Goal: Task Accomplishment & Management: Use online tool/utility

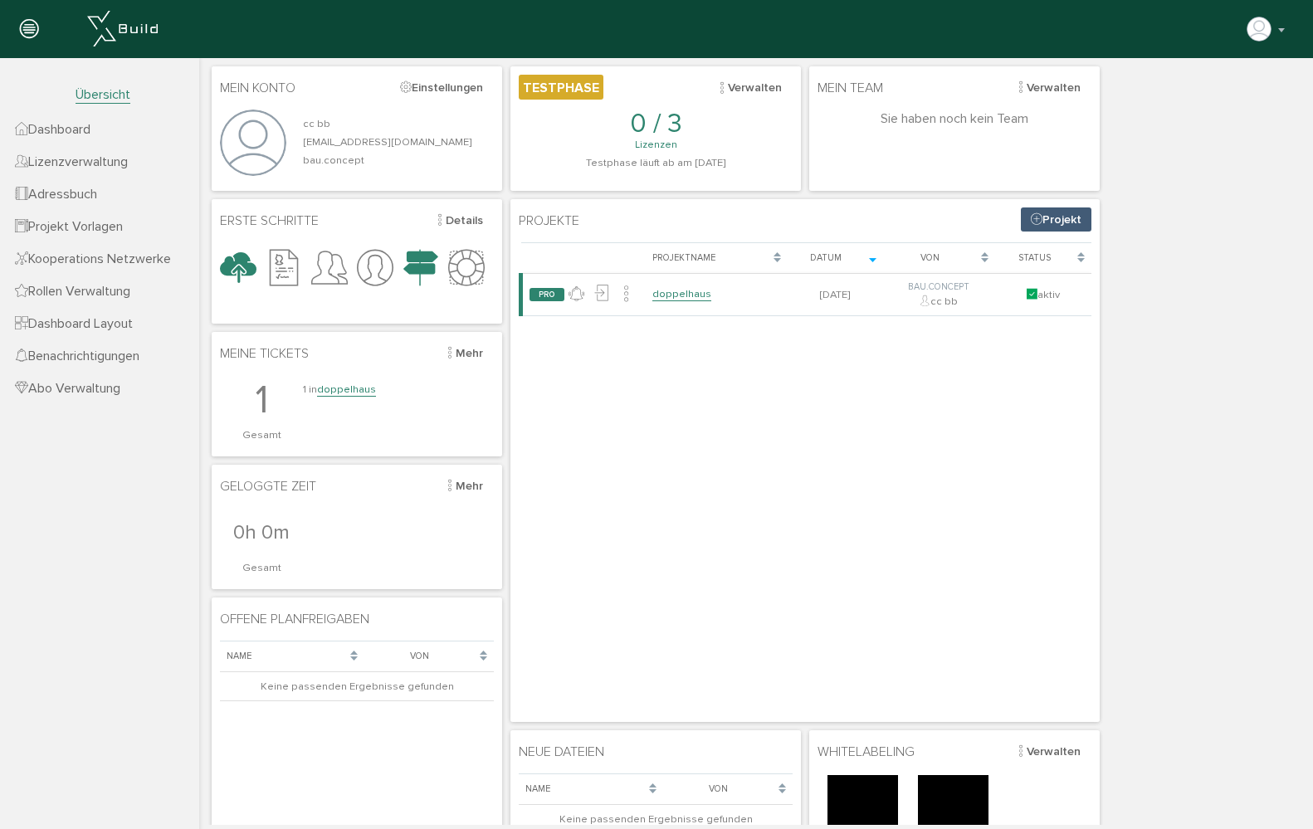
click at [103, 226] on span "Projekt Vorlagen" at bounding box center [69, 226] width 108 height 17
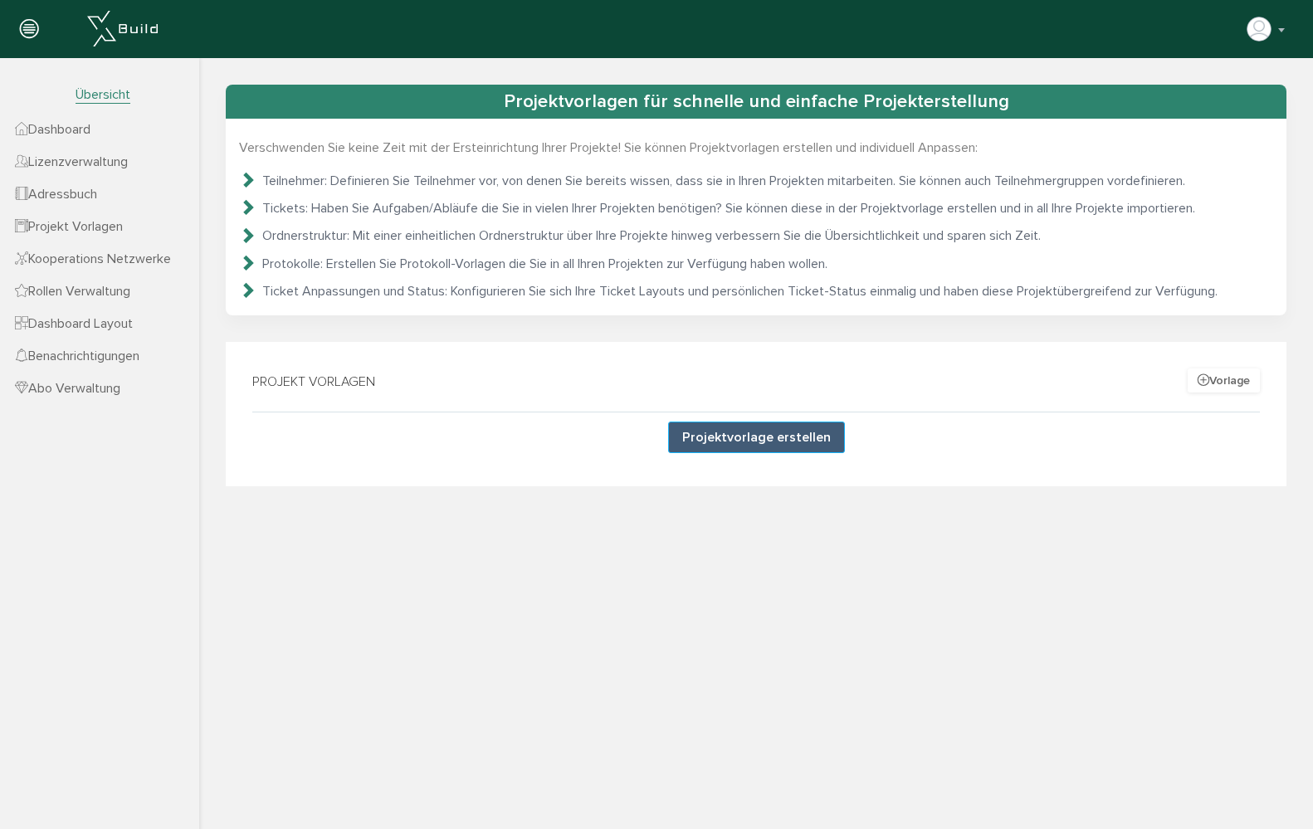
click at [682, 439] on button "Projektvorlage erstellen" at bounding box center [756, 438] width 177 height 32
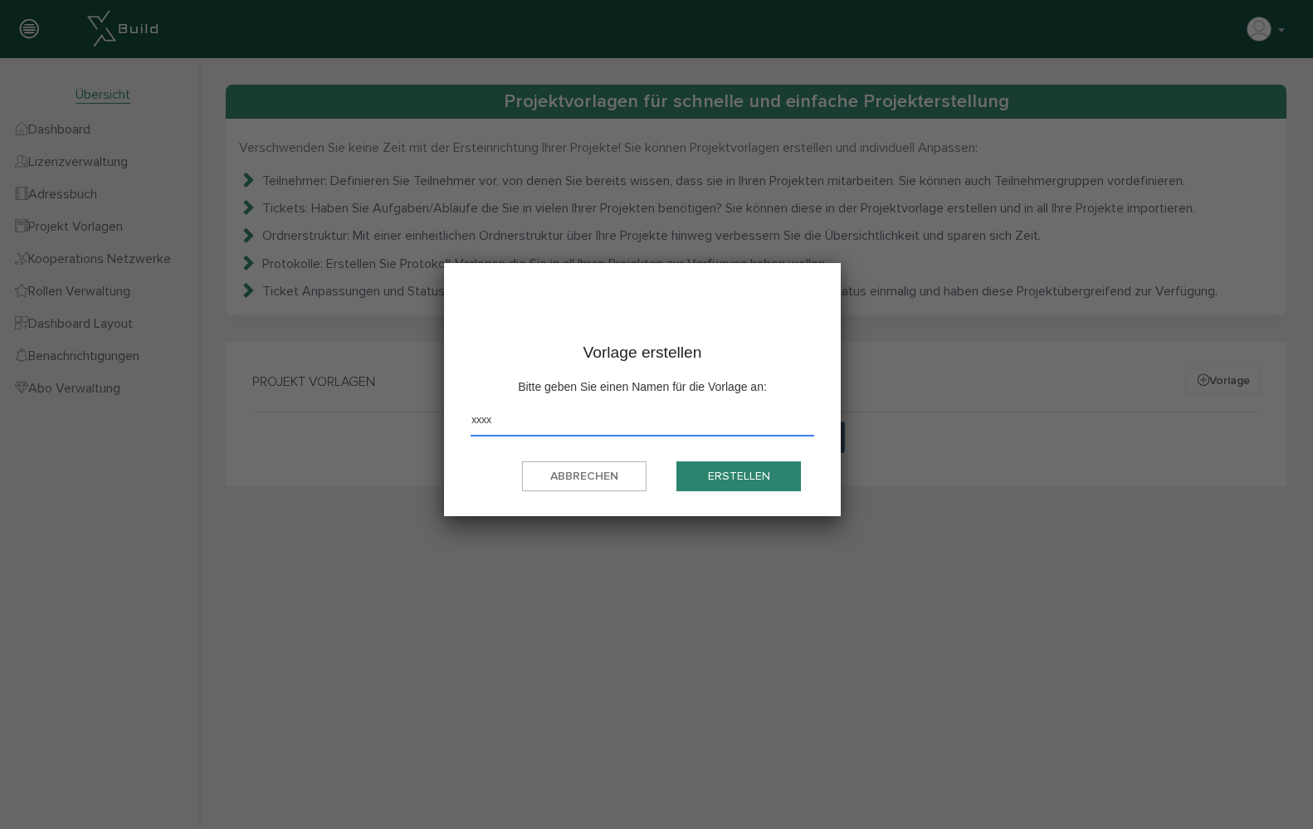
type input "xxxx"
click at [705, 477] on button "Erstellen" at bounding box center [739, 477] width 125 height 31
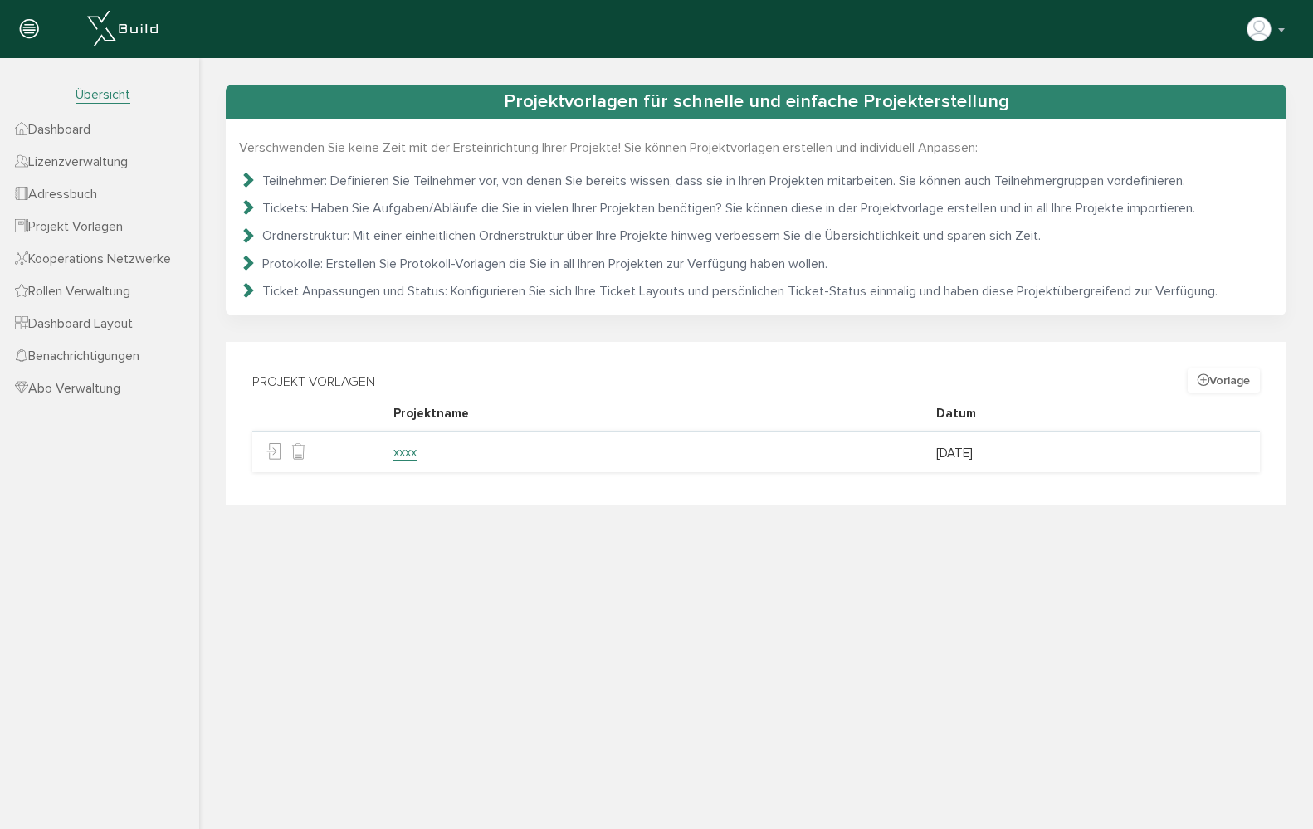
click at [404, 454] on link "xxxx" at bounding box center [404, 453] width 23 height 16
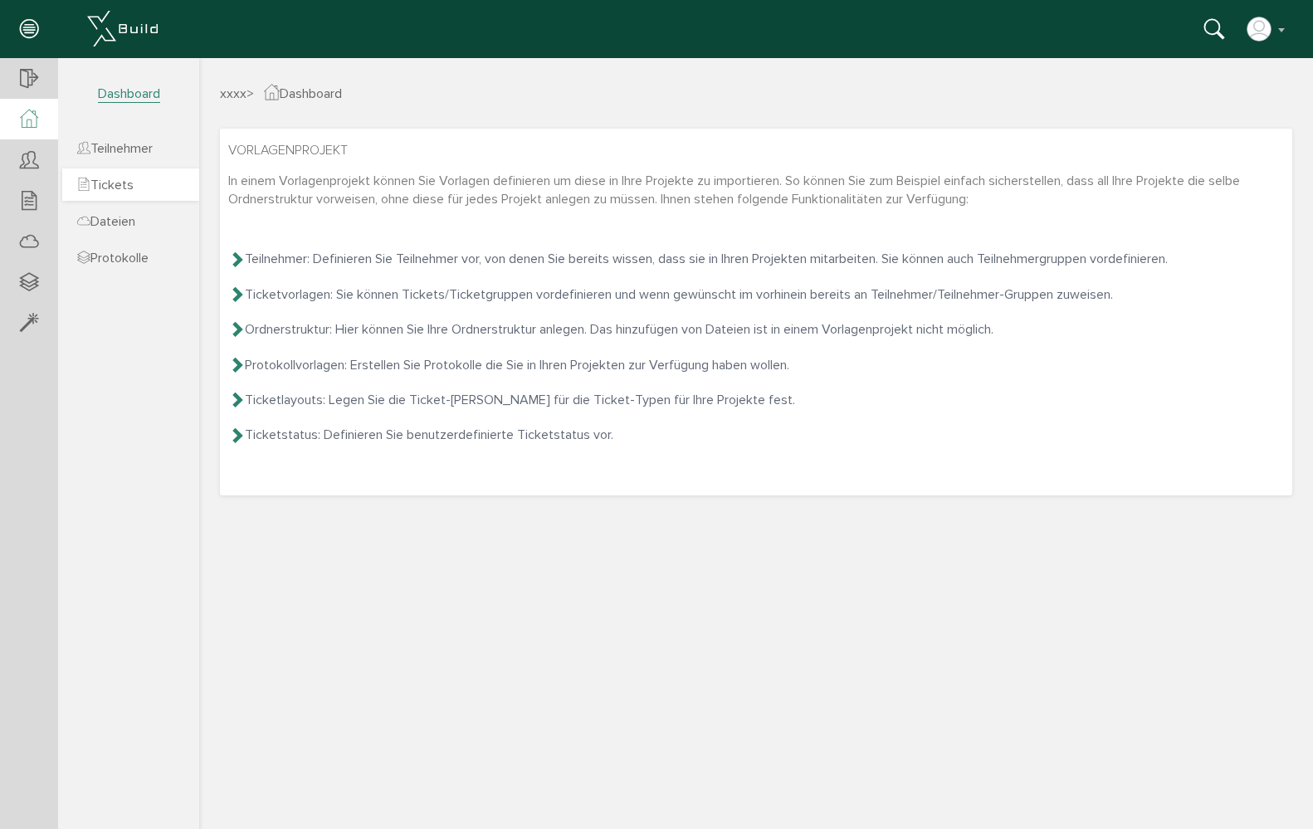
click at [149, 178] on link "Tickets" at bounding box center [130, 185] width 137 height 32
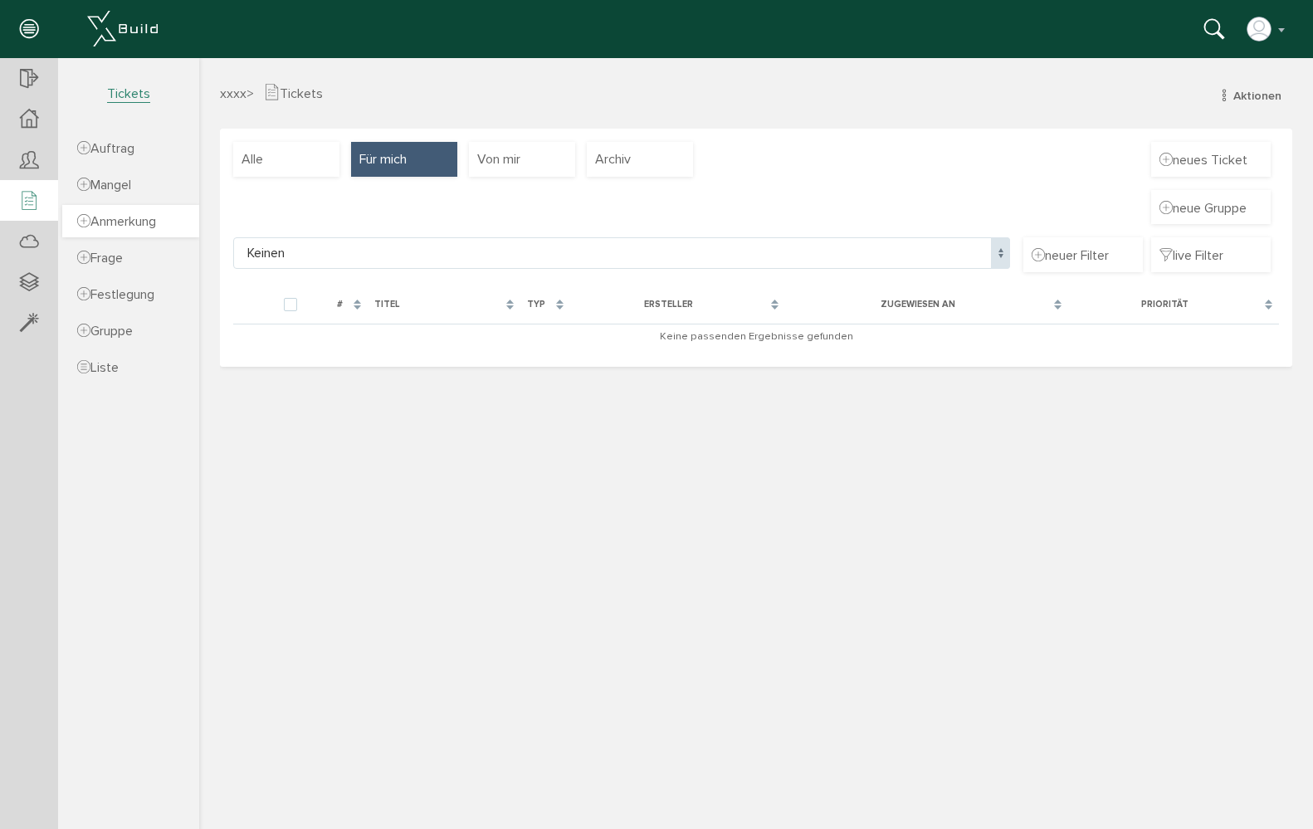
click at [150, 225] on span "Anmerkung" at bounding box center [116, 221] width 79 height 17
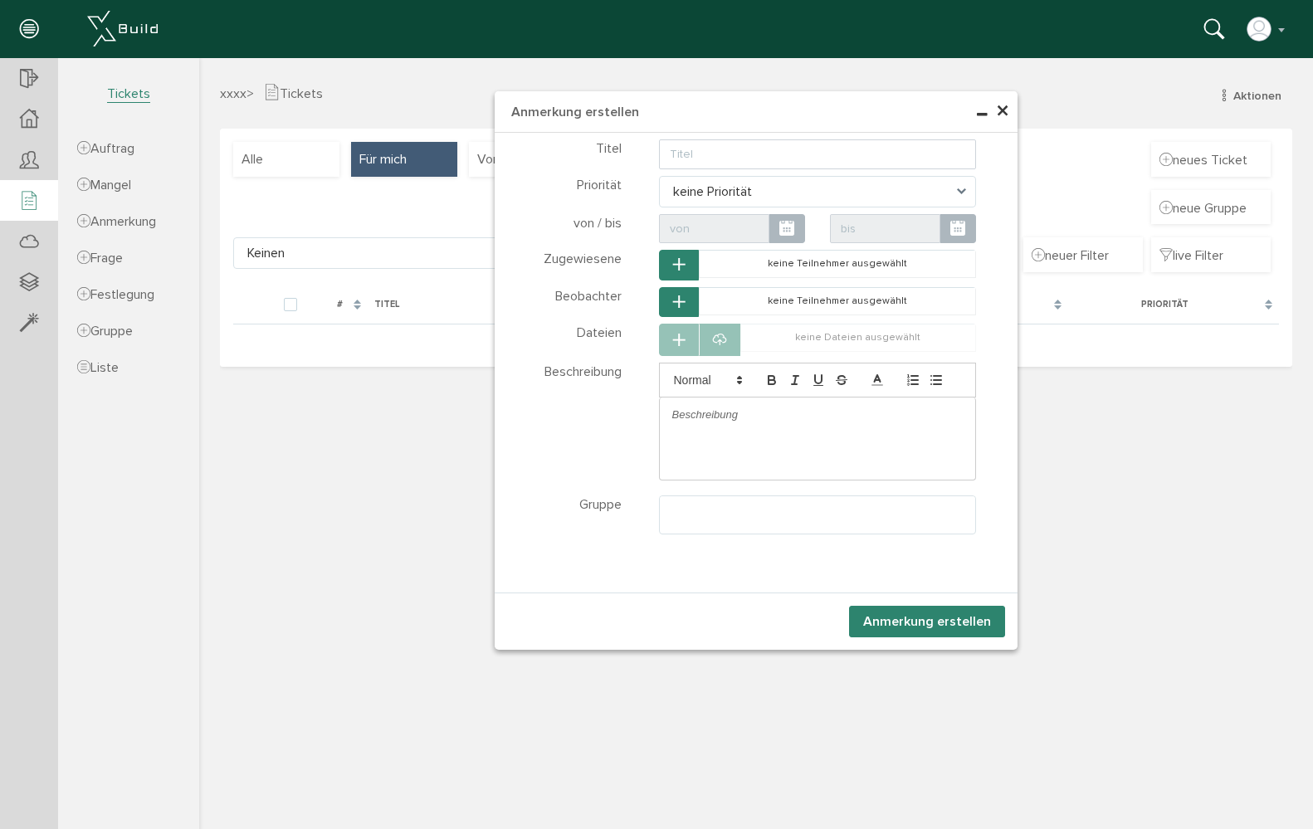
click at [1007, 110] on span "×" at bounding box center [1002, 111] width 13 height 32
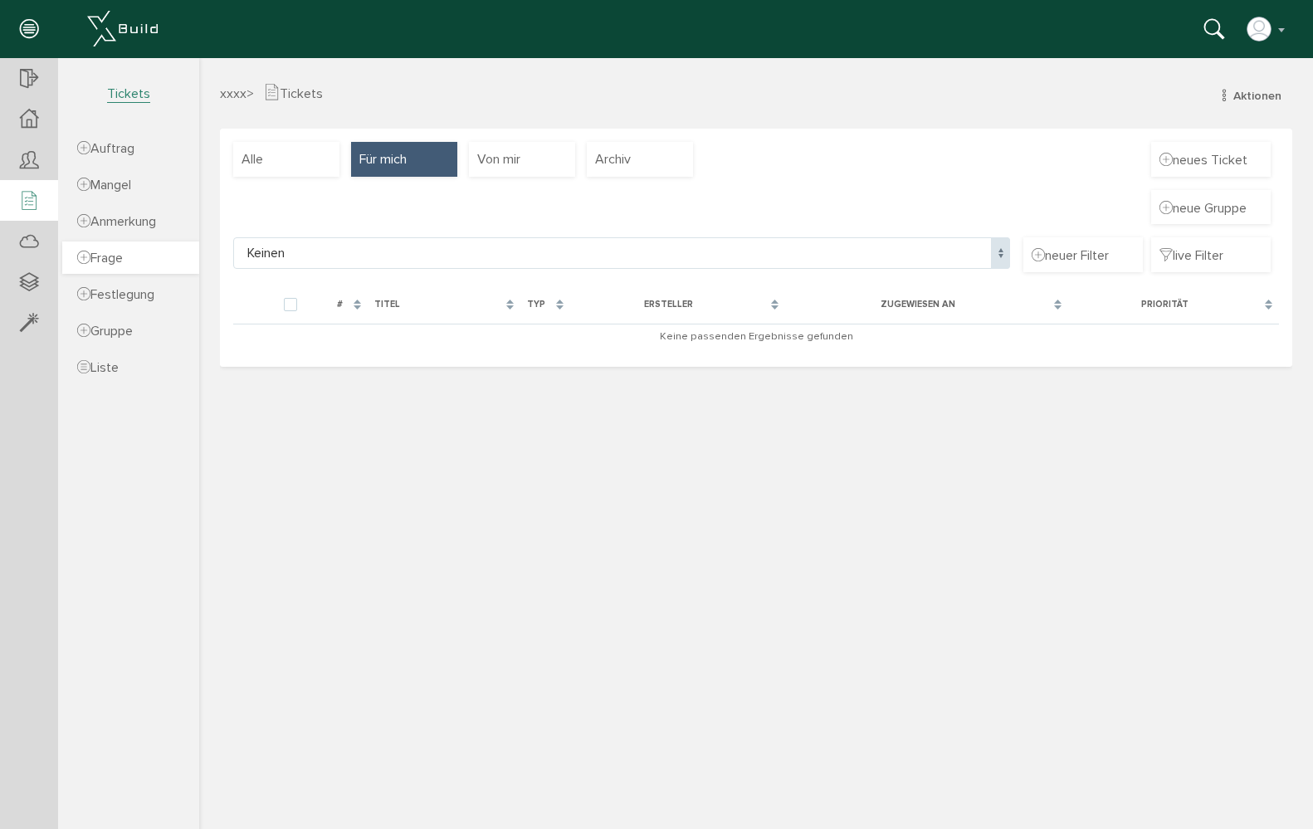
click at [164, 266] on link "Frage" at bounding box center [130, 258] width 137 height 32
click at [154, 298] on span "Festlegung" at bounding box center [115, 294] width 77 height 17
click at [133, 328] on span "Gruppe" at bounding box center [105, 331] width 56 height 17
click at [142, 301] on span "Festlegung" at bounding box center [115, 294] width 77 height 17
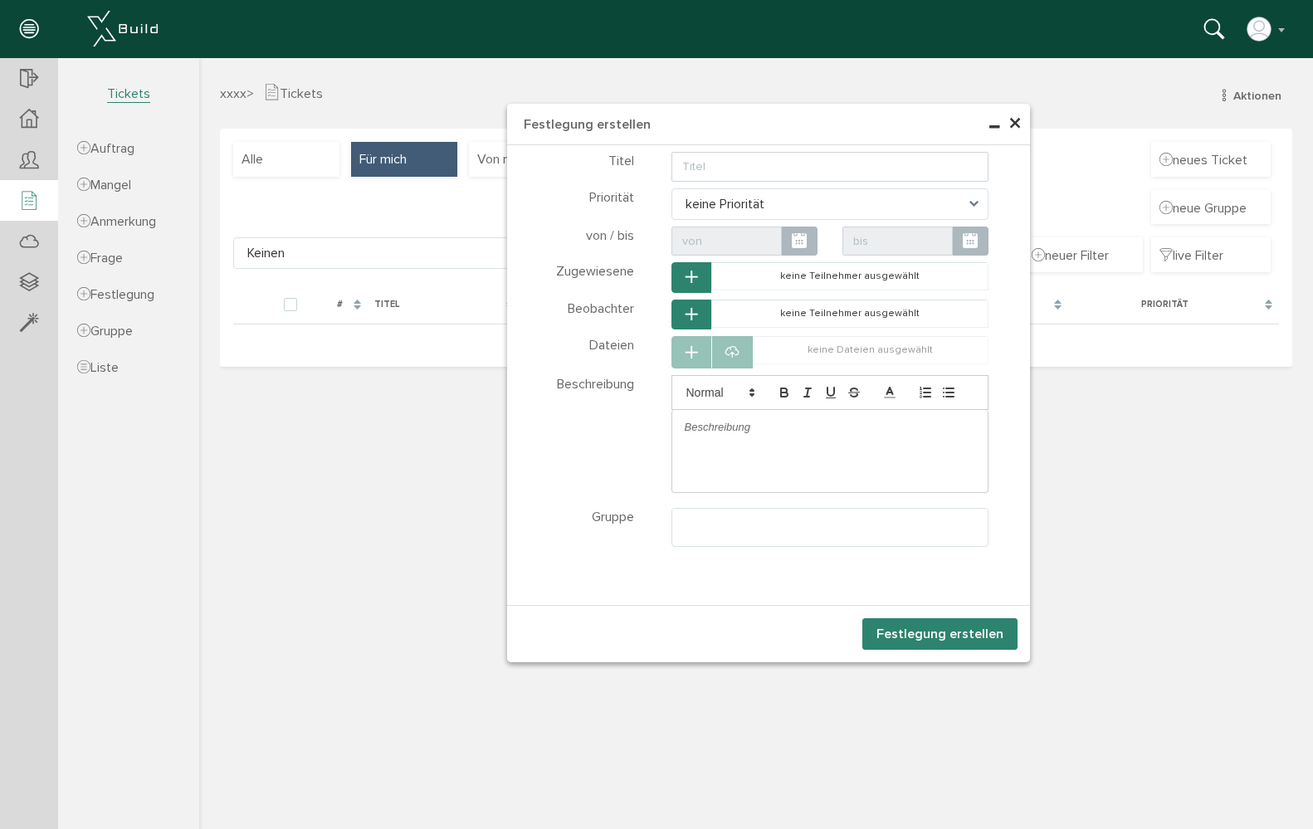
click at [1017, 125] on span "×" at bounding box center [1015, 124] width 13 height 32
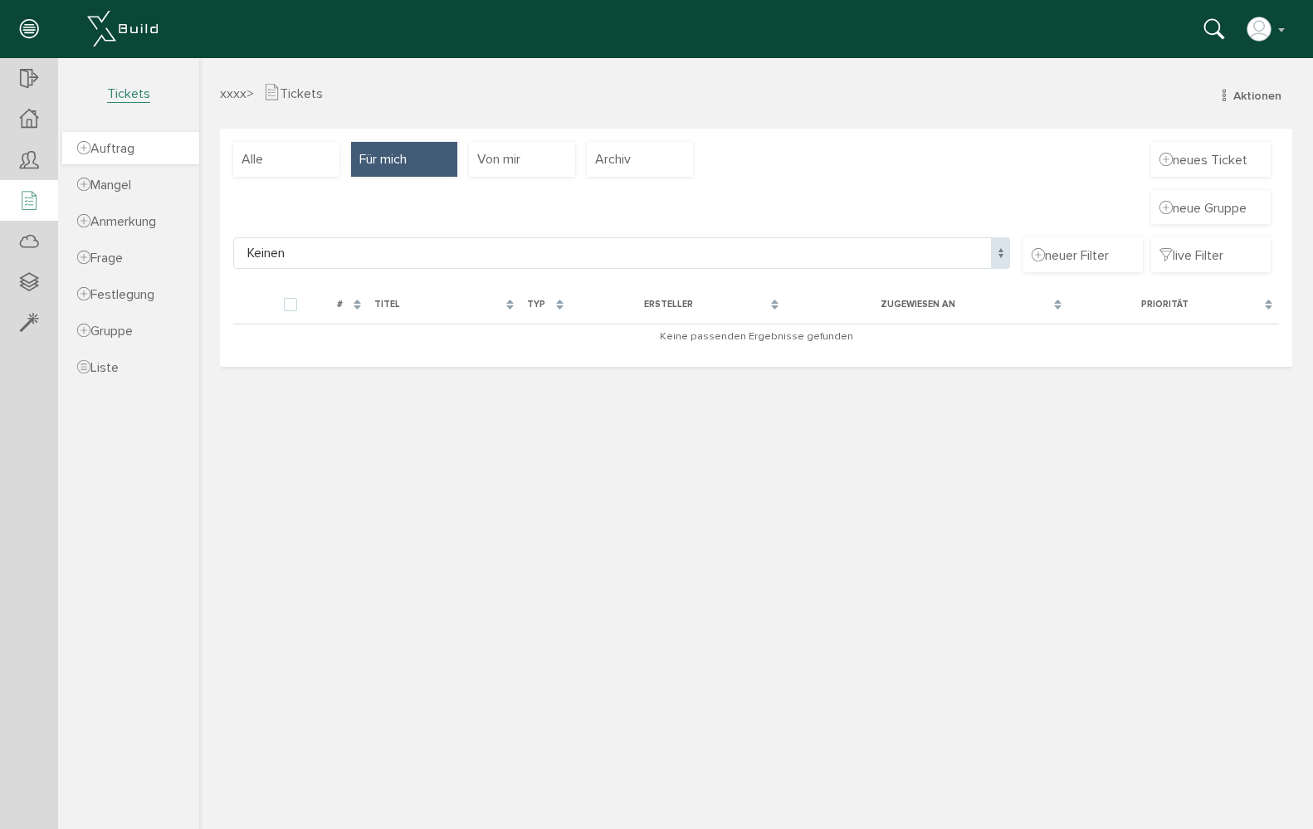
click at [120, 144] on span "Auftrag" at bounding box center [105, 148] width 57 height 17
click at [132, 154] on span "Auftrag" at bounding box center [105, 148] width 57 height 17
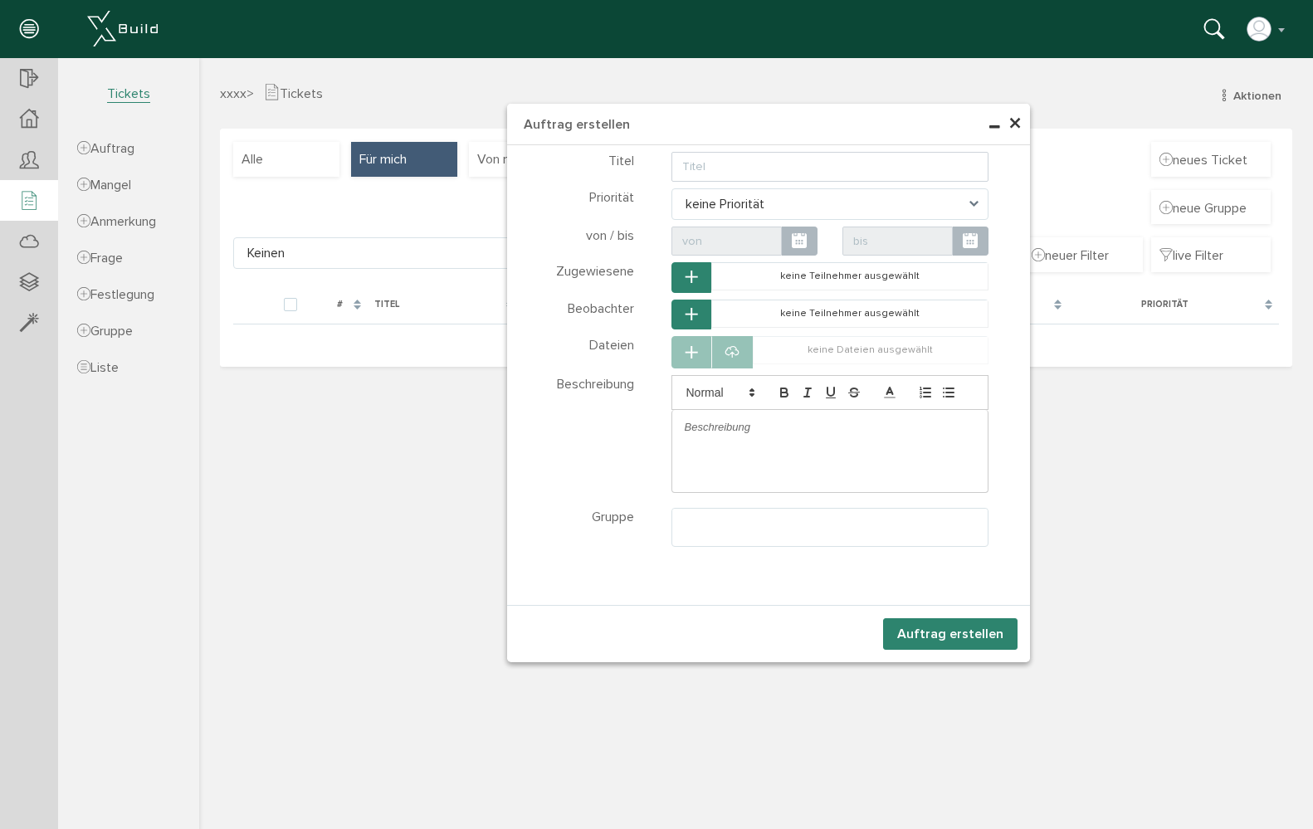
click at [907, 628] on button "Auftrag erstellen" at bounding box center [950, 634] width 134 height 32
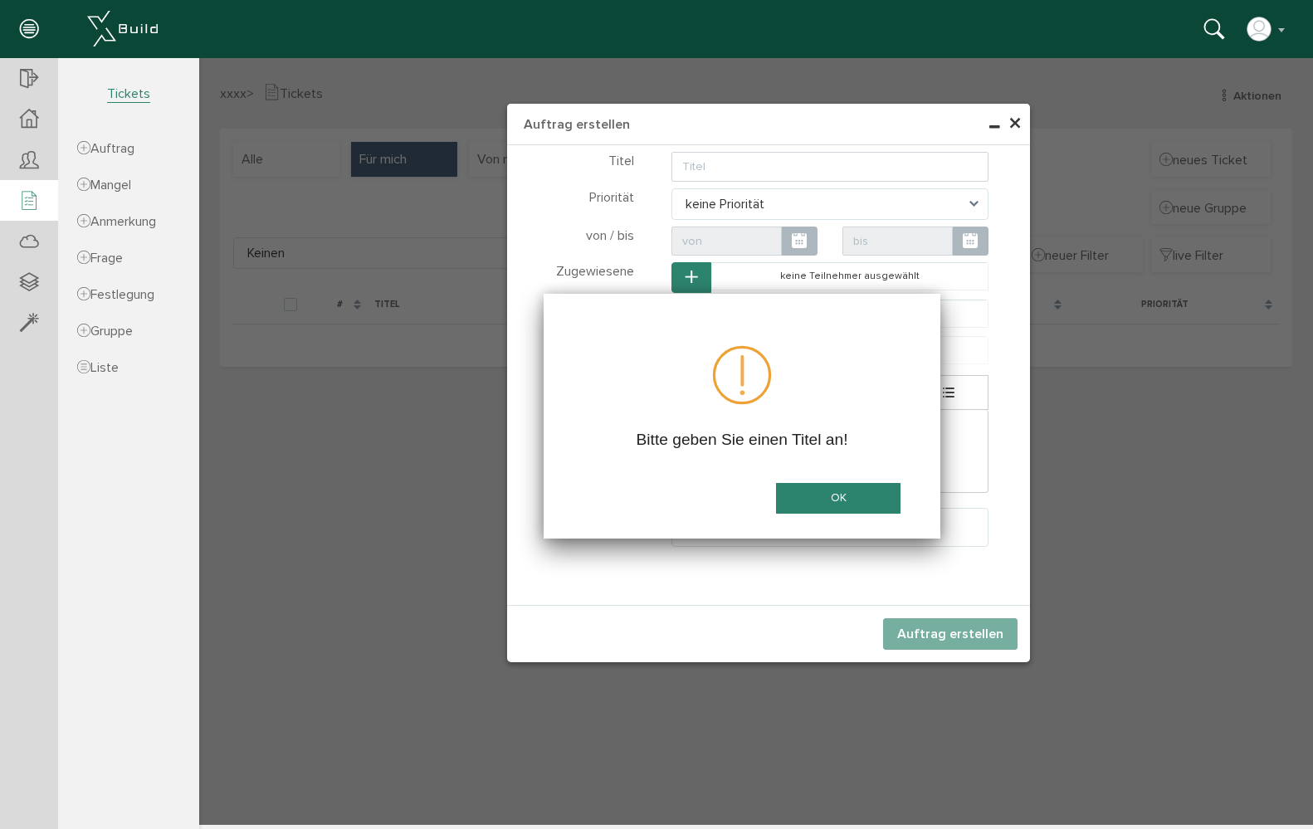
click at [815, 504] on button "OK" at bounding box center [838, 498] width 125 height 31
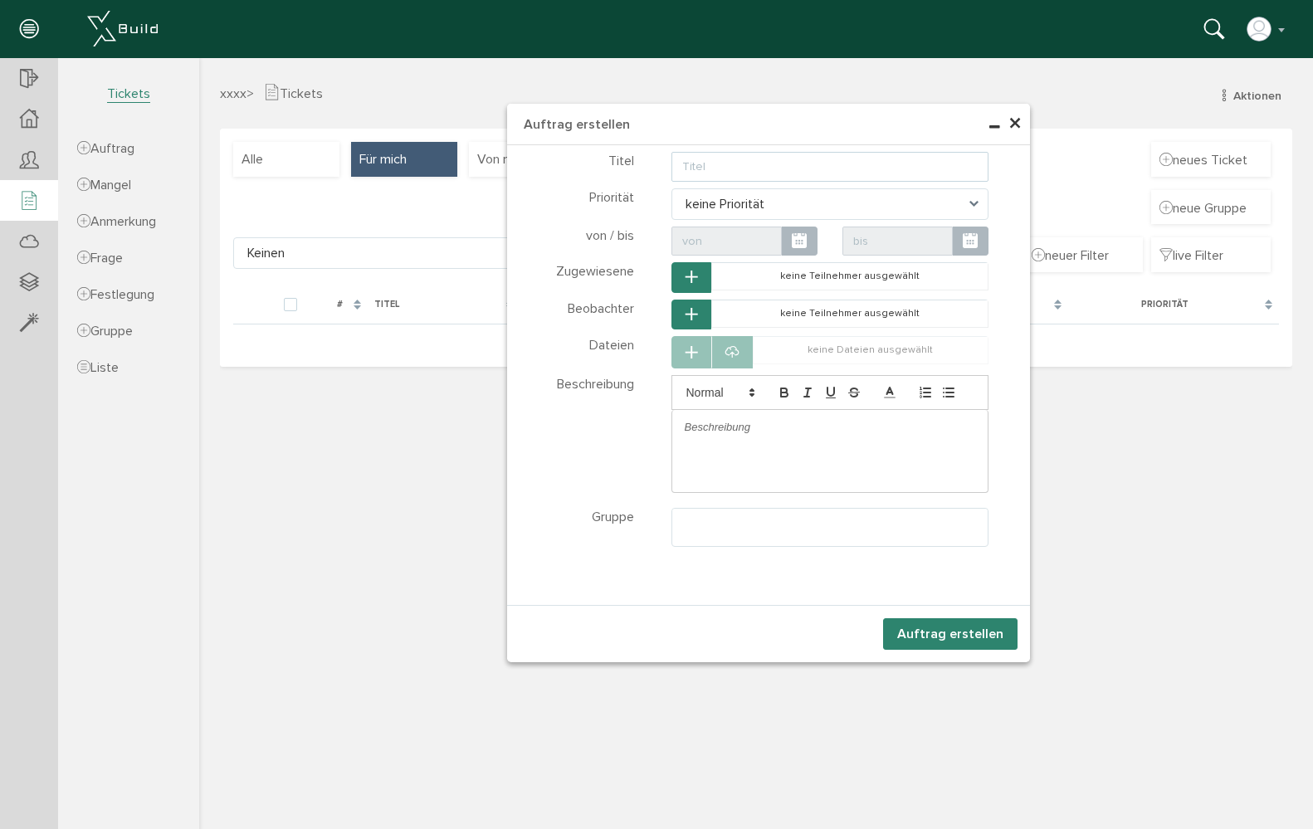
click at [712, 168] on input "text" at bounding box center [831, 167] width 318 height 30
type input "fußboden"
click at [967, 648] on button "Auftrag erstellen" at bounding box center [950, 634] width 134 height 32
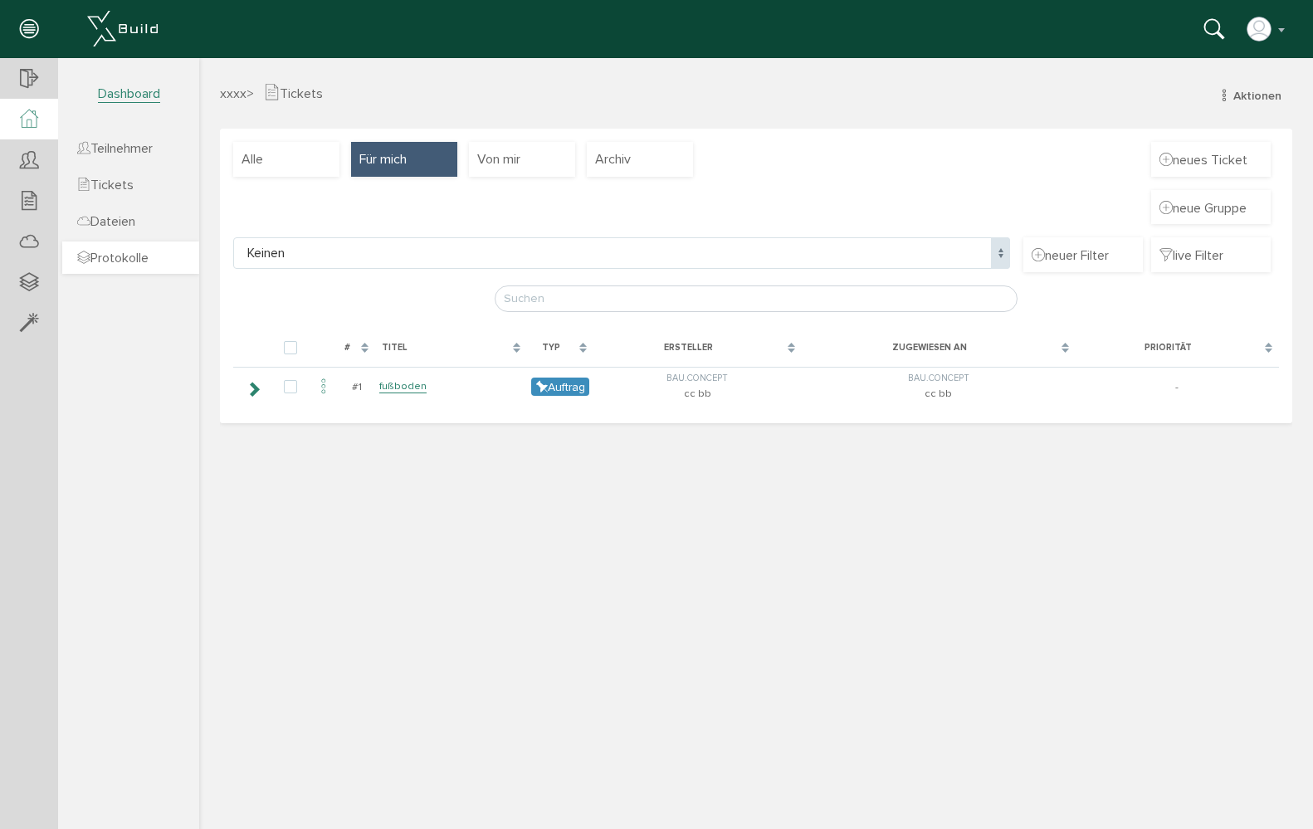
click at [149, 252] on span "Protokolle" at bounding box center [112, 258] width 71 height 17
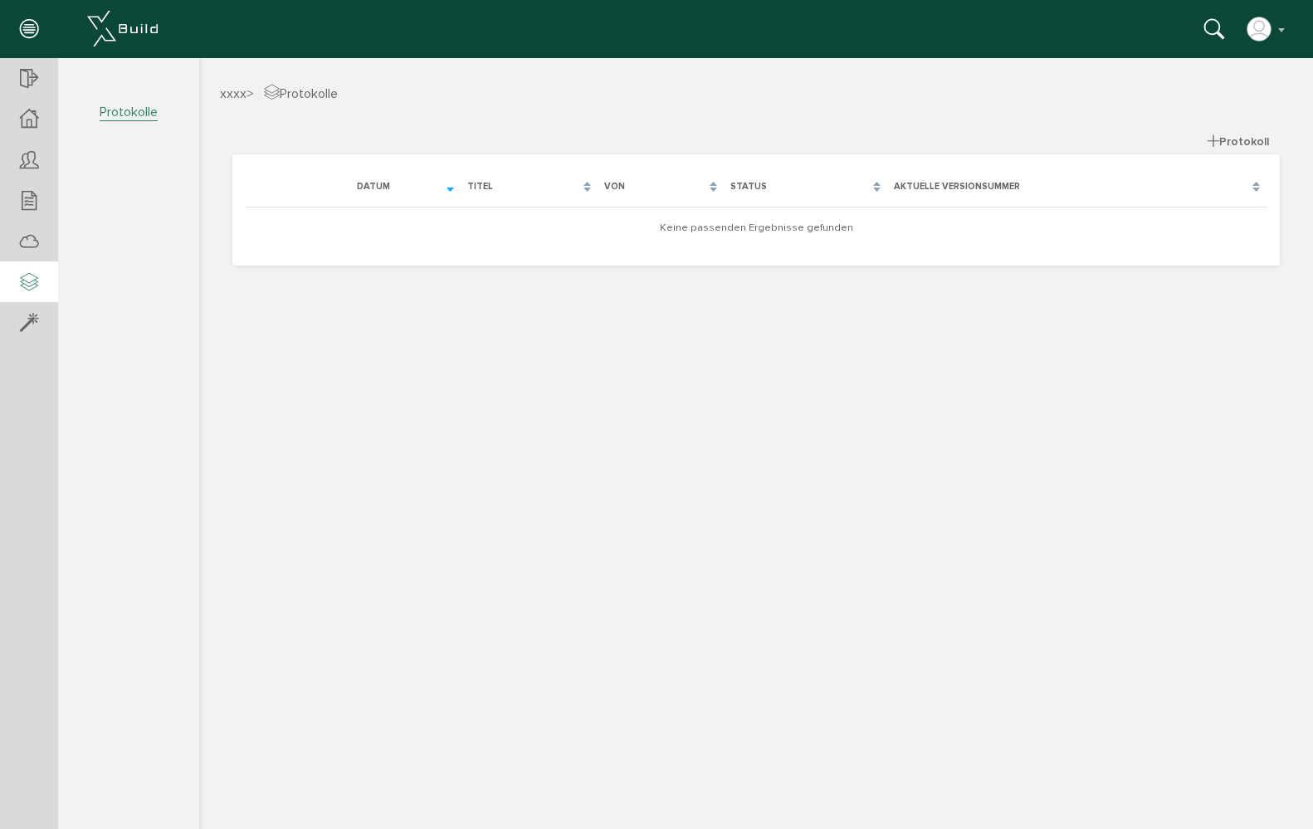
click at [1218, 135] on div at bounding box center [756, 441] width 1114 height 767
click at [1217, 142] on div at bounding box center [756, 441] width 1114 height 767
click at [1213, 141] on div at bounding box center [756, 441] width 1114 height 767
click at [158, 104] on span "Protokolle" at bounding box center [129, 112] width 58 height 17
click at [1222, 137] on div at bounding box center [756, 441] width 1114 height 767
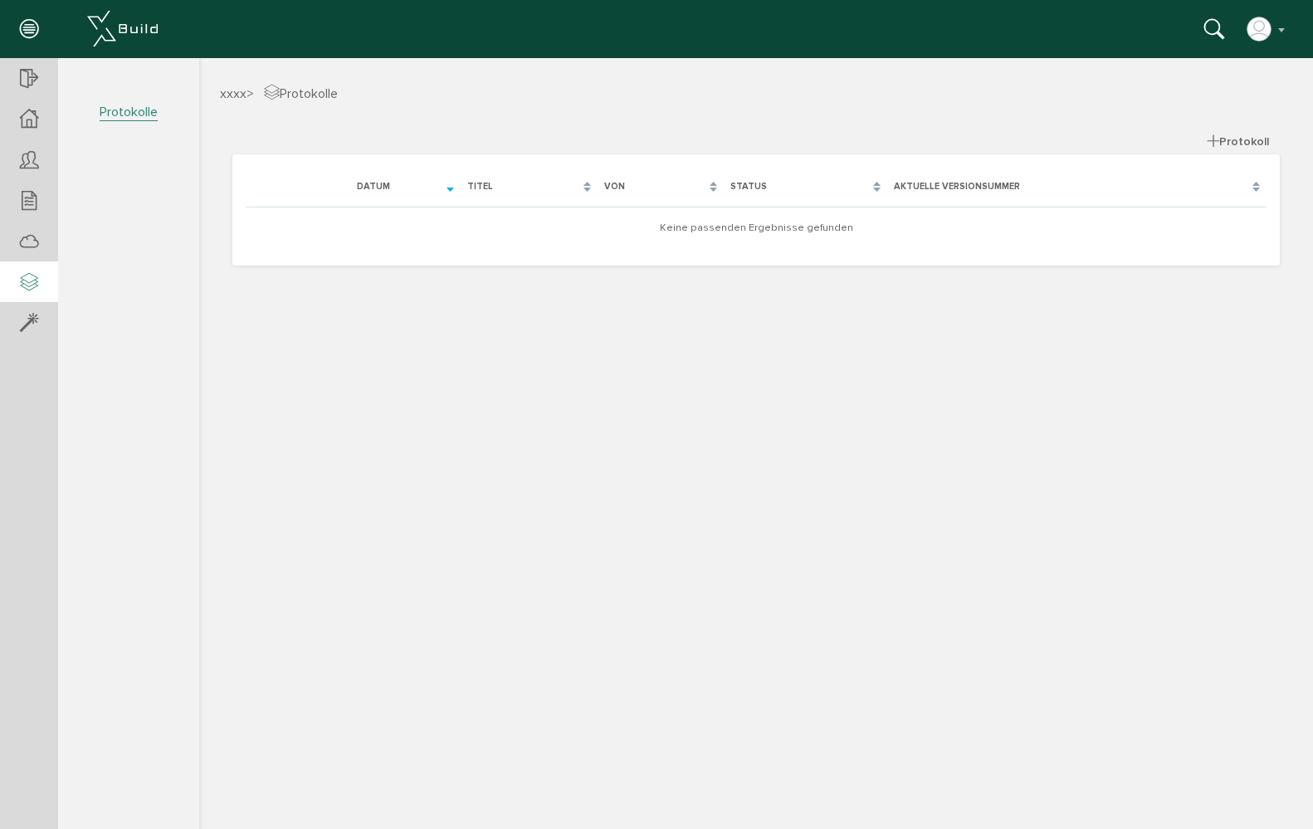
click at [1211, 143] on div at bounding box center [756, 441] width 1114 height 767
click at [1210, 139] on div at bounding box center [756, 441] width 1114 height 767
click at [29, 331] on icon at bounding box center [29, 323] width 18 height 23
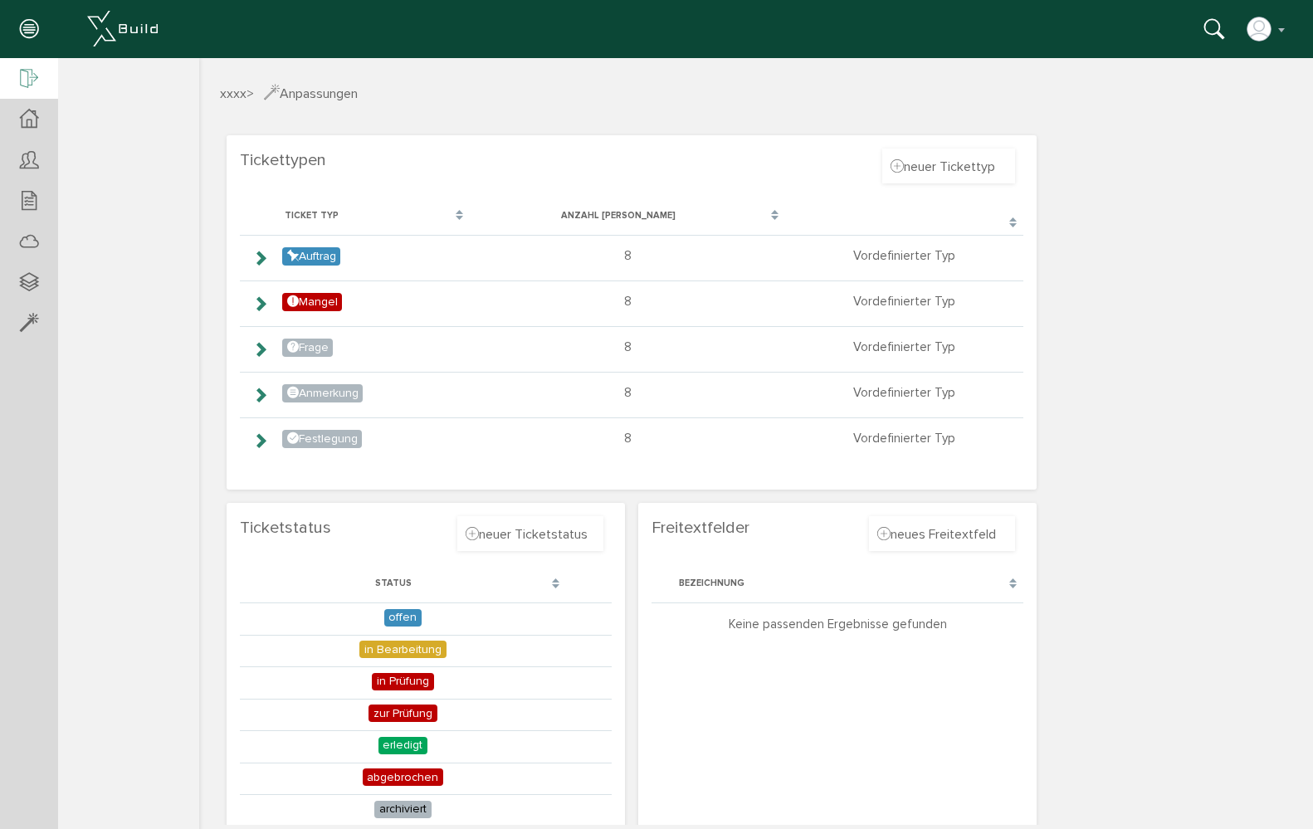
click at [18, 86] on div at bounding box center [29, 79] width 58 height 42
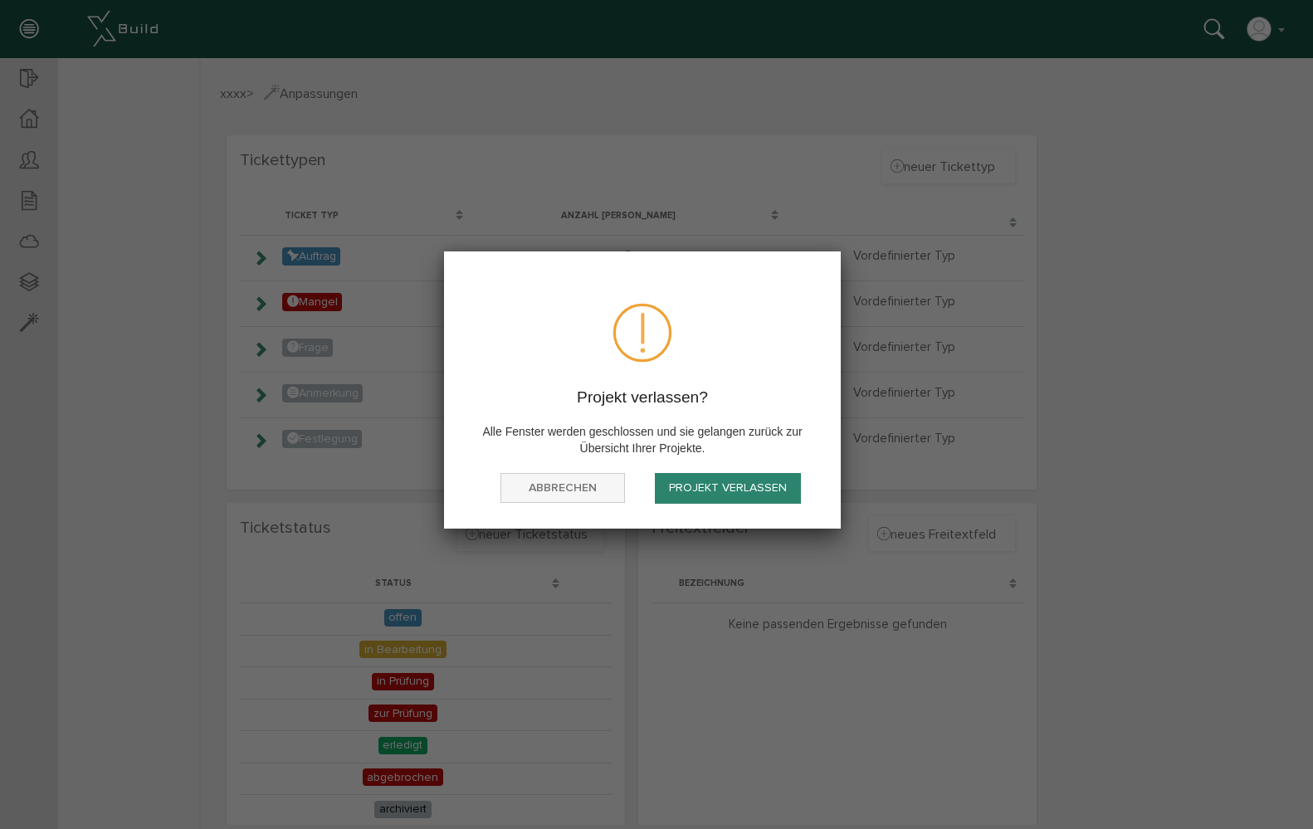
drag, startPoint x: 610, startPoint y: 482, endPoint x: 585, endPoint y: 472, distance: 27.1
click at [609, 482] on button "abbrechen" at bounding box center [563, 488] width 125 height 31
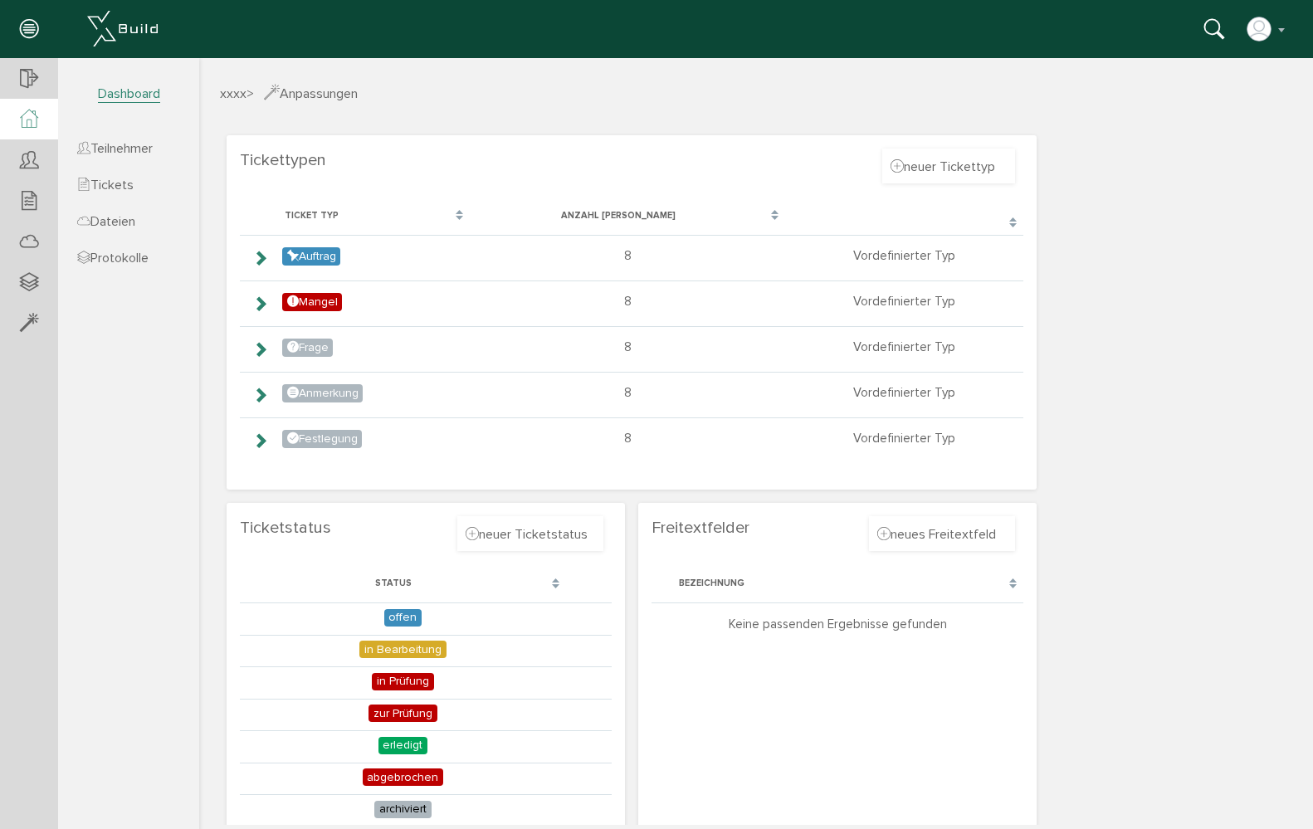
click at [18, 120] on div at bounding box center [29, 119] width 58 height 41
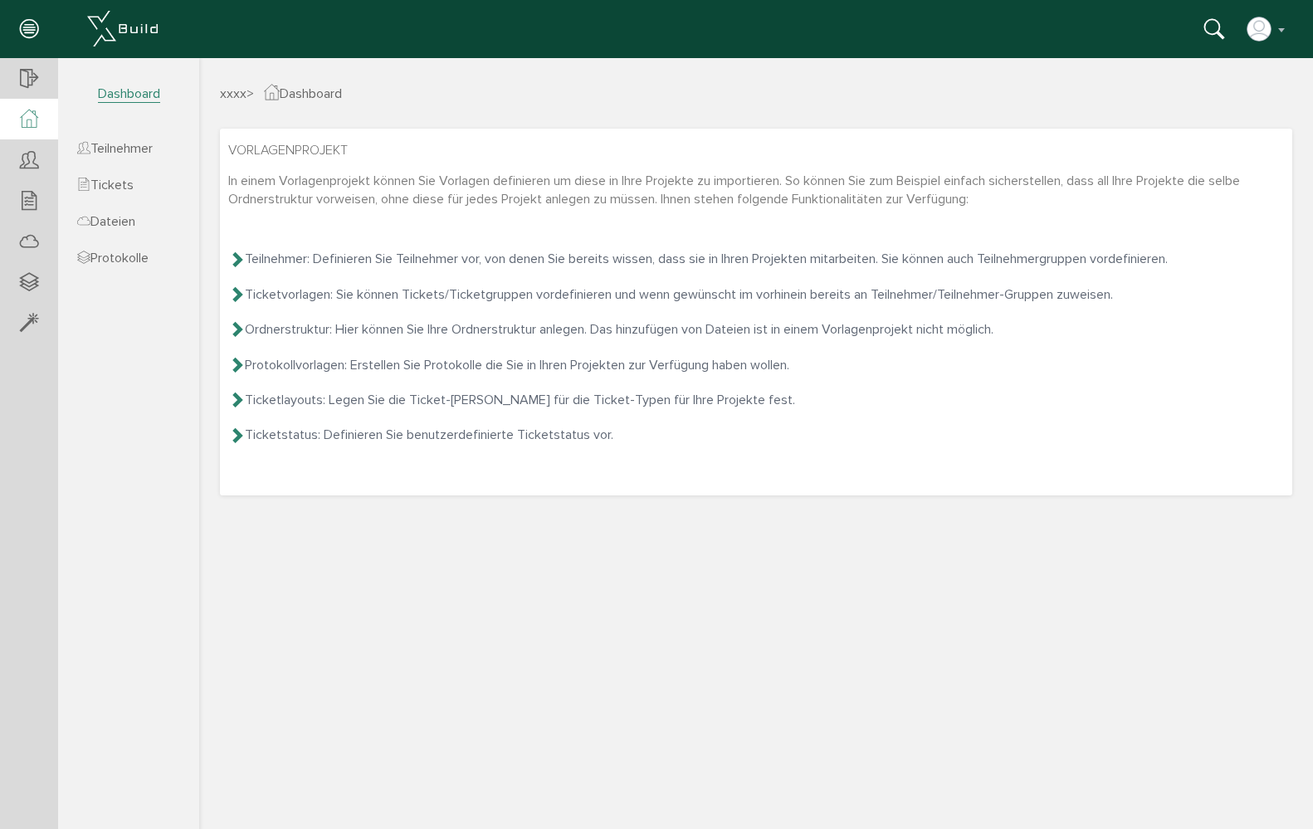
click at [289, 329] on div at bounding box center [756, 441] width 1114 height 767
click at [135, 226] on span "Dateien" at bounding box center [106, 221] width 58 height 17
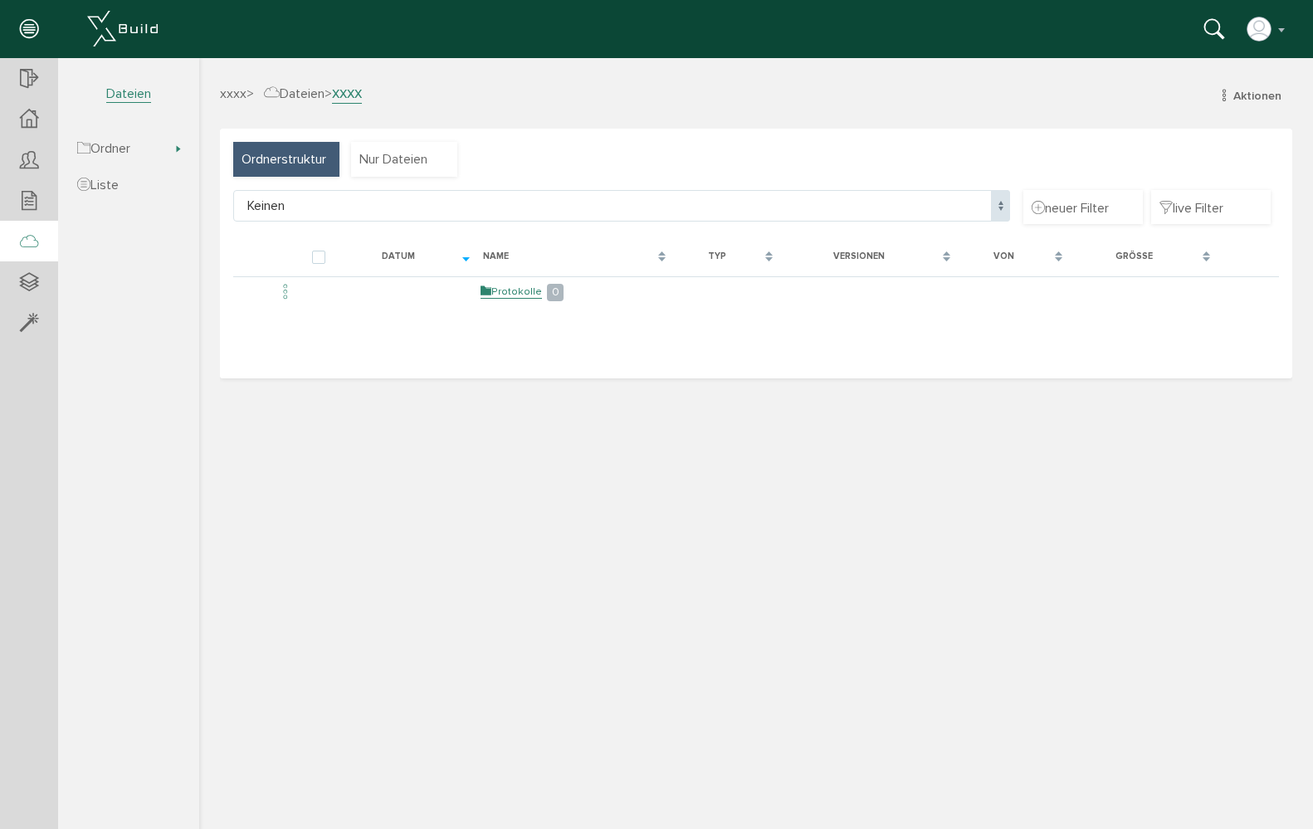
click at [501, 294] on div at bounding box center [756, 441] width 1114 height 767
click at [497, 292] on div at bounding box center [756, 441] width 1114 height 767
click at [481, 290] on div at bounding box center [756, 441] width 1114 height 767
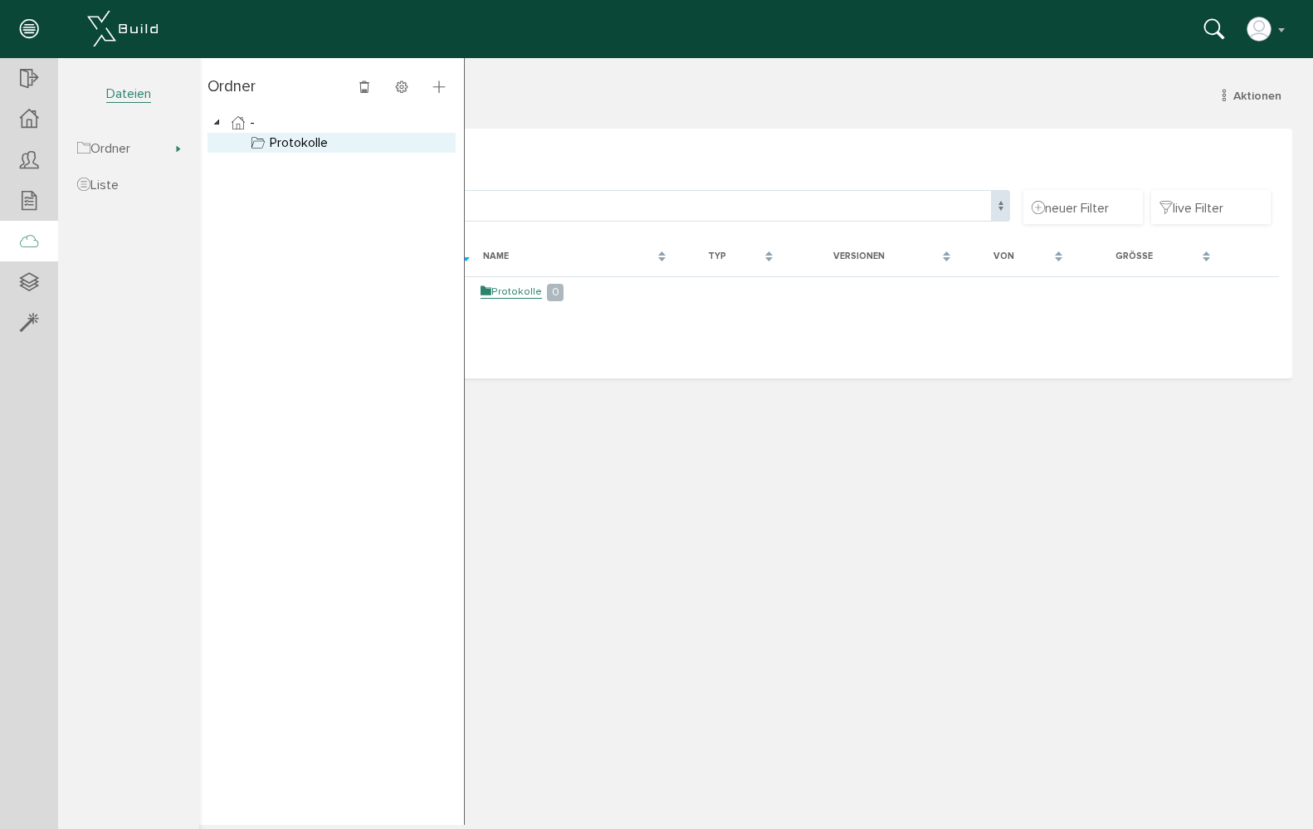
click at [280, 148] on link "Protokolle" at bounding box center [289, 143] width 84 height 20
click at [437, 78] on span at bounding box center [439, 88] width 33 height 26
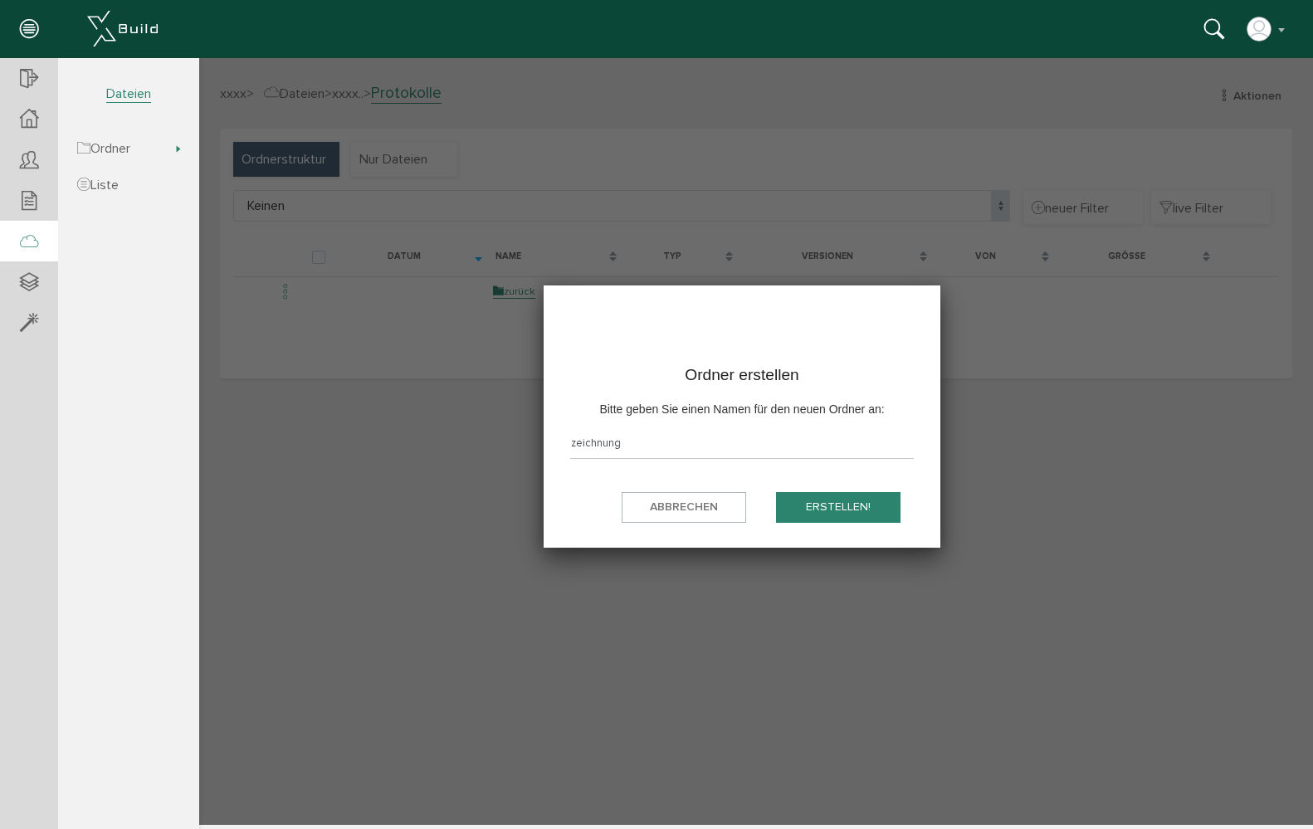
click at [838, 506] on button "erstellen!" at bounding box center [838, 507] width 125 height 31
type input "Zeichnung"
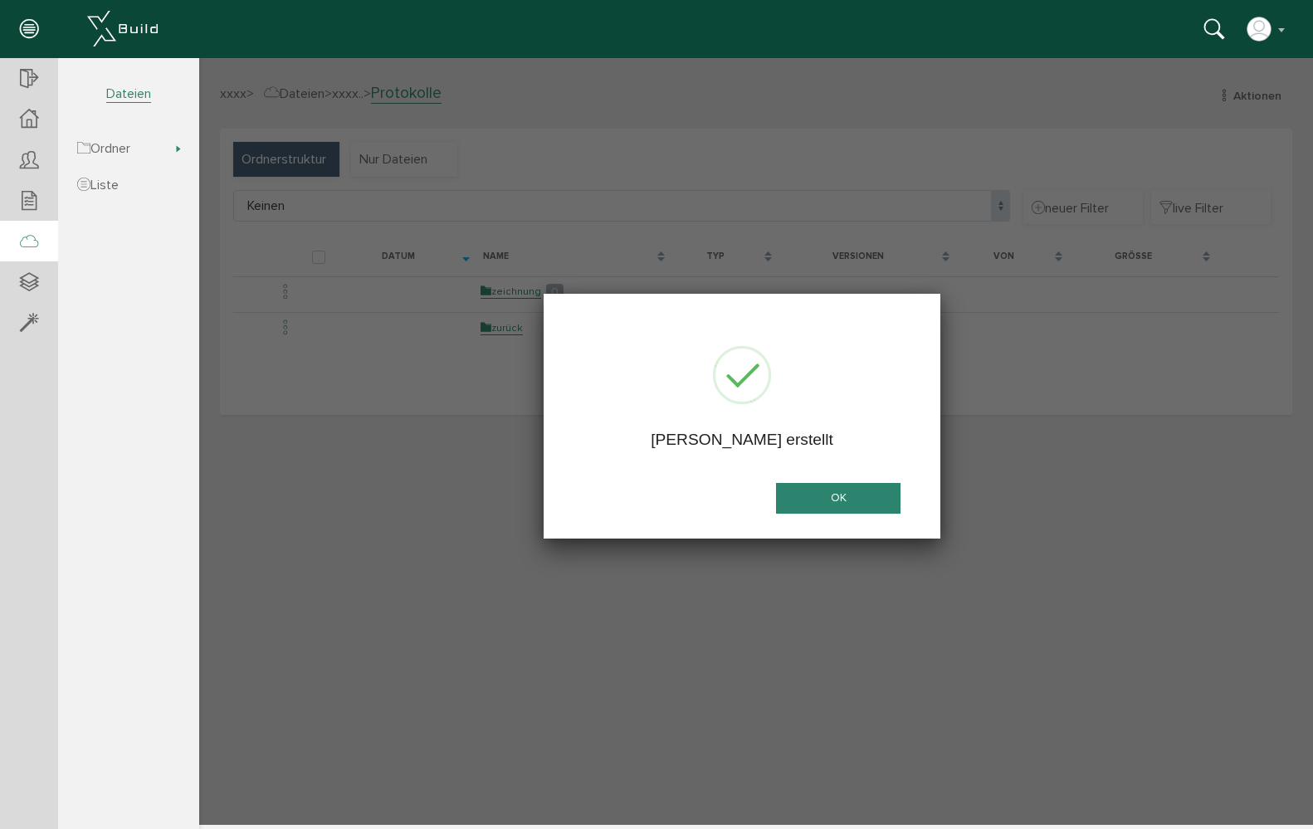
click at [798, 499] on button "OK" at bounding box center [838, 498] width 125 height 31
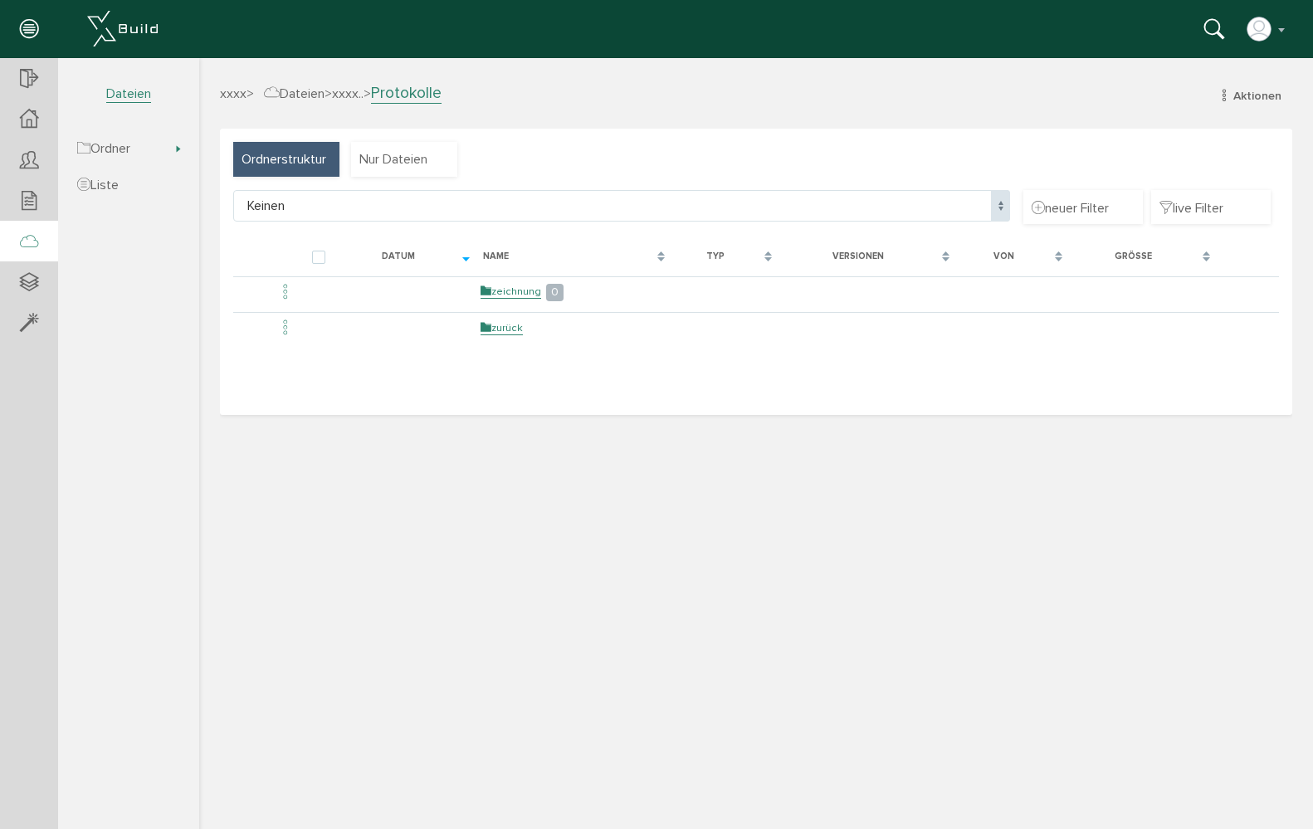
click at [323, 201] on div at bounding box center [756, 441] width 1114 height 767
click at [994, 203] on div at bounding box center [756, 441] width 1114 height 767
click at [931, 202] on div at bounding box center [756, 441] width 1114 height 767
click at [119, 182] on span "Liste" at bounding box center [98, 185] width 42 height 17
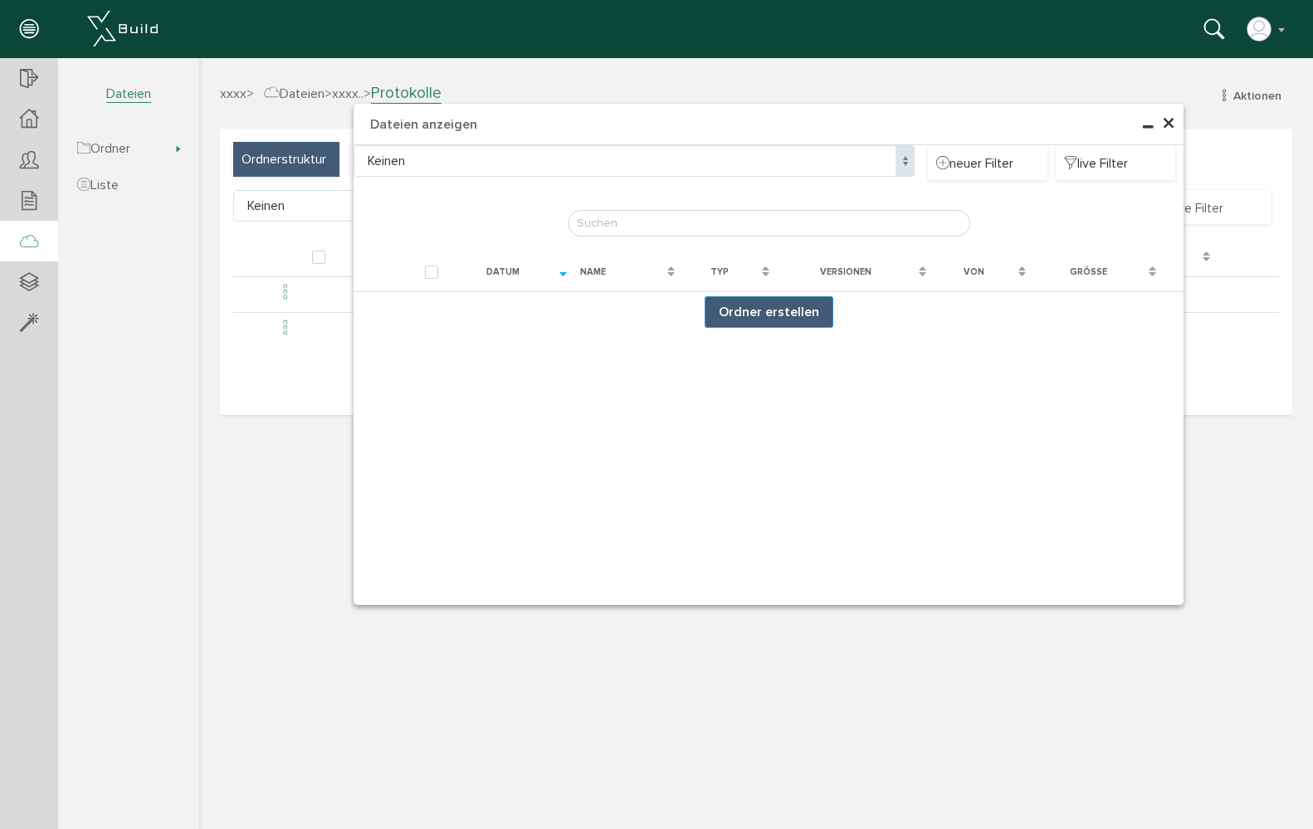
click at [1166, 126] on span "×" at bounding box center [1168, 124] width 13 height 32
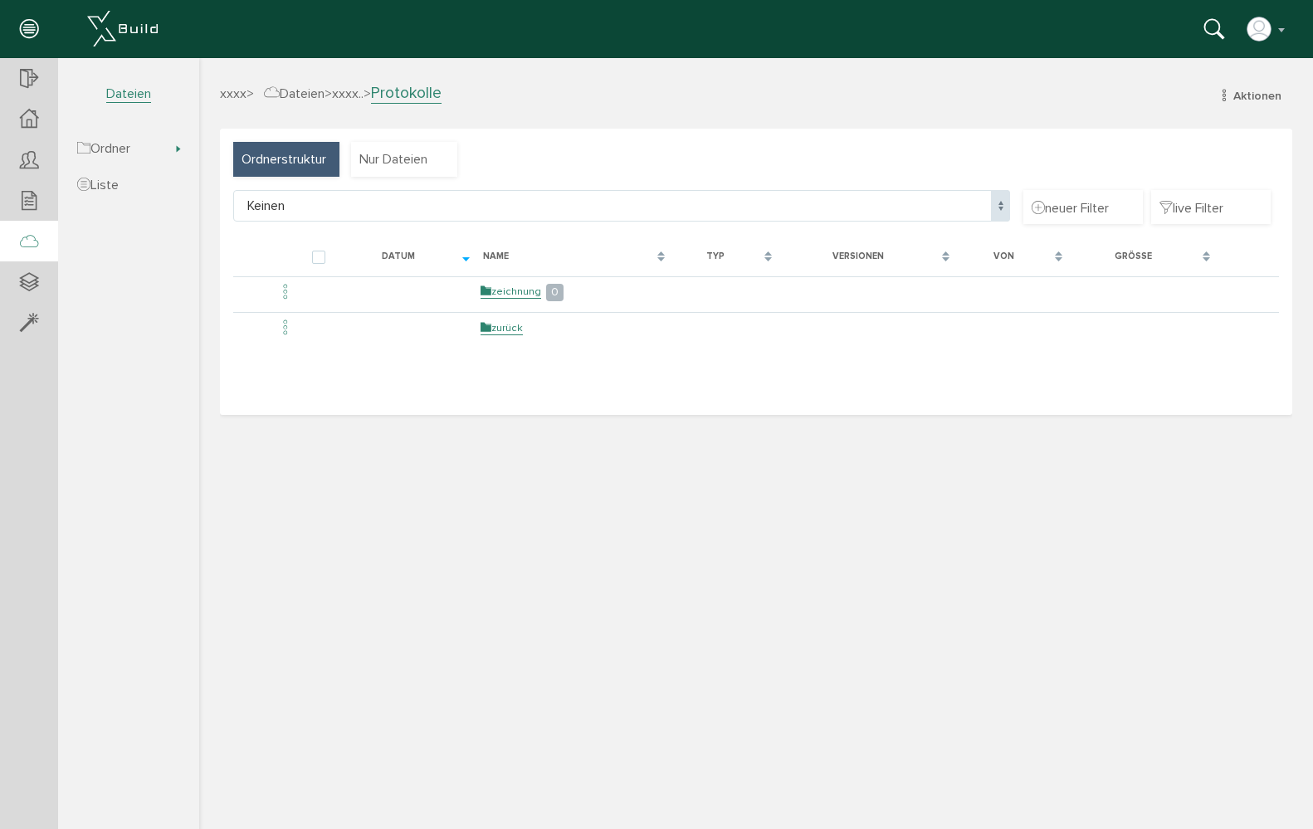
click at [131, 94] on span "Dateien" at bounding box center [128, 94] width 45 height 17
click at [37, 210] on icon at bounding box center [29, 201] width 18 height 23
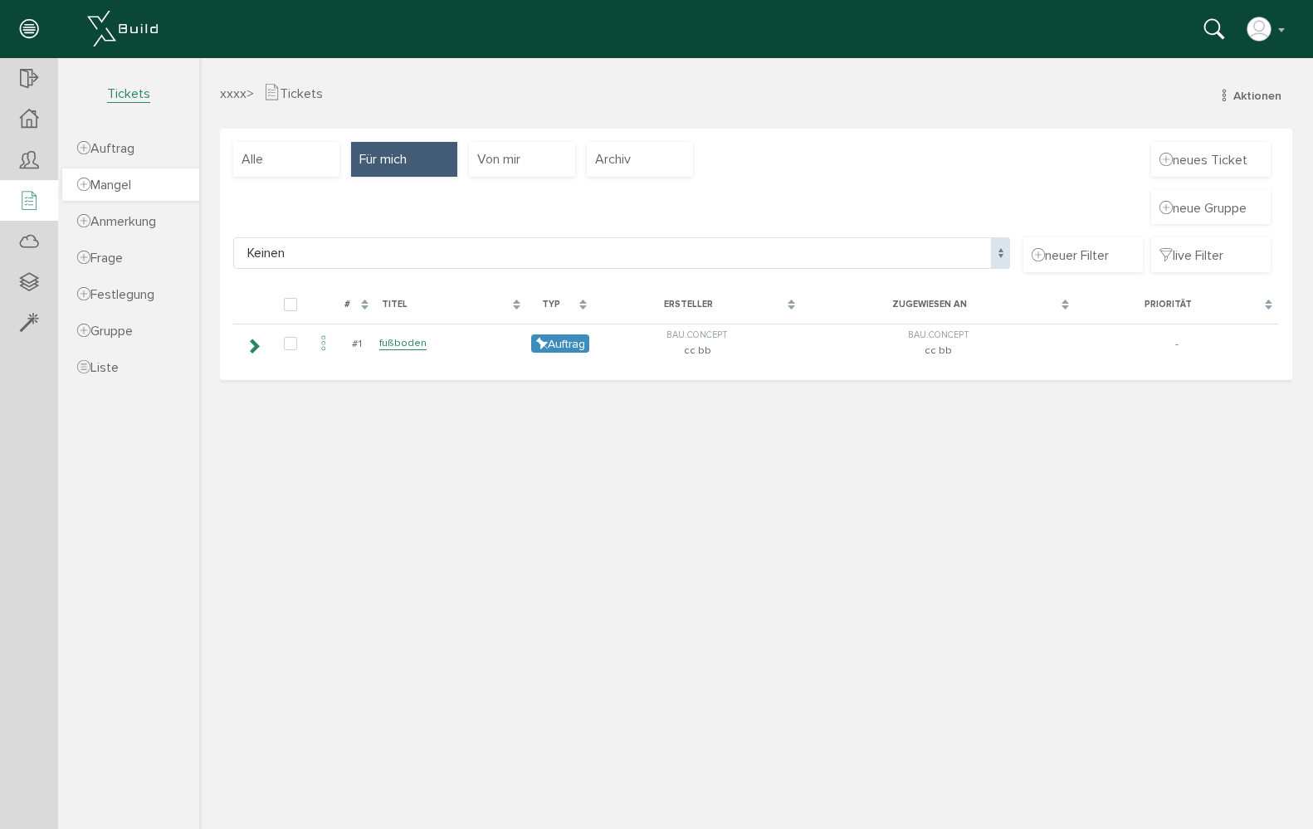
click at [159, 183] on link "Mangel" at bounding box center [130, 185] width 137 height 32
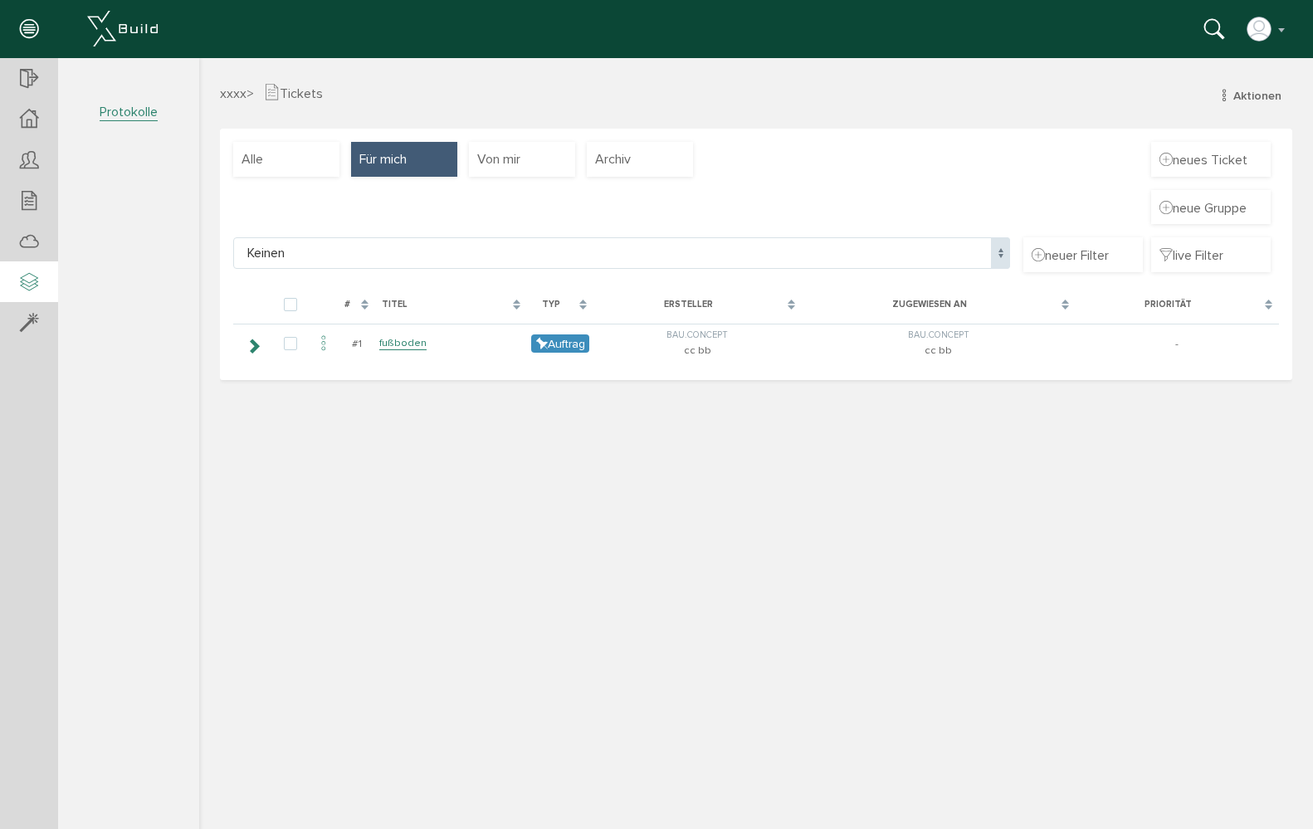
click at [33, 280] on icon at bounding box center [29, 282] width 18 height 23
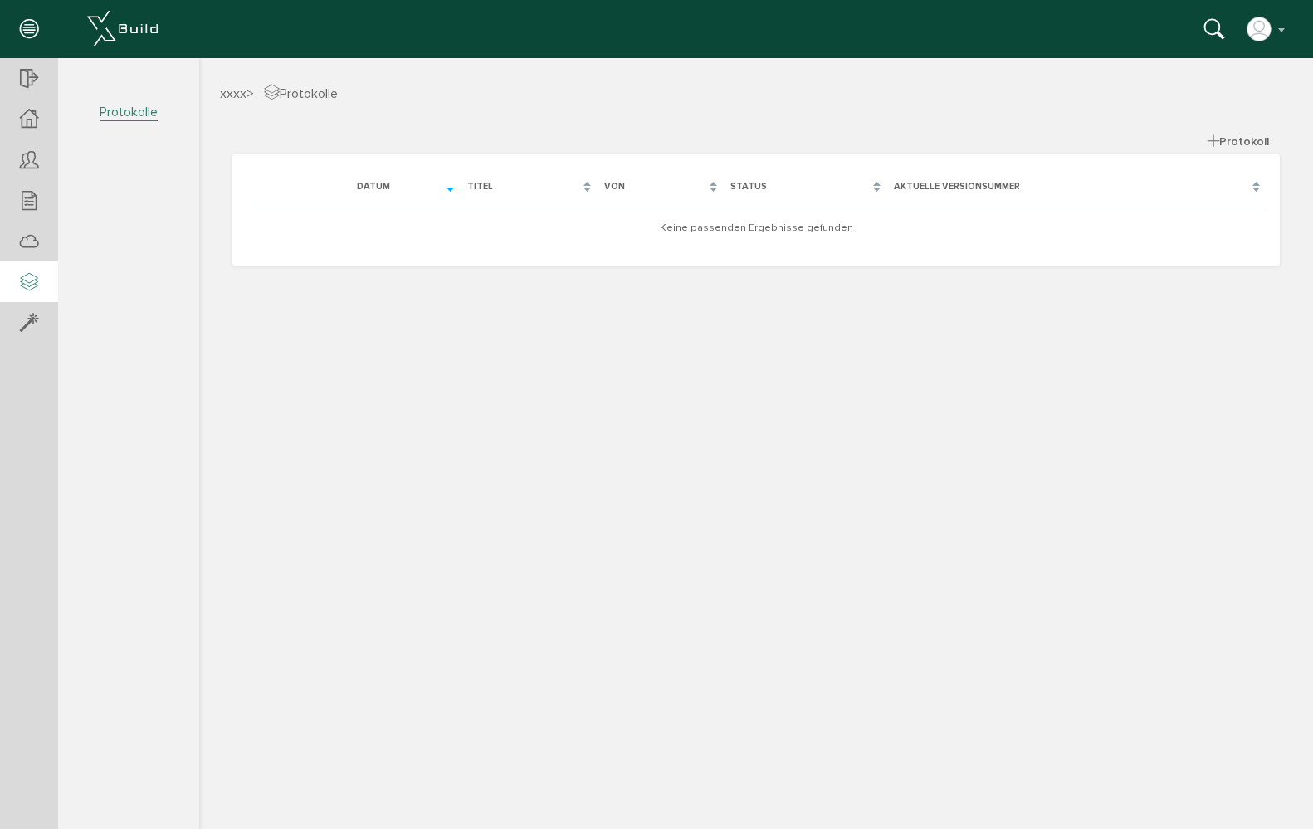
click at [152, 104] on span "Protokolle" at bounding box center [129, 112] width 58 height 17
click at [1232, 137] on div at bounding box center [756, 441] width 1114 height 767
drag, startPoint x: 1229, startPoint y: 139, endPoint x: 1220, endPoint y: 139, distance: 9.2
click at [1227, 139] on div at bounding box center [756, 441] width 1114 height 767
click at [1218, 139] on div at bounding box center [756, 441] width 1114 height 767
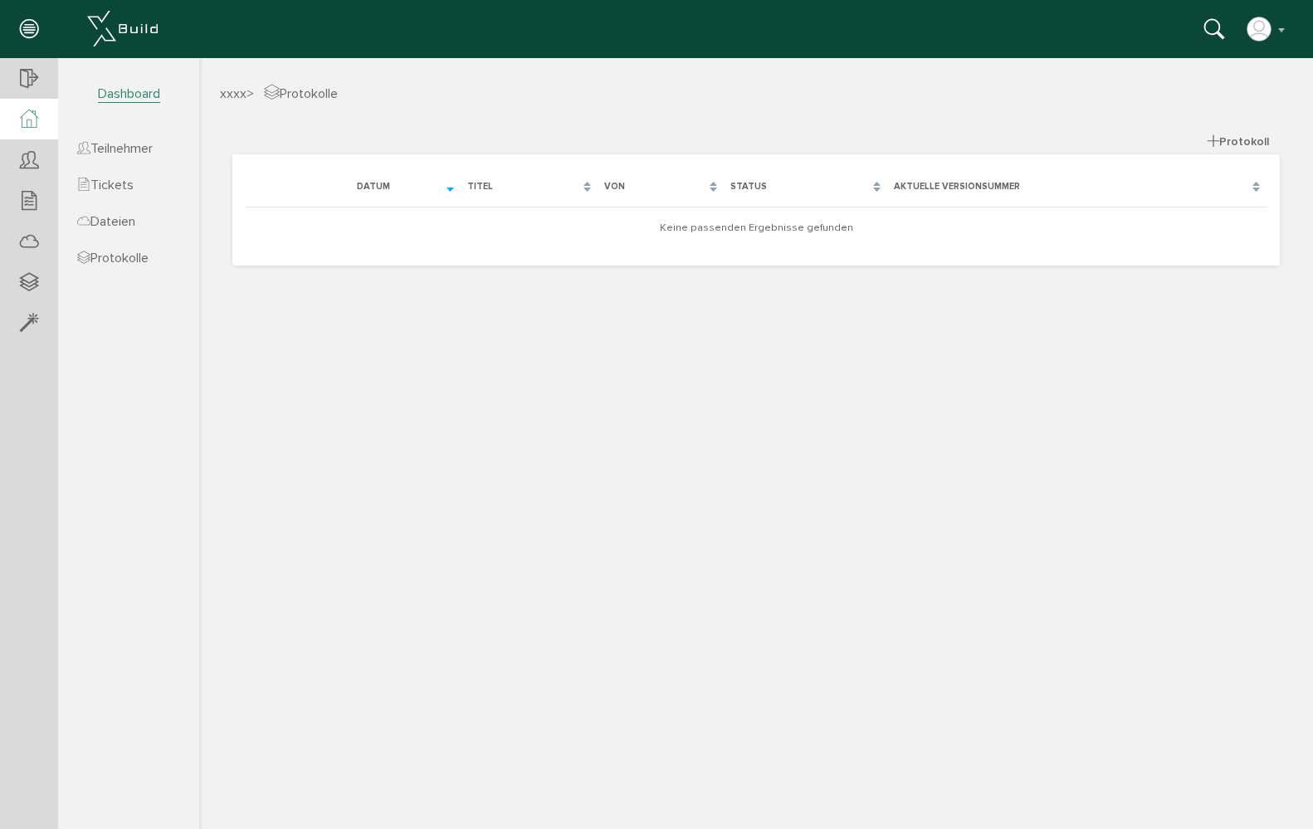
click at [40, 126] on div at bounding box center [29, 119] width 58 height 41
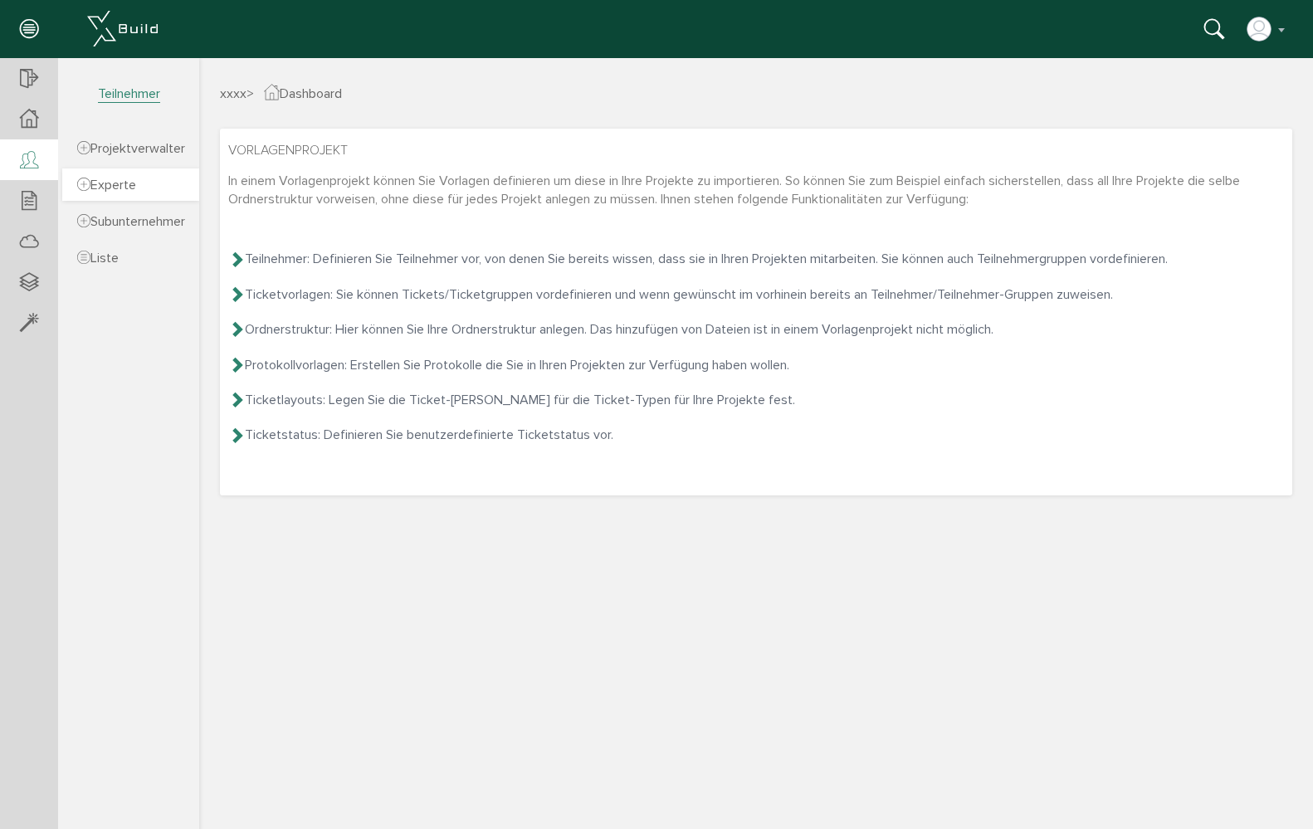
click at [133, 189] on span "Experte" at bounding box center [106, 185] width 59 height 17
click at [128, 226] on span "Subunternehmer" at bounding box center [131, 221] width 108 height 17
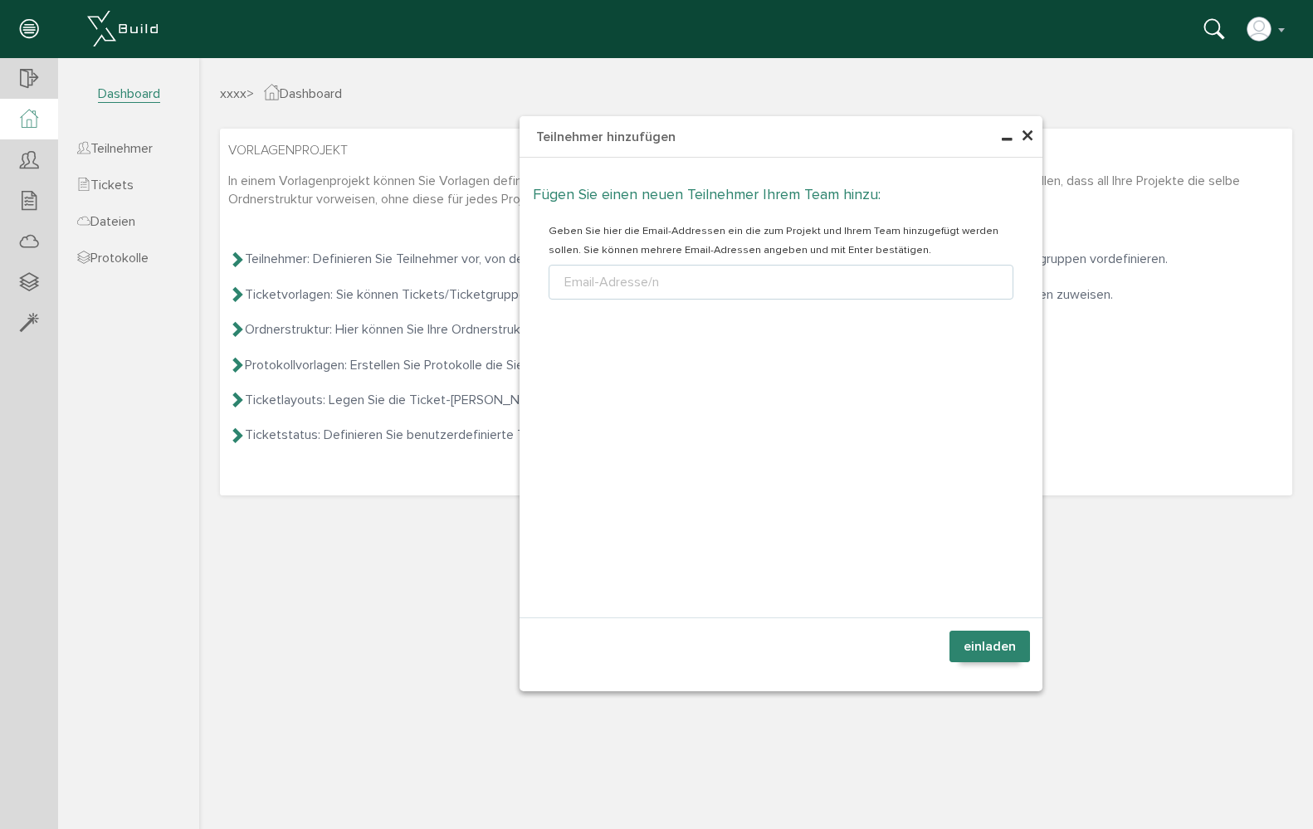
click at [1034, 134] on div at bounding box center [756, 441] width 1114 height 767
click at [1025, 136] on div at bounding box center [756, 441] width 1114 height 767
click at [1028, 136] on div at bounding box center [756, 441] width 1114 height 767
click at [903, 463] on div at bounding box center [756, 441] width 1114 height 767
click at [990, 652] on div at bounding box center [756, 441] width 1114 height 767
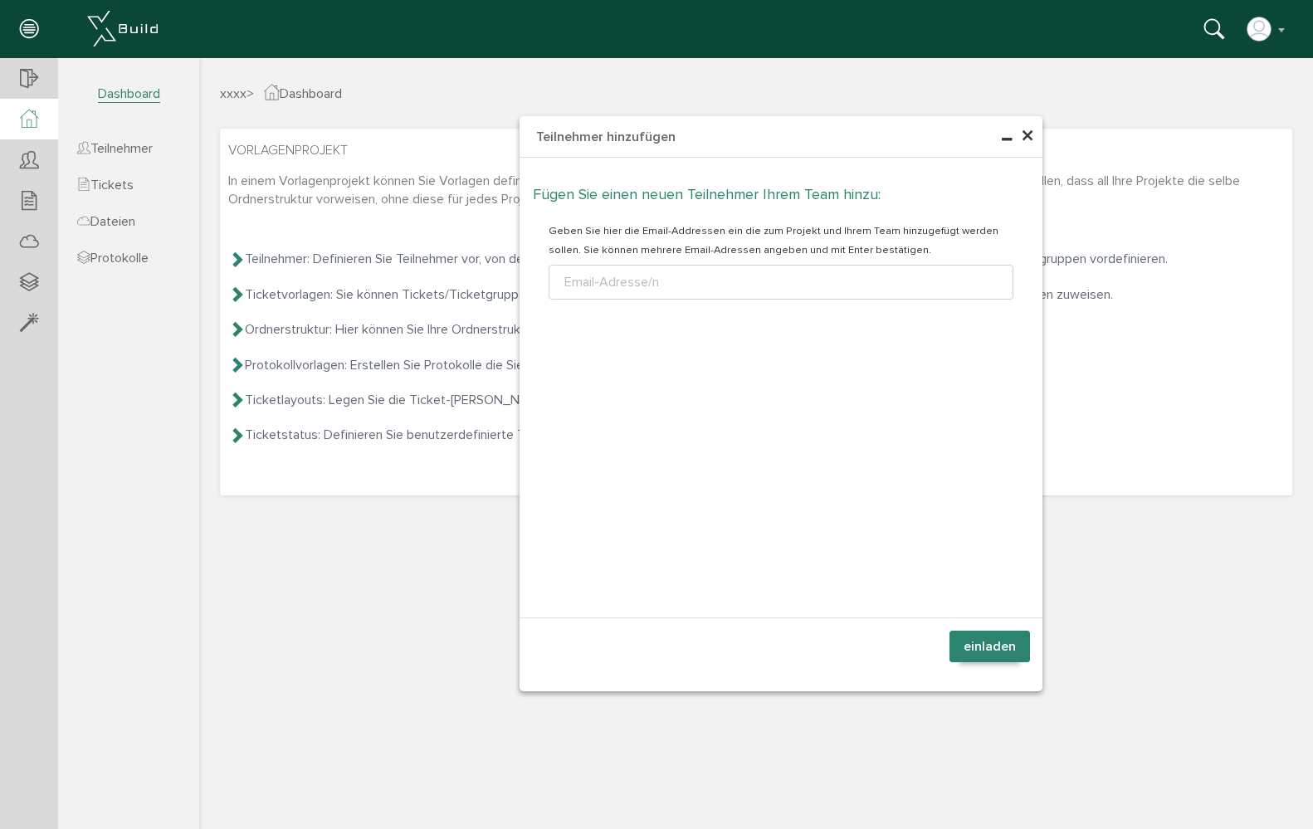
click at [672, 638] on div at bounding box center [756, 441] width 1114 height 767
click at [660, 630] on div at bounding box center [756, 441] width 1114 height 767
click at [1030, 132] on div at bounding box center [756, 441] width 1114 height 767
drag, startPoint x: 1028, startPoint y: 143, endPoint x: 1028, endPoint y: 131, distance: 11.6
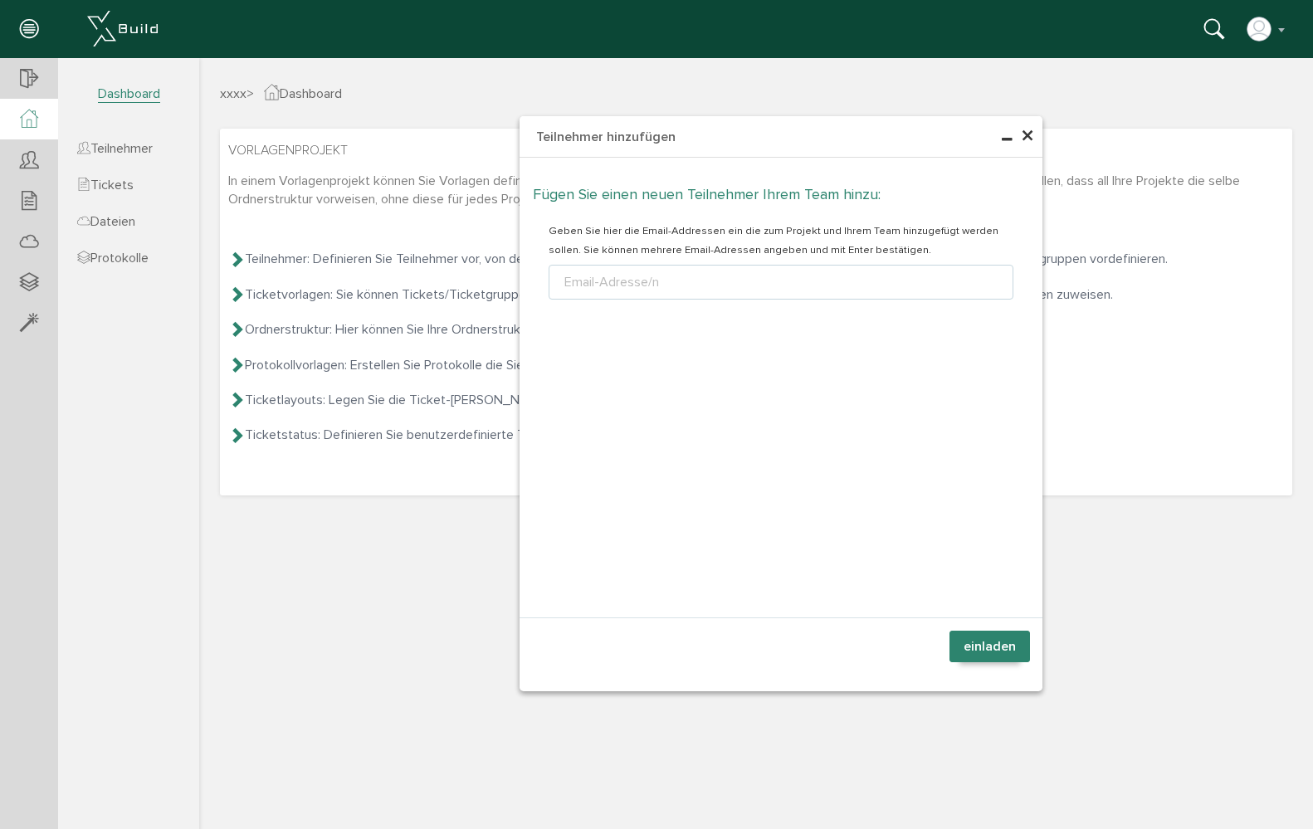
click at [1028, 142] on div at bounding box center [756, 441] width 1114 height 767
click at [1028, 130] on div at bounding box center [756, 441] width 1114 height 767
click at [1028, 132] on div at bounding box center [756, 441] width 1114 height 767
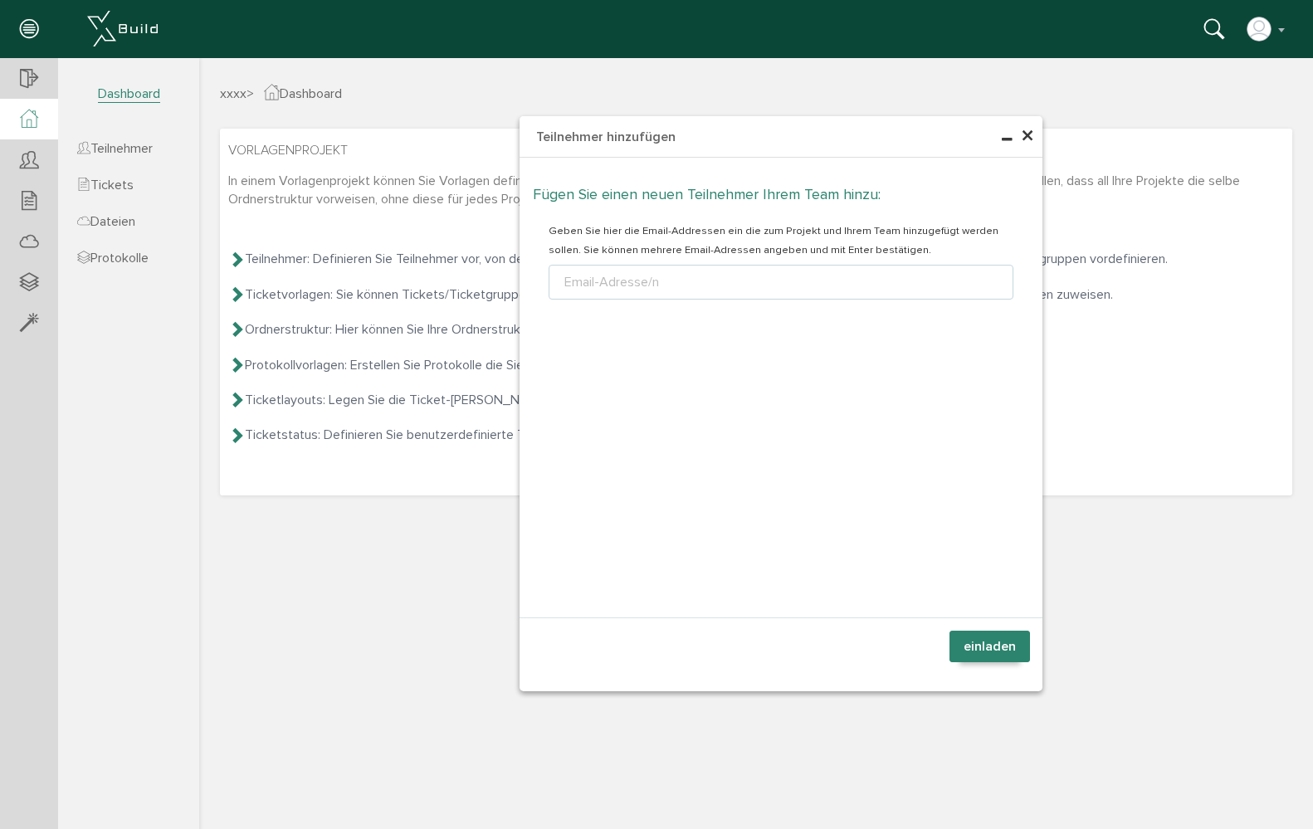
click at [1028, 132] on div at bounding box center [756, 441] width 1114 height 767
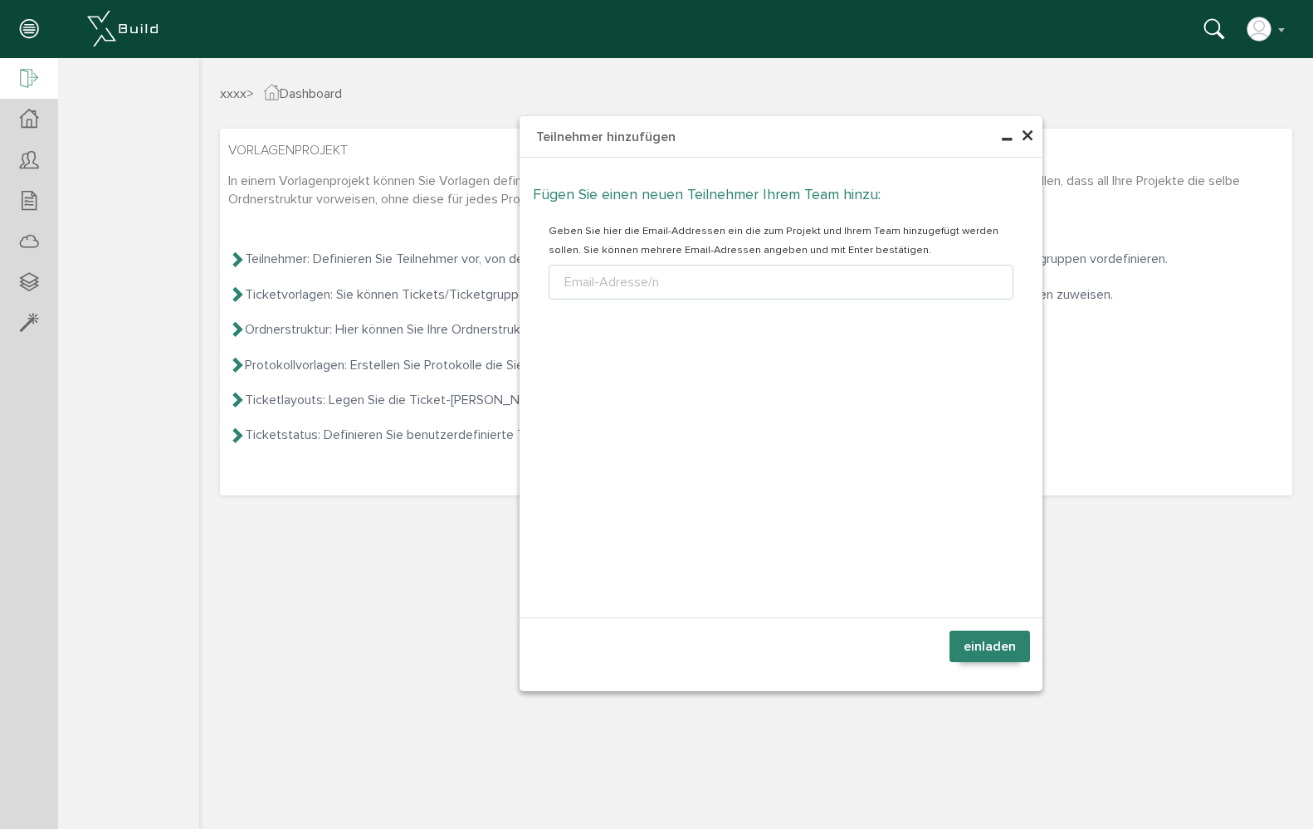
click at [32, 79] on icon at bounding box center [29, 79] width 18 height 23
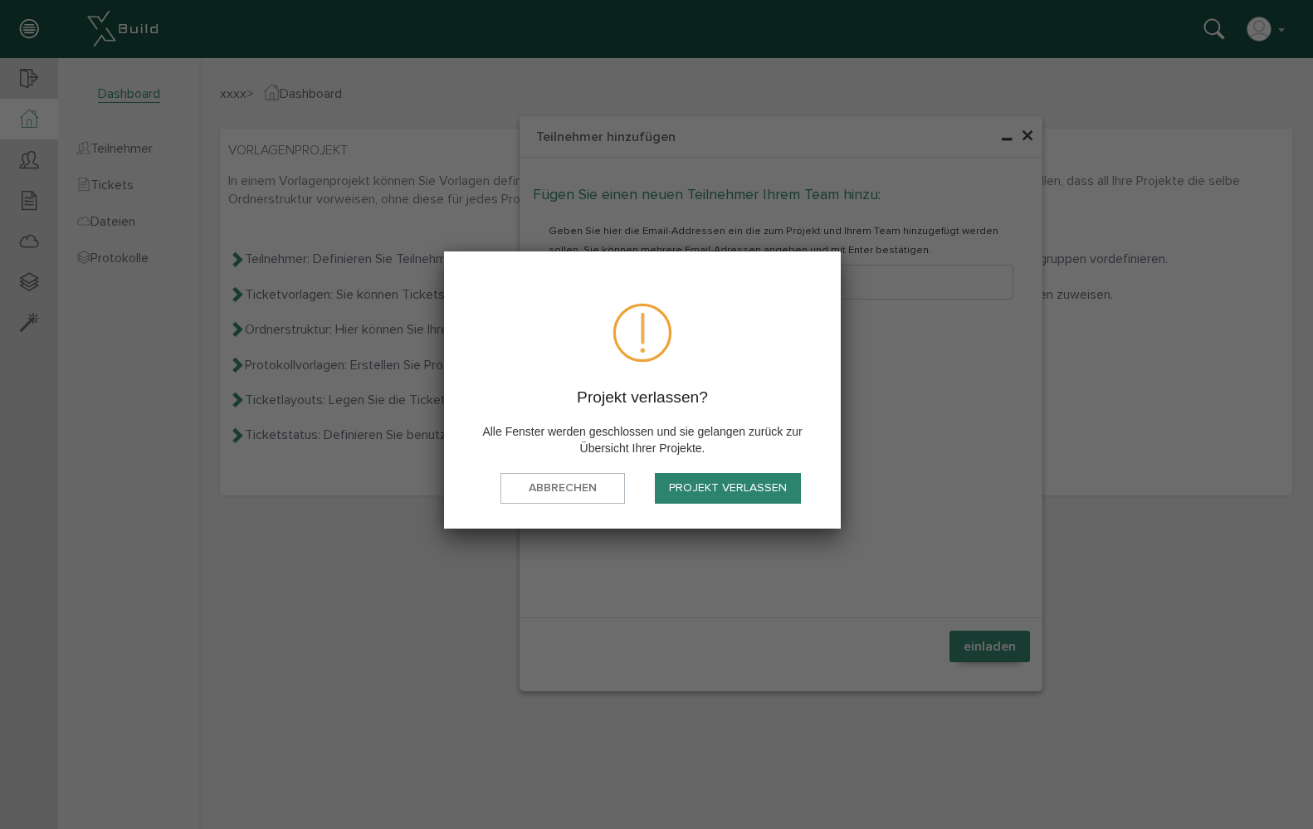
click at [723, 487] on button "Projekt verlassen" at bounding box center [728, 488] width 146 height 31
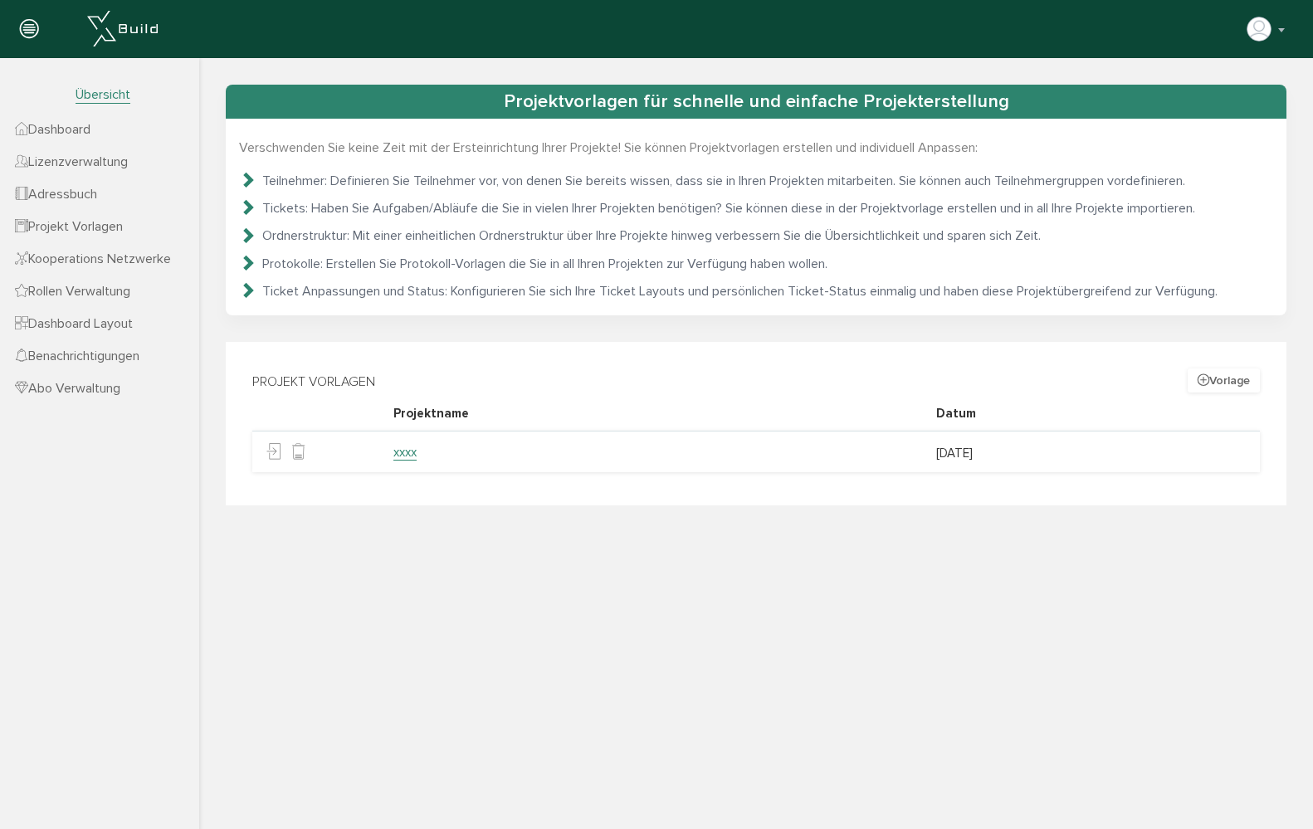
drag, startPoint x: 401, startPoint y: 455, endPoint x: 202, endPoint y: 397, distance: 207.5
click at [401, 455] on link "xxxx" at bounding box center [404, 453] width 23 height 16
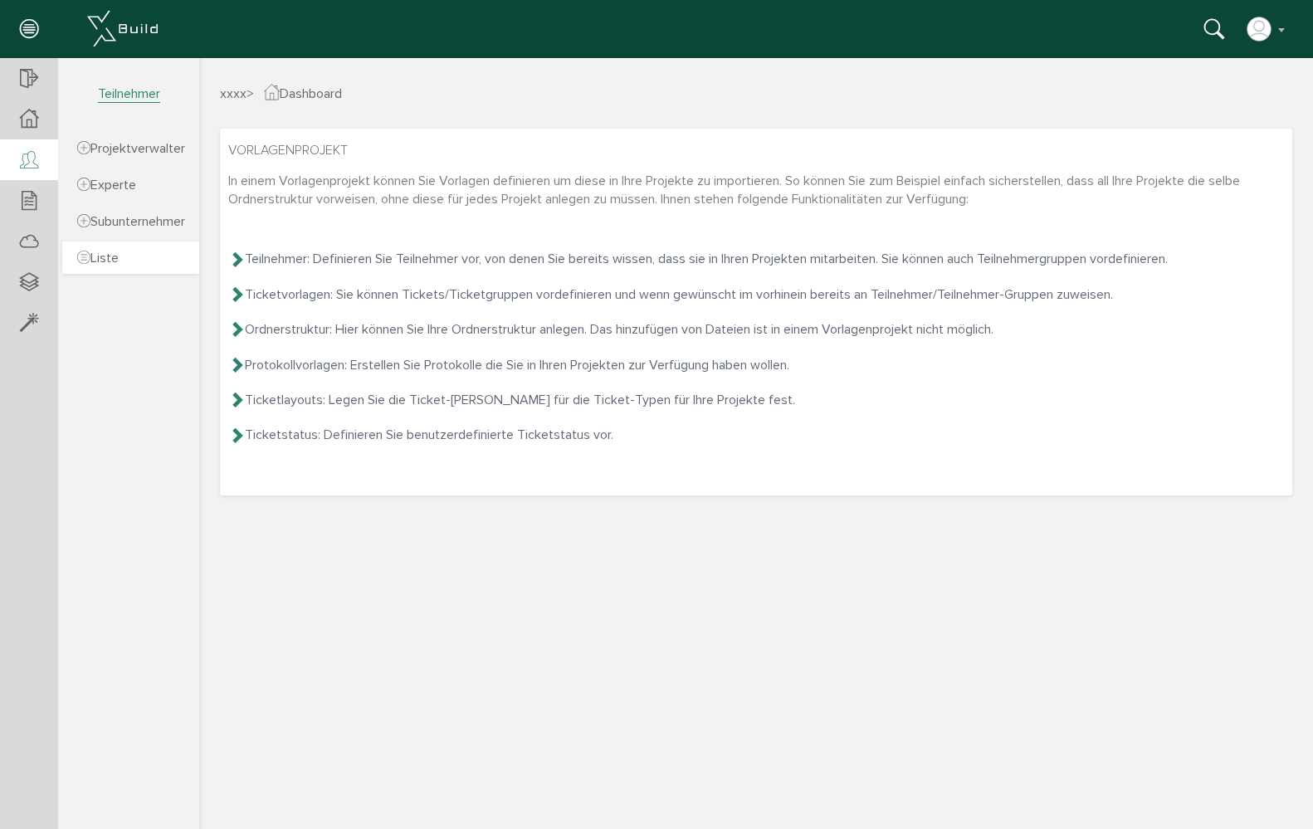
click at [119, 257] on span "Liste" at bounding box center [98, 258] width 42 height 17
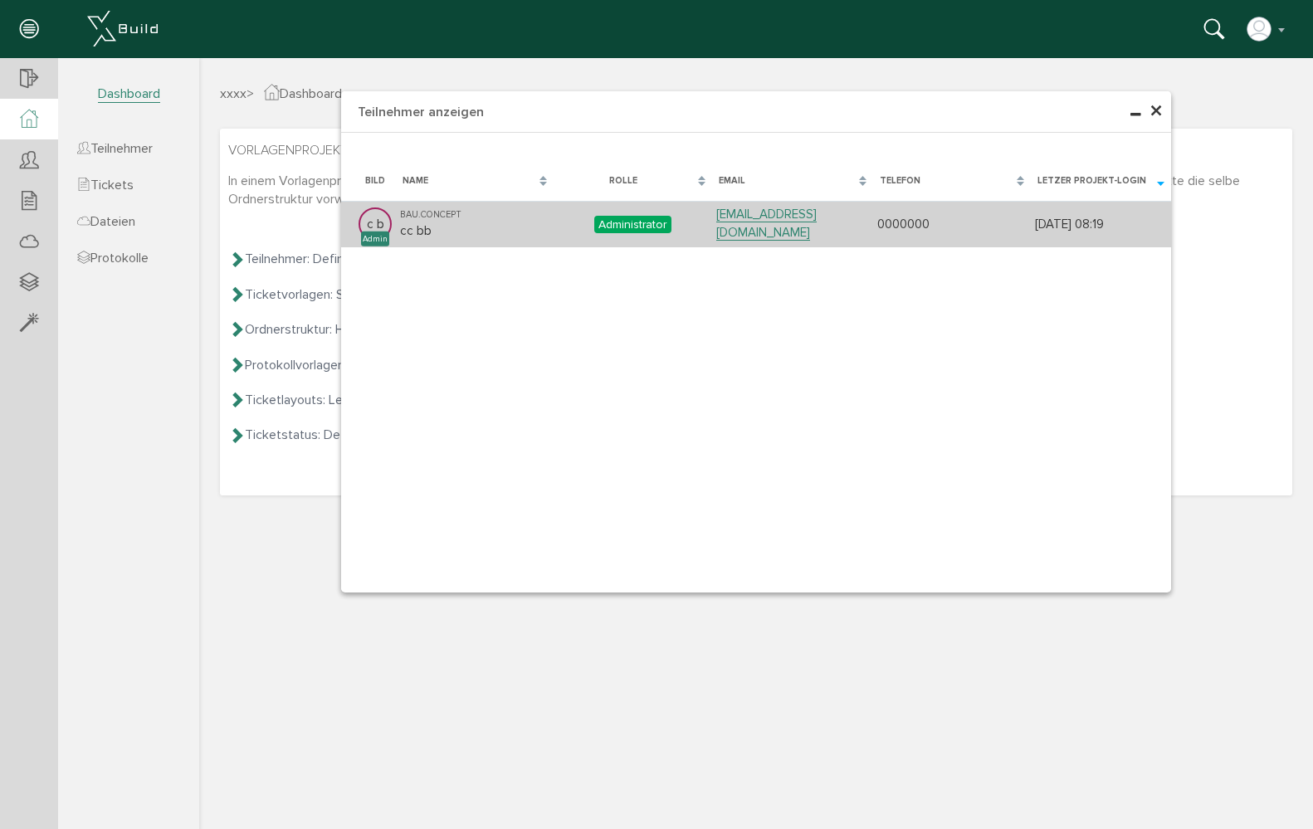
click at [644, 225] on div "Administrator" at bounding box center [632, 224] width 77 height 17
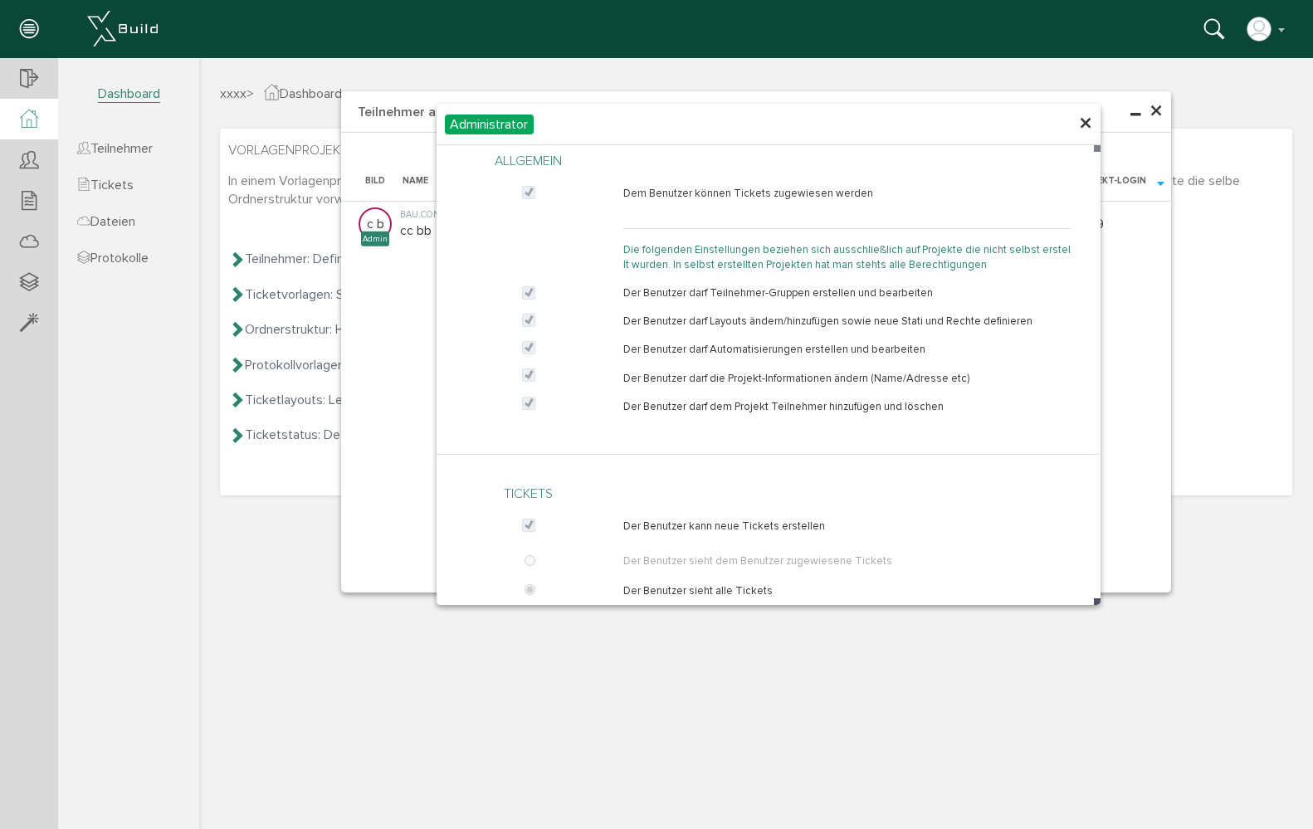
click at [1080, 130] on span "×" at bounding box center [1085, 124] width 13 height 32
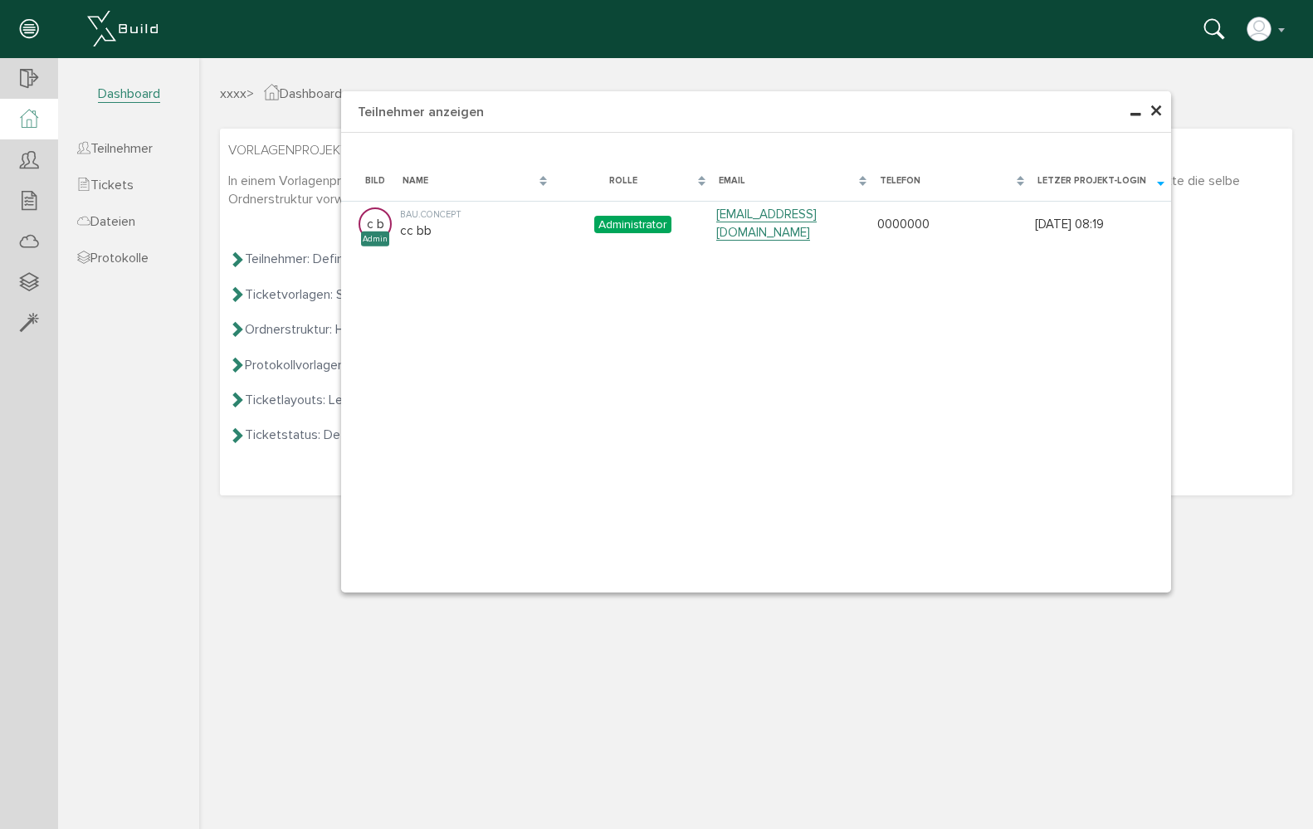
click at [1154, 114] on span "×" at bounding box center [1156, 111] width 13 height 32
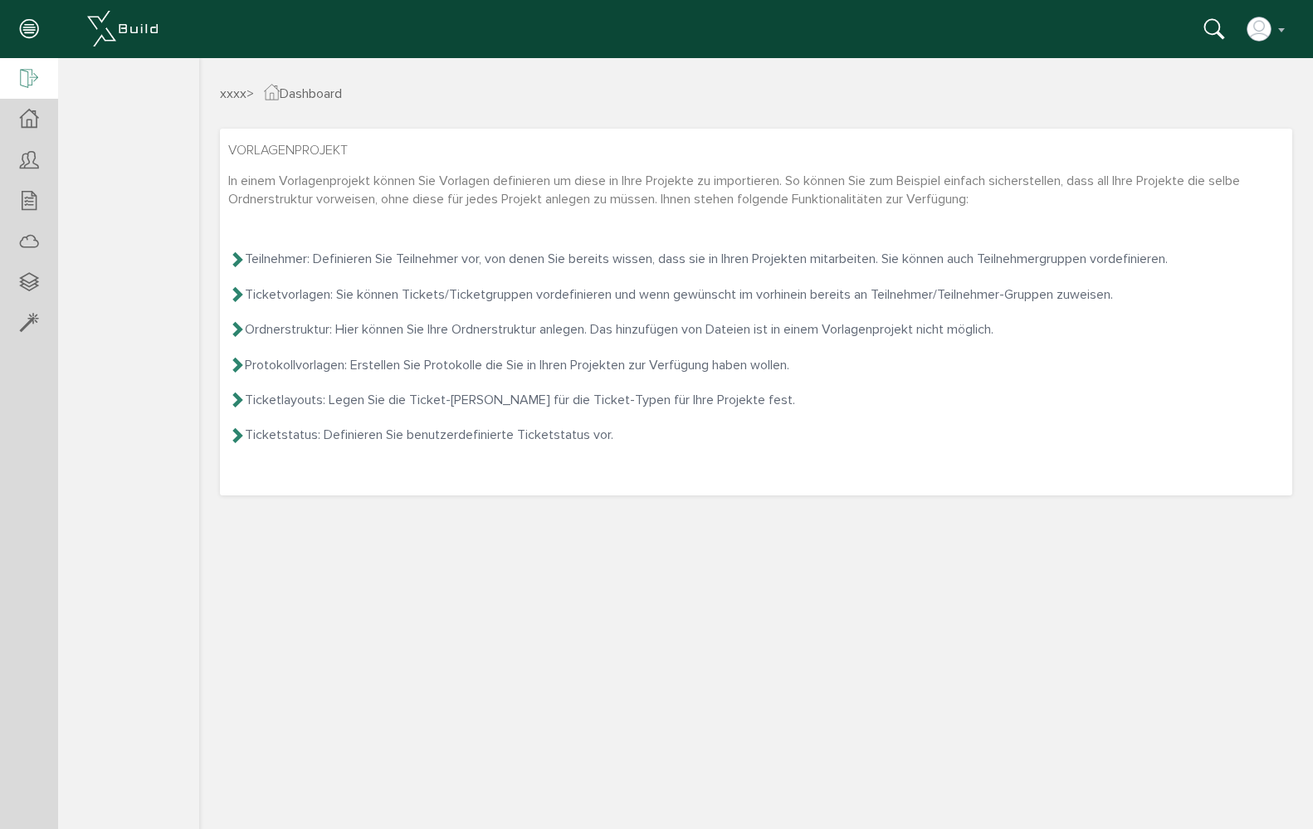
click at [12, 78] on div at bounding box center [29, 79] width 58 height 42
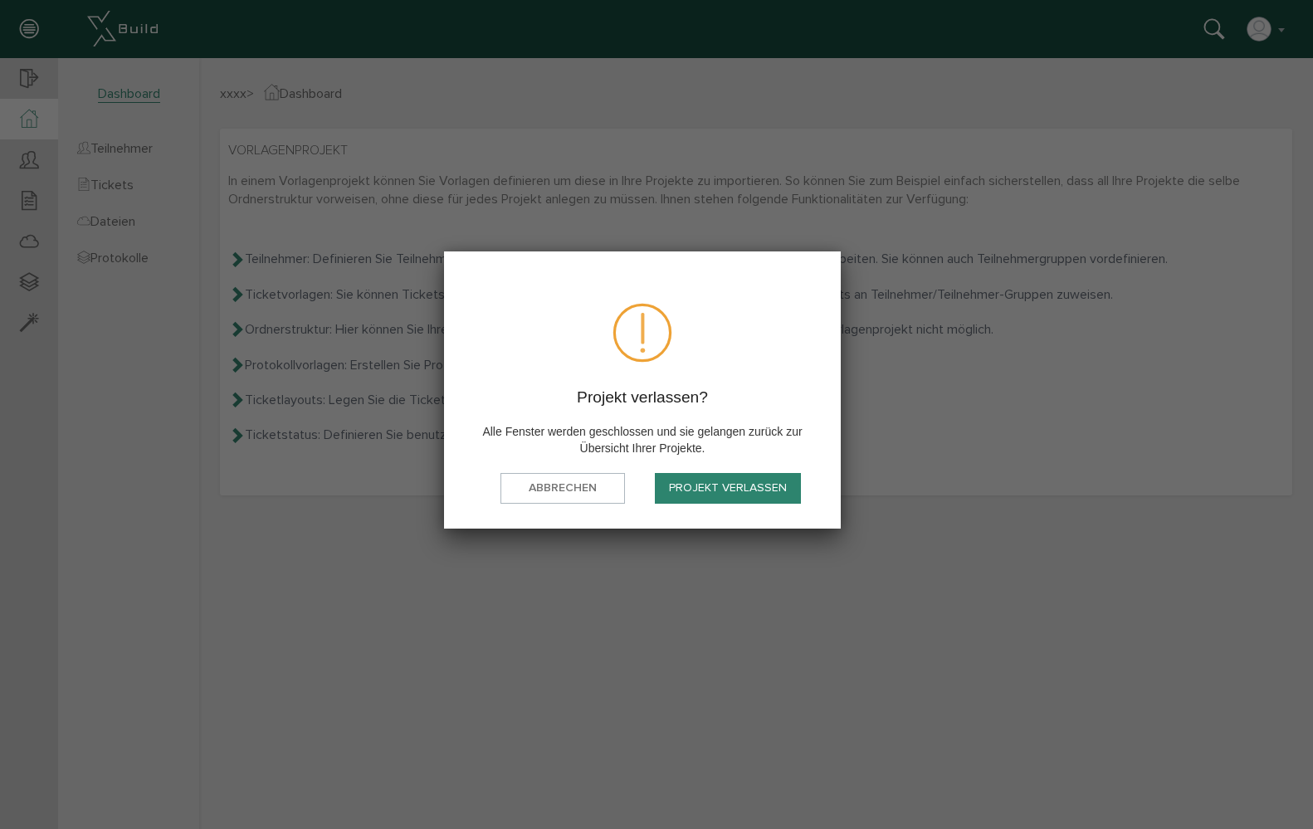
click at [704, 490] on button "Projekt verlassen" at bounding box center [728, 488] width 146 height 31
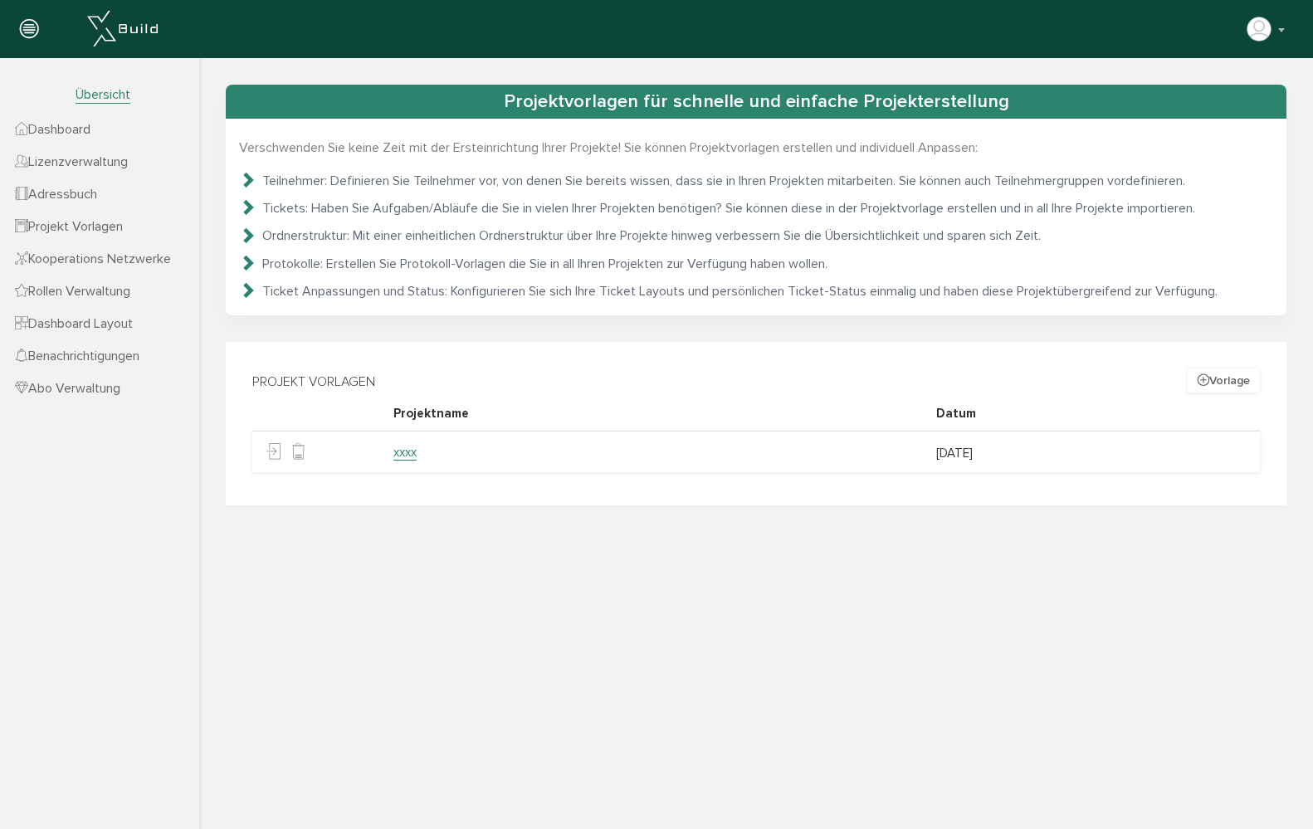
click at [78, 136] on span "Dashboard" at bounding box center [53, 129] width 76 height 17
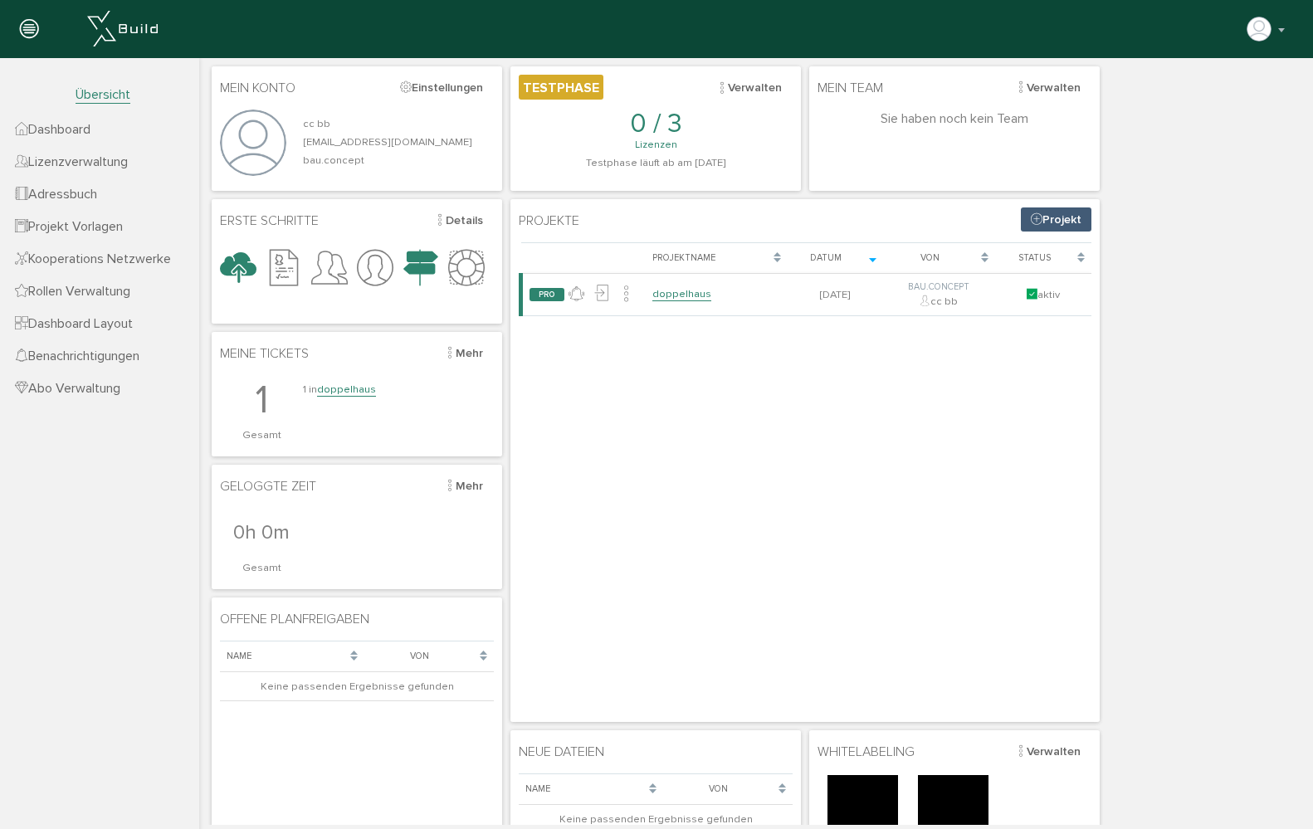
click at [350, 393] on link "doppelhaus" at bounding box center [346, 390] width 59 height 14
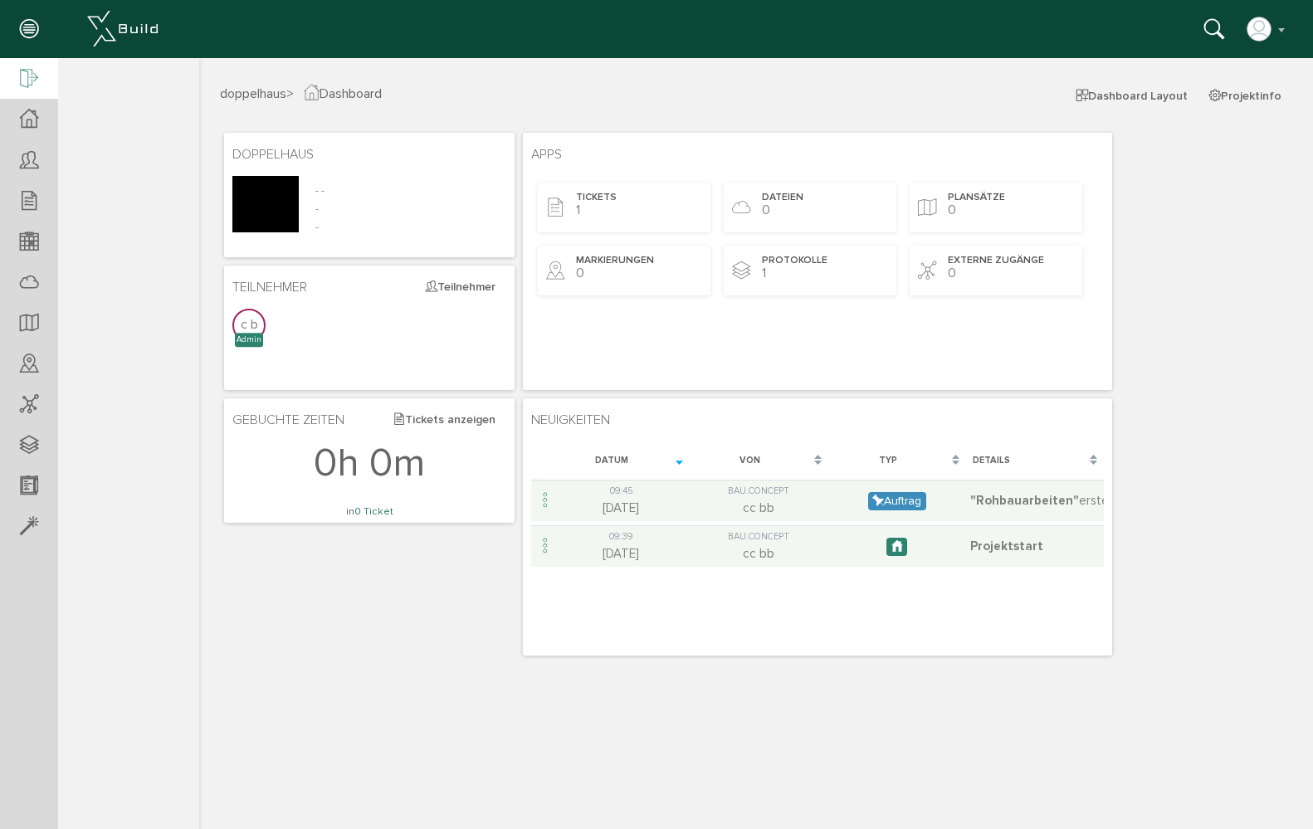
click at [37, 74] on icon at bounding box center [29, 79] width 18 height 23
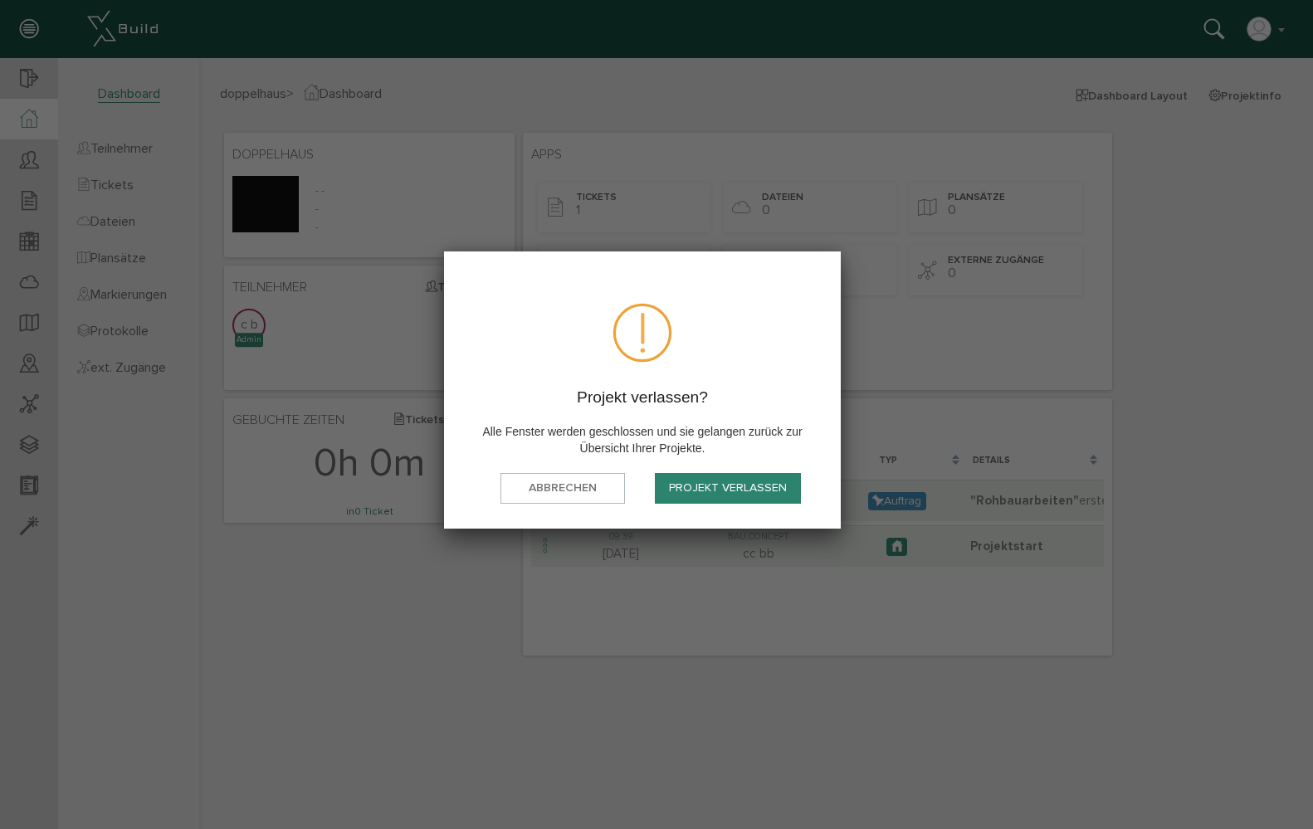
click at [687, 482] on button "Projekt verlassen" at bounding box center [728, 488] width 146 height 31
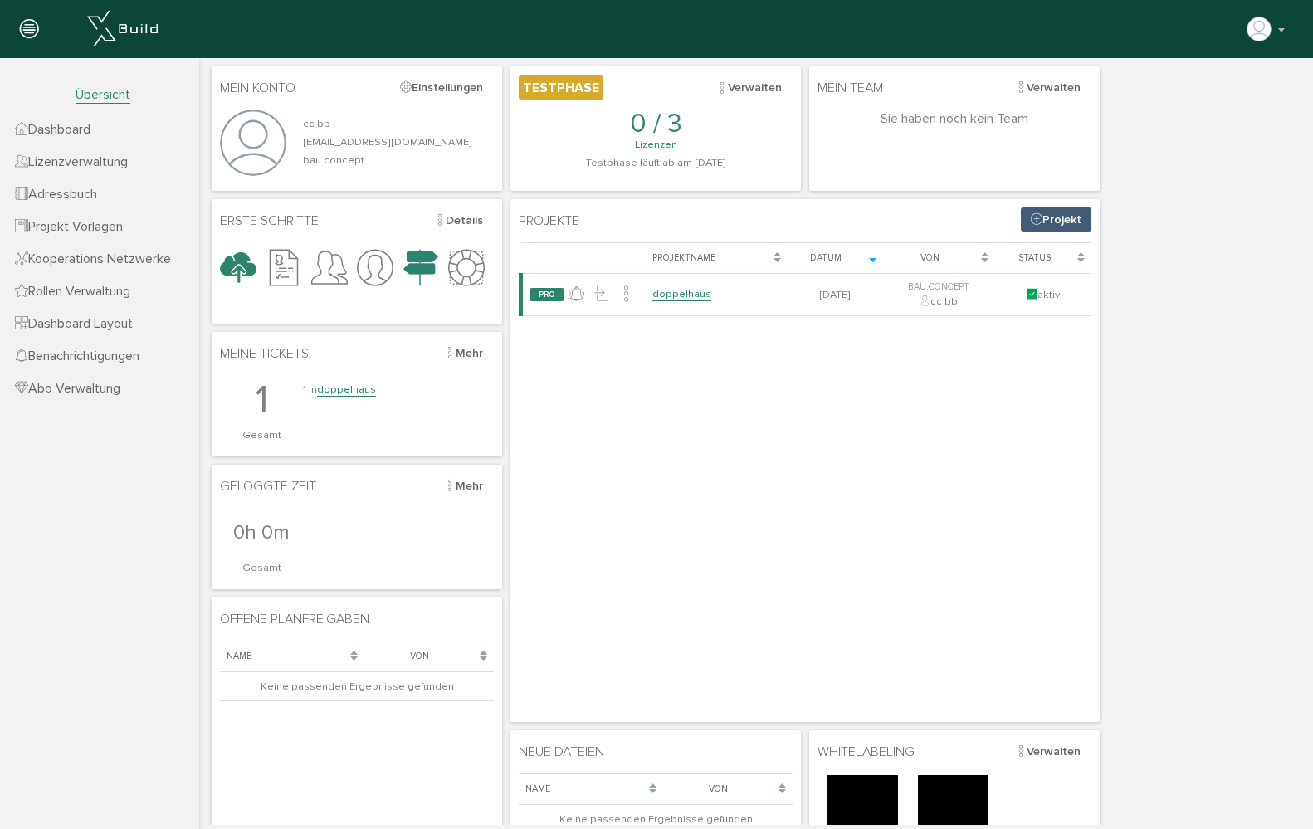
click at [72, 109] on span "Übersicht" at bounding box center [99, 85] width 199 height 55
click at [74, 126] on span "Dashboard" at bounding box center [53, 129] width 76 height 17
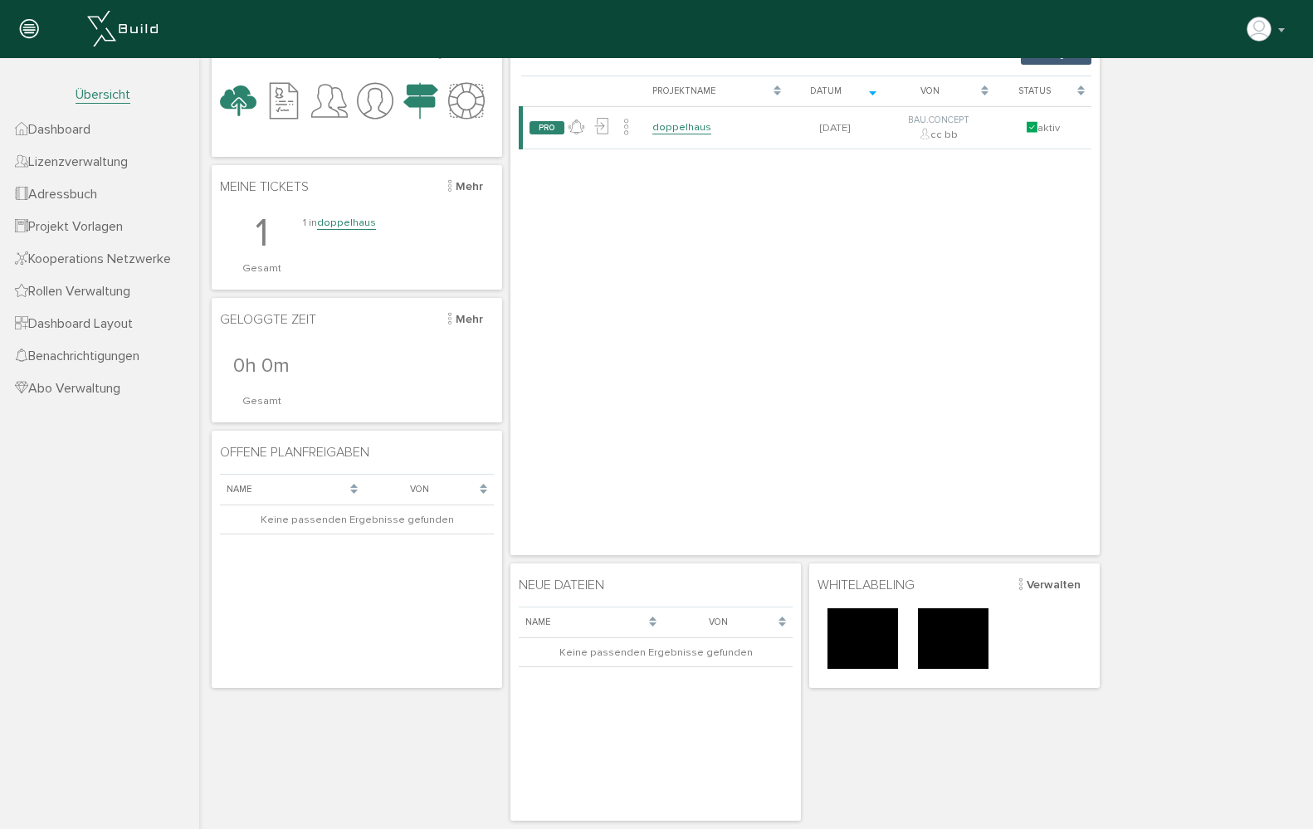
click at [892, 630] on img at bounding box center [863, 639] width 71 height 61
click at [965, 631] on img at bounding box center [953, 639] width 71 height 61
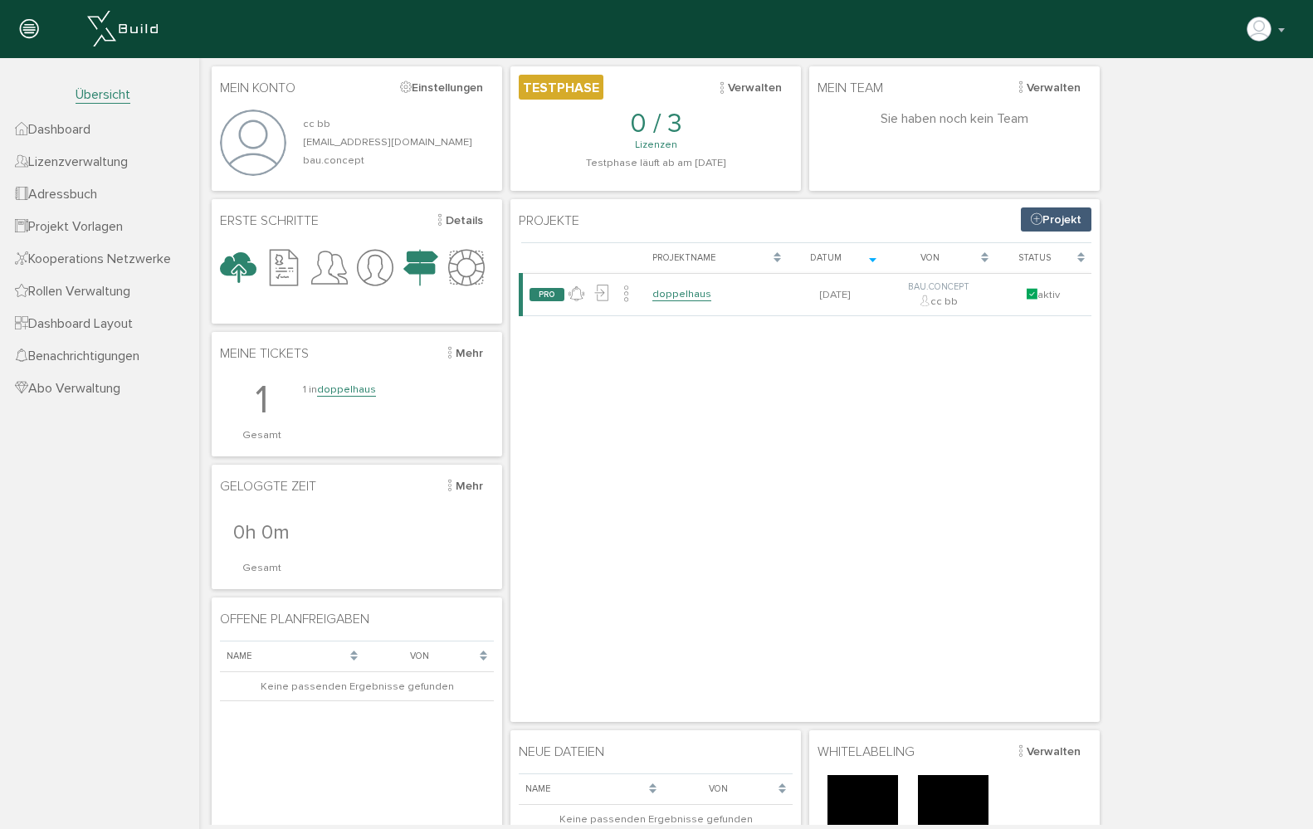
click at [277, 272] on icon at bounding box center [284, 269] width 37 height 54
click at [291, 228] on span "Erste Schritte" at bounding box center [269, 221] width 99 height 27
click at [472, 221] on button "Details" at bounding box center [458, 221] width 71 height 26
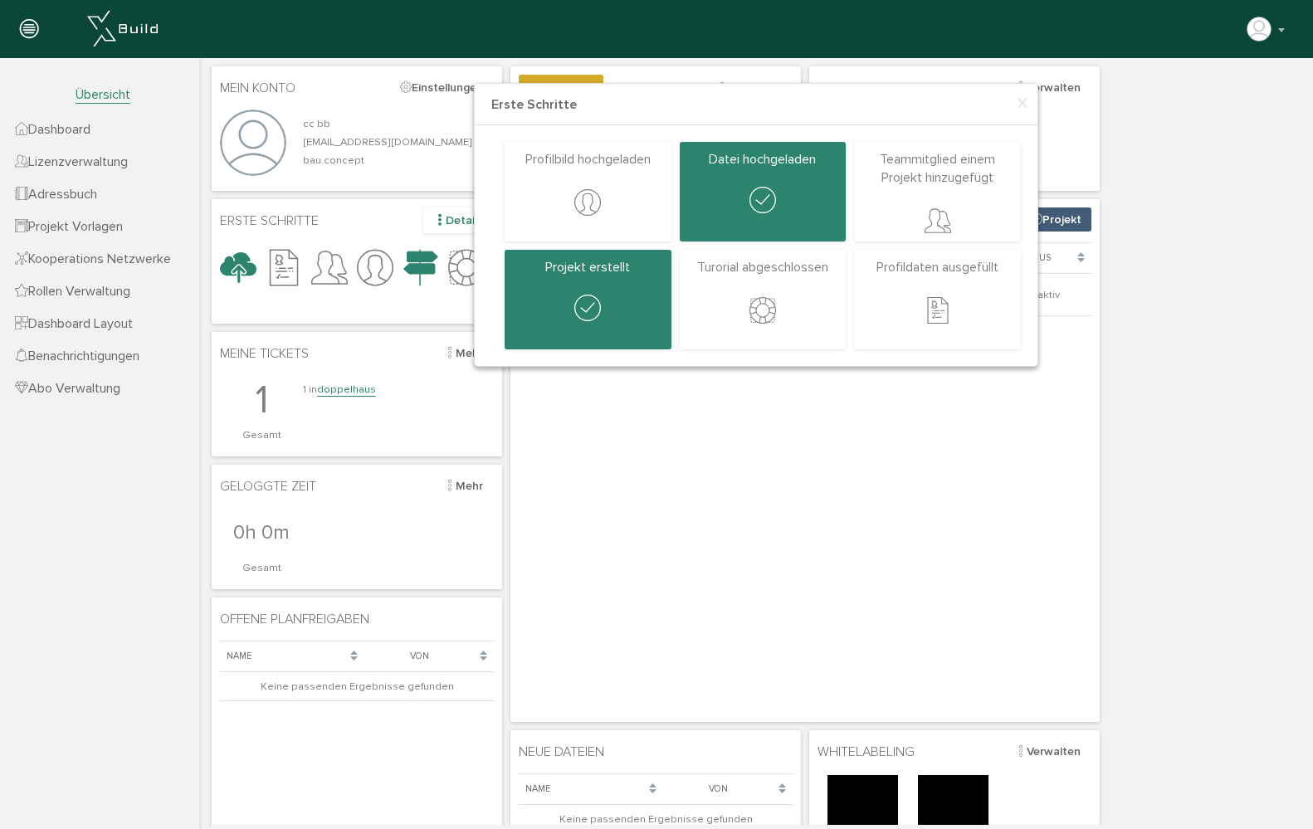
scroll to position [1, 0]
click at [584, 192] on icon at bounding box center [587, 204] width 27 height 32
click at [696, 272] on p "Turorial abgeschlossen" at bounding box center [763, 266] width 150 height 18
click at [758, 312] on icon at bounding box center [763, 312] width 27 height 32
click at [123, 229] on span "Projekt Vorlagen" at bounding box center [69, 226] width 108 height 17
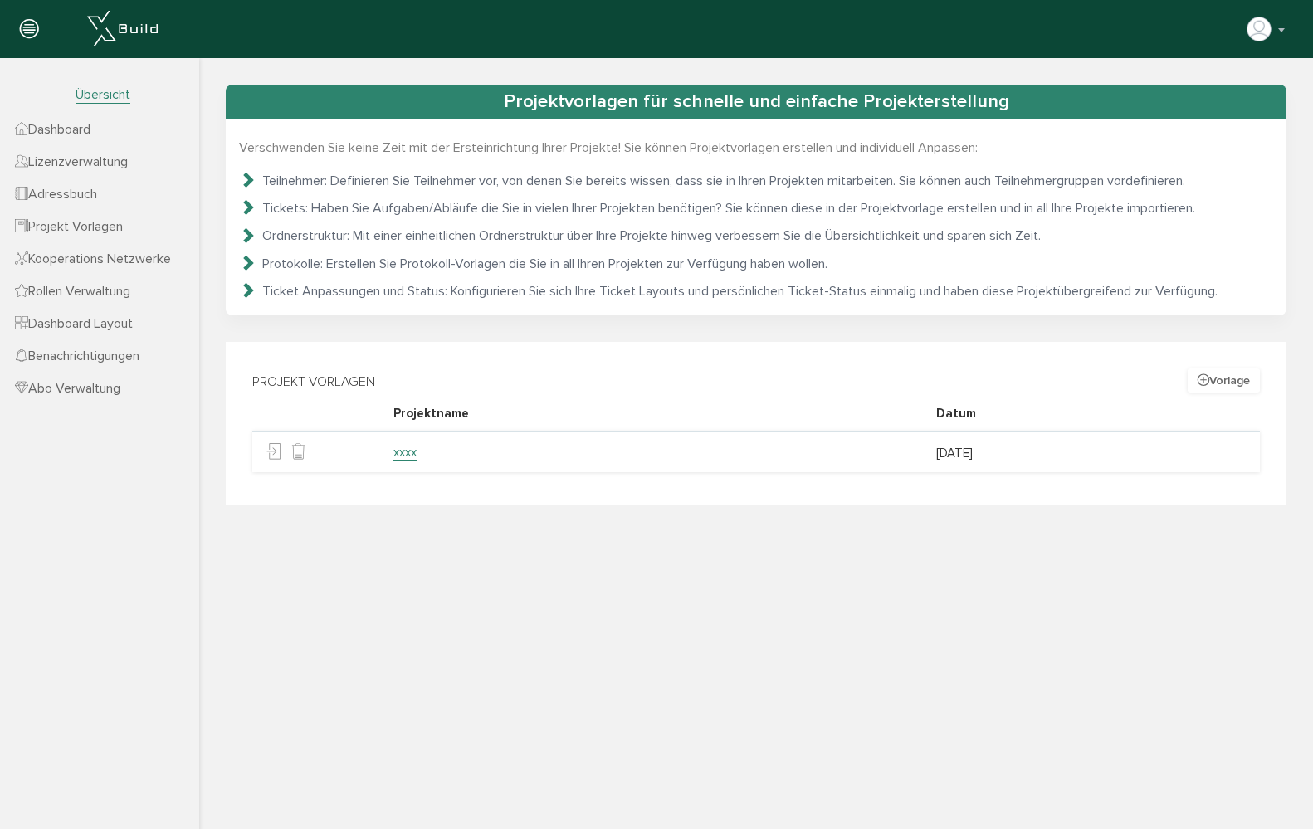
scroll to position [0, 0]
click at [119, 264] on span "Kooperations Netzwerke" at bounding box center [93, 259] width 156 height 17
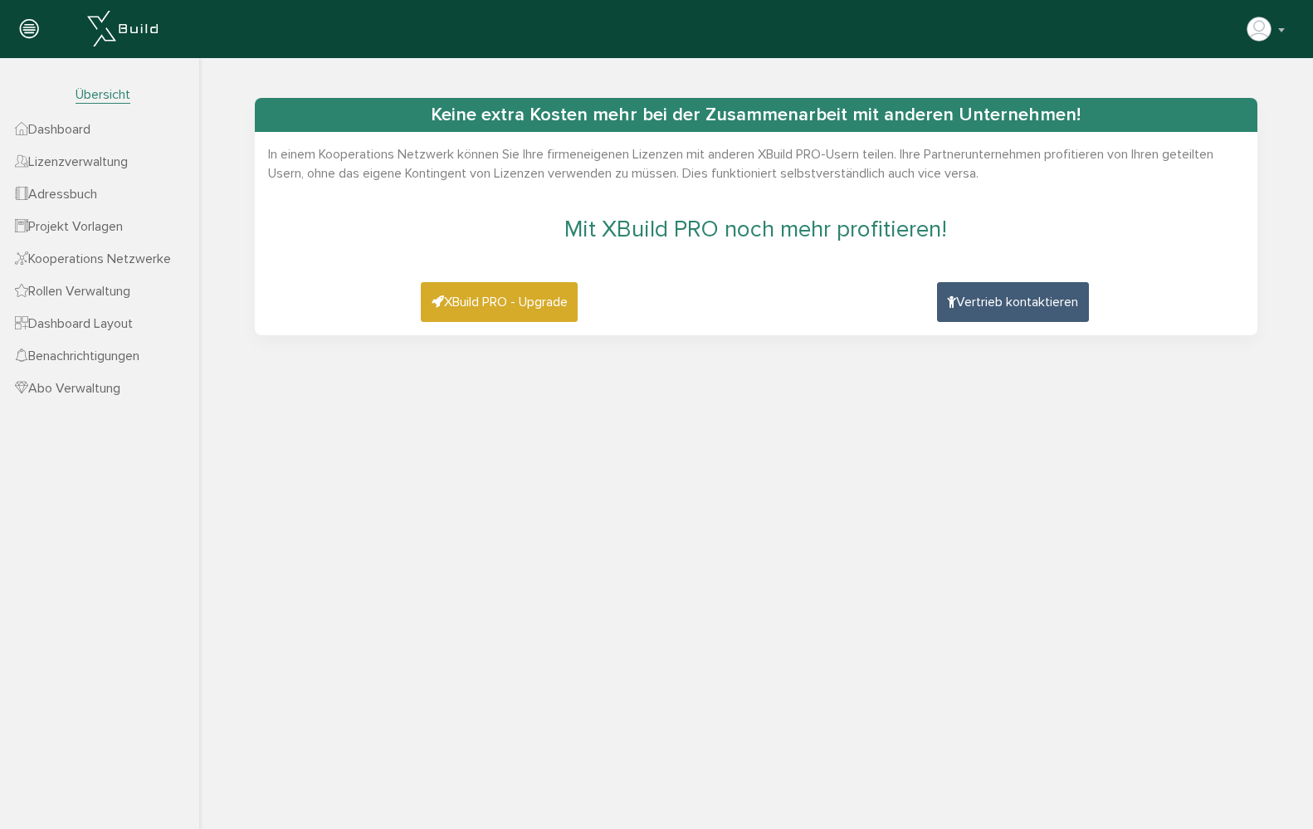
click at [83, 329] on span "Dashboard Layout" at bounding box center [74, 323] width 118 height 17
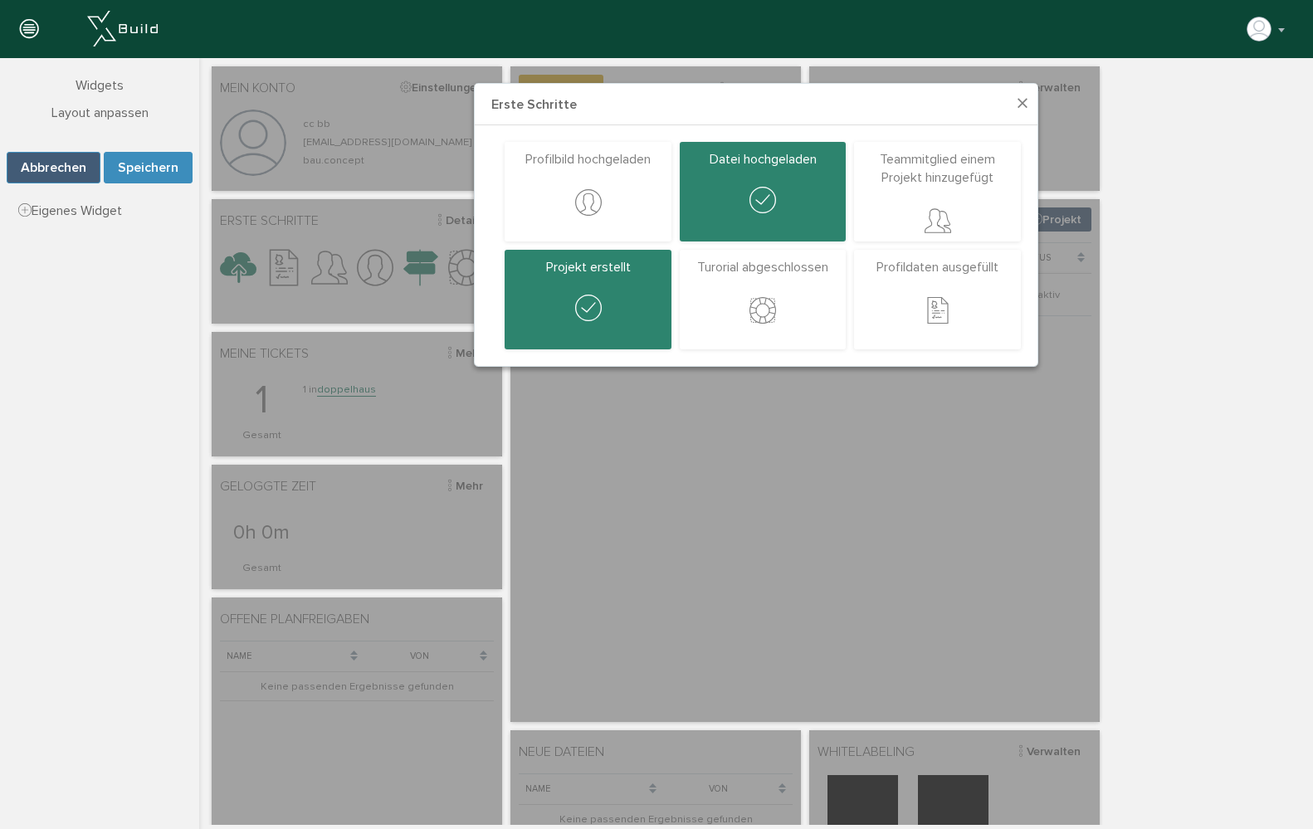
click at [1024, 104] on span "×" at bounding box center [1022, 104] width 13 height 32
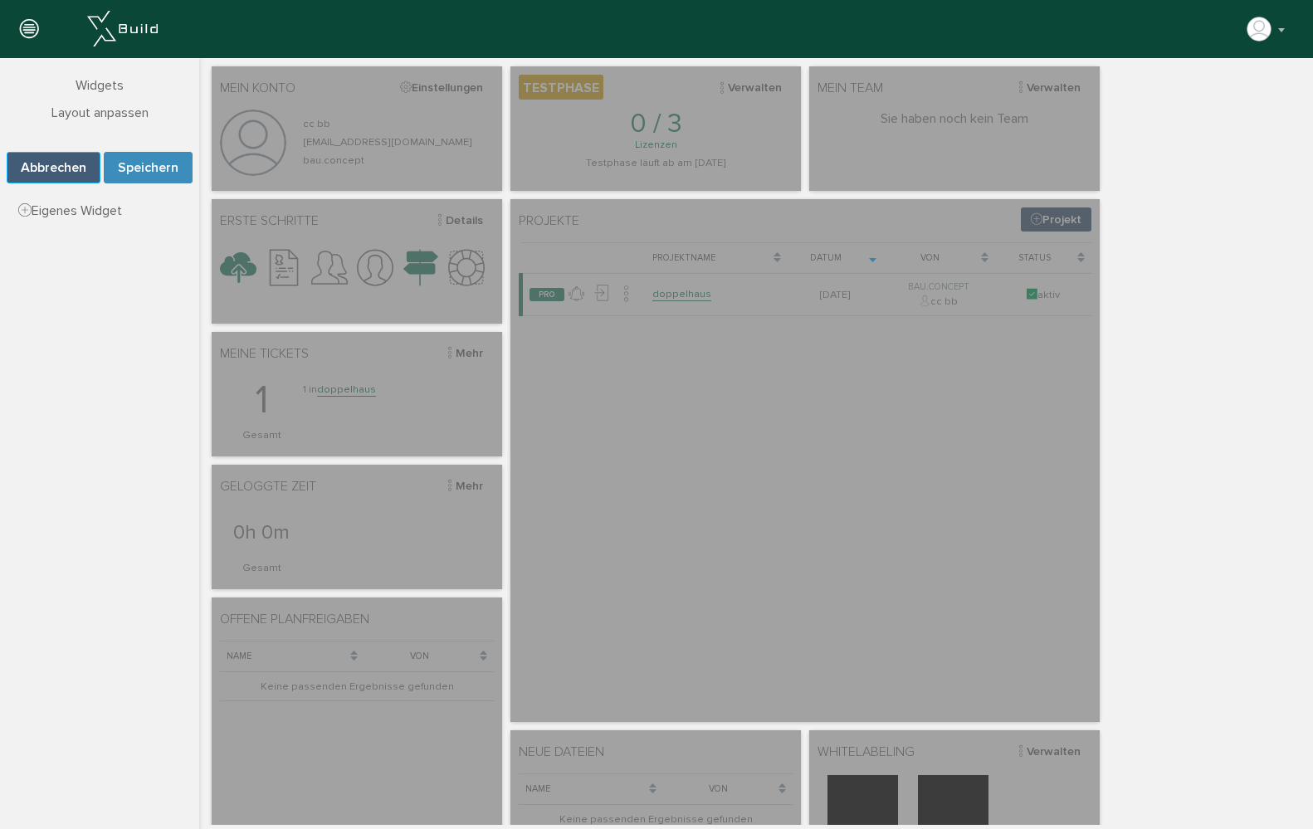
click at [81, 161] on button "Abbrechen" at bounding box center [54, 168] width 94 height 32
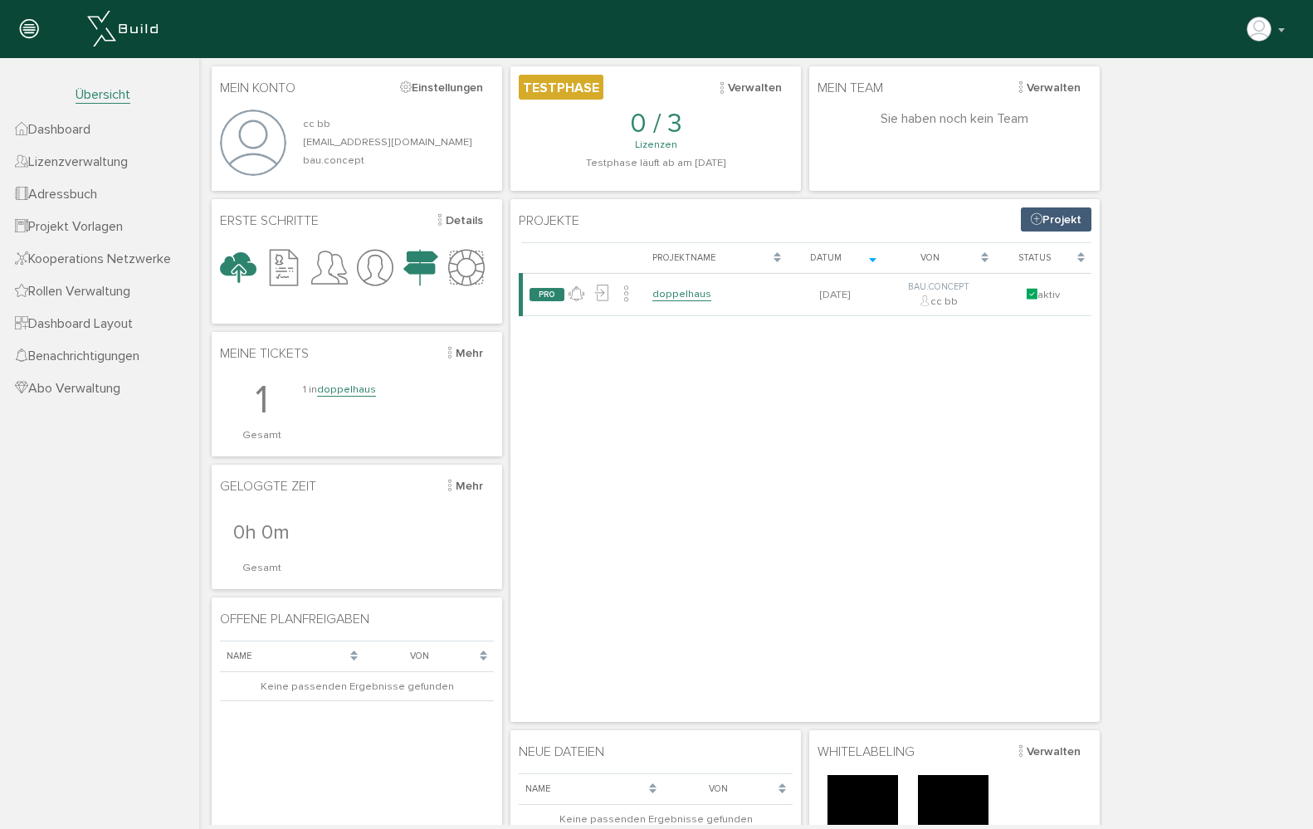
click at [90, 130] on span "Dashboard" at bounding box center [53, 129] width 76 height 17
click at [274, 262] on icon at bounding box center [284, 269] width 37 height 54
click at [466, 223] on button "Details" at bounding box center [458, 221] width 71 height 26
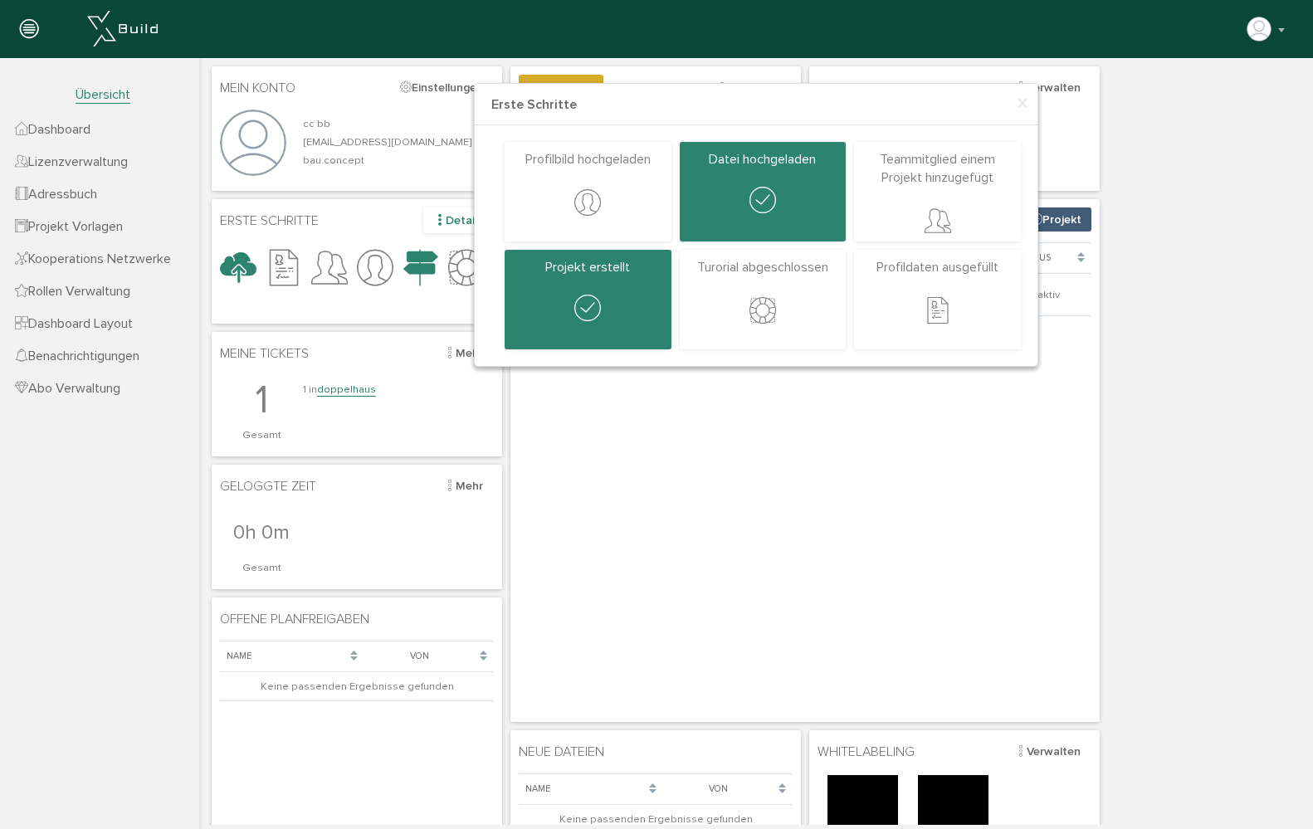
scroll to position [1, 0]
click at [721, 271] on p "Turorial abgeschlossen" at bounding box center [763, 266] width 150 height 18
click at [72, 429] on nav "Übersicht Dashboard Lizenzverwaltung Adressbuch Projekt Vorlagen Kooperations N…" at bounding box center [99, 472] width 199 height 829
click at [84, 96] on span "Übersicht" at bounding box center [103, 94] width 55 height 17
click at [86, 357] on span "Benachrichtigungen" at bounding box center [77, 356] width 125 height 17
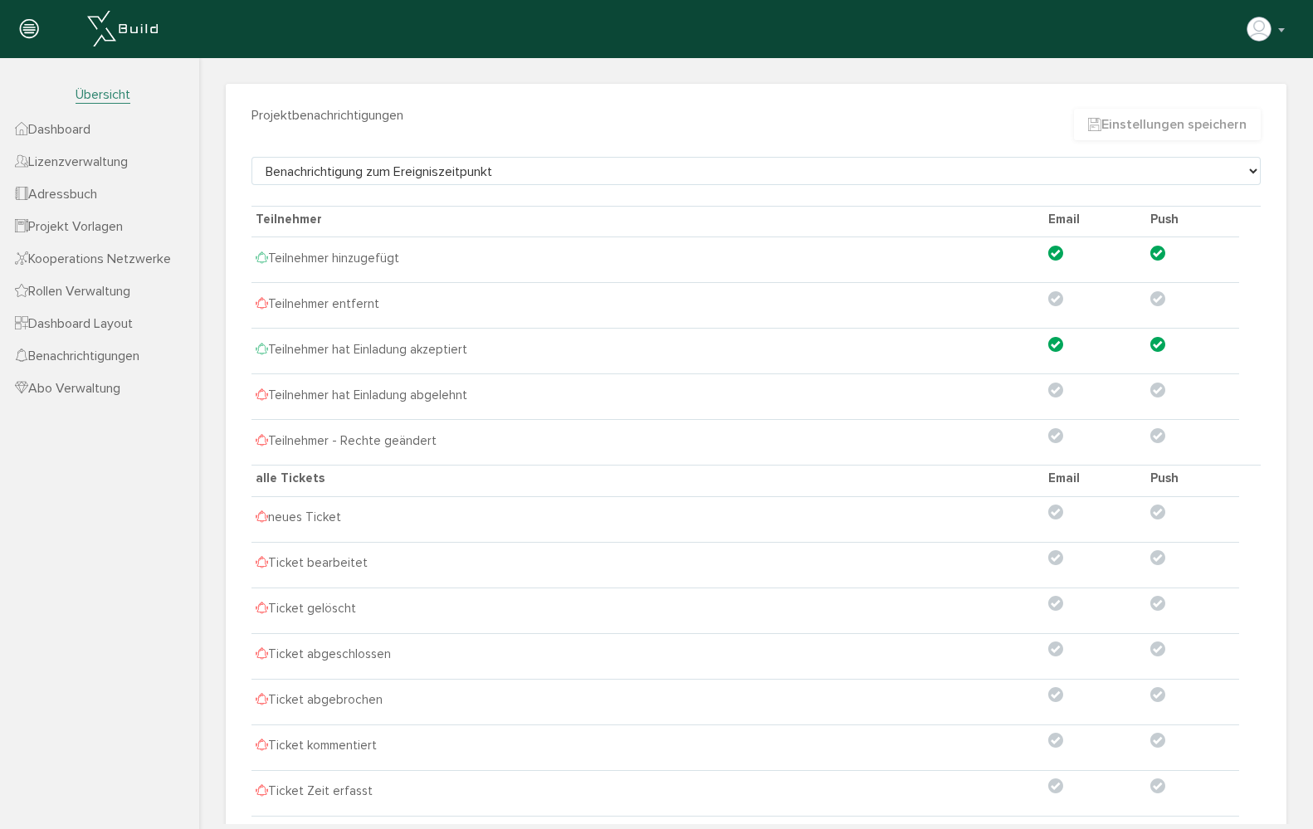
scroll to position [0, 0]
click at [86, 326] on span "Dashboard Layout" at bounding box center [74, 323] width 118 height 17
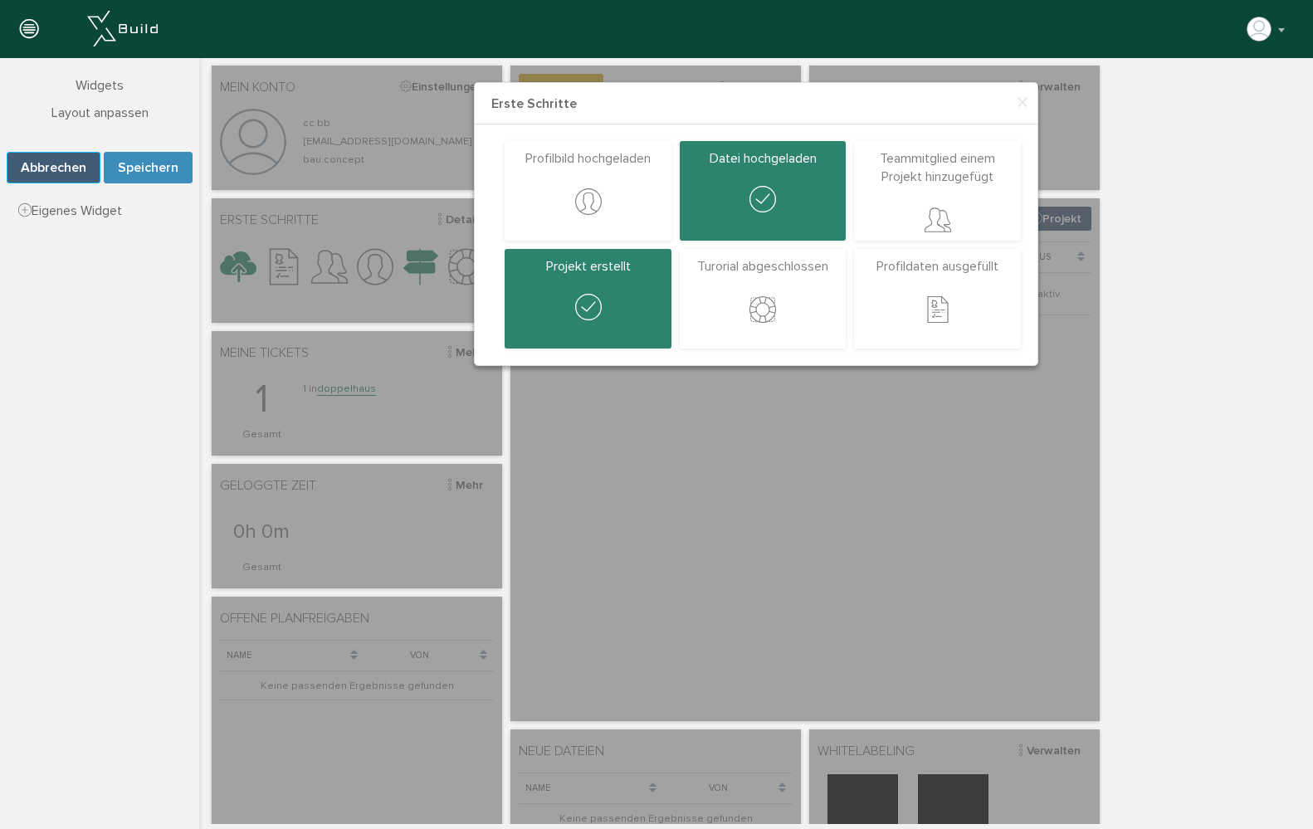
click at [63, 172] on button "Abbrechen" at bounding box center [54, 168] width 94 height 32
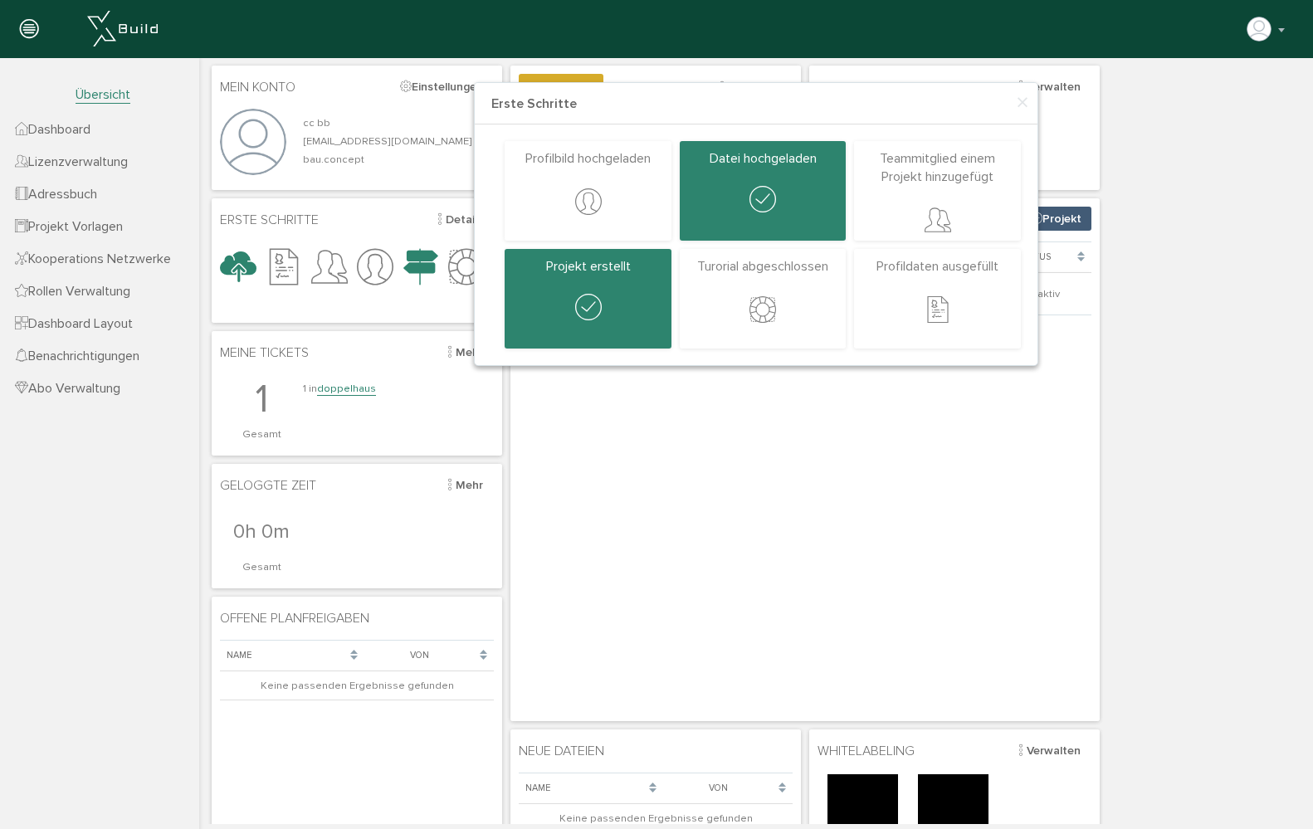
click at [90, 293] on span "Rollen Verwaltung" at bounding box center [72, 291] width 115 height 17
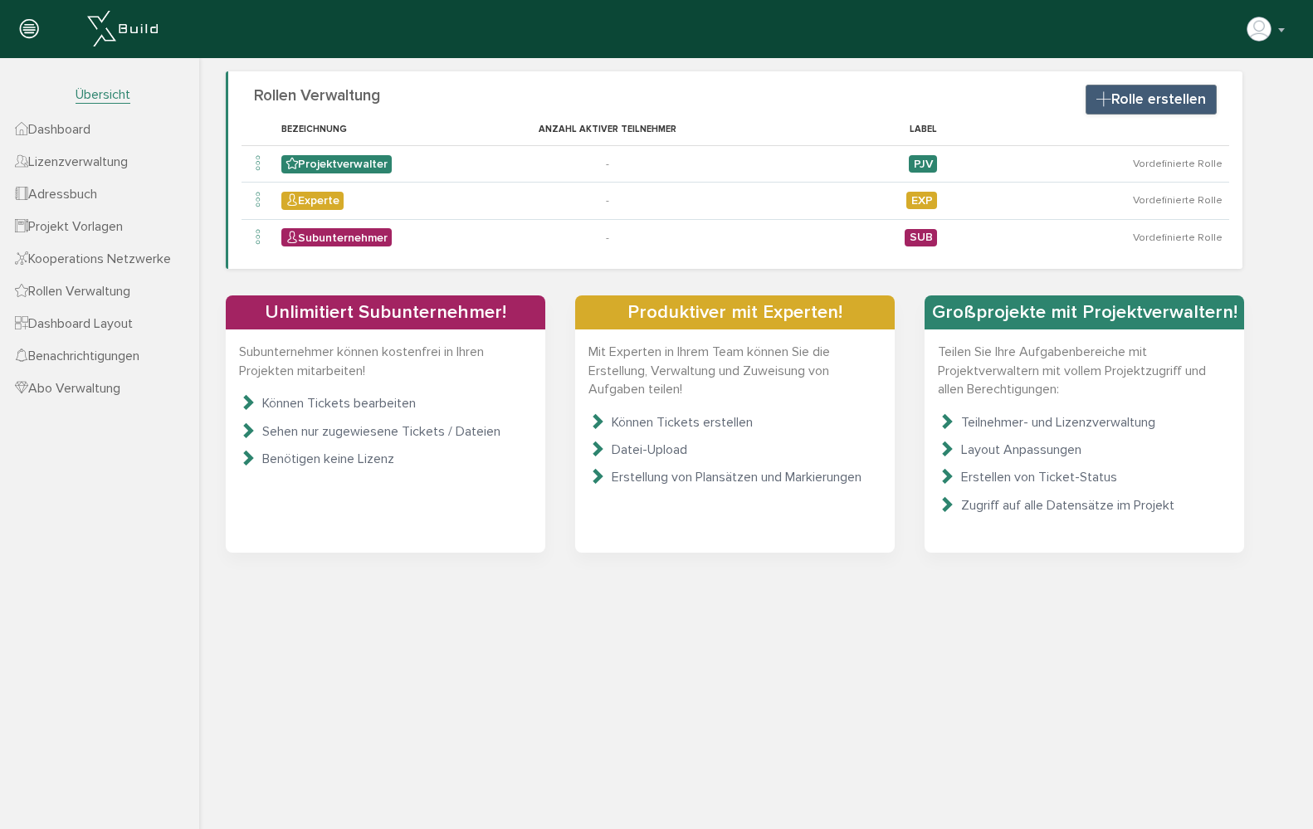
click at [88, 262] on span "Kooperations Netzwerke" at bounding box center [93, 259] width 156 height 17
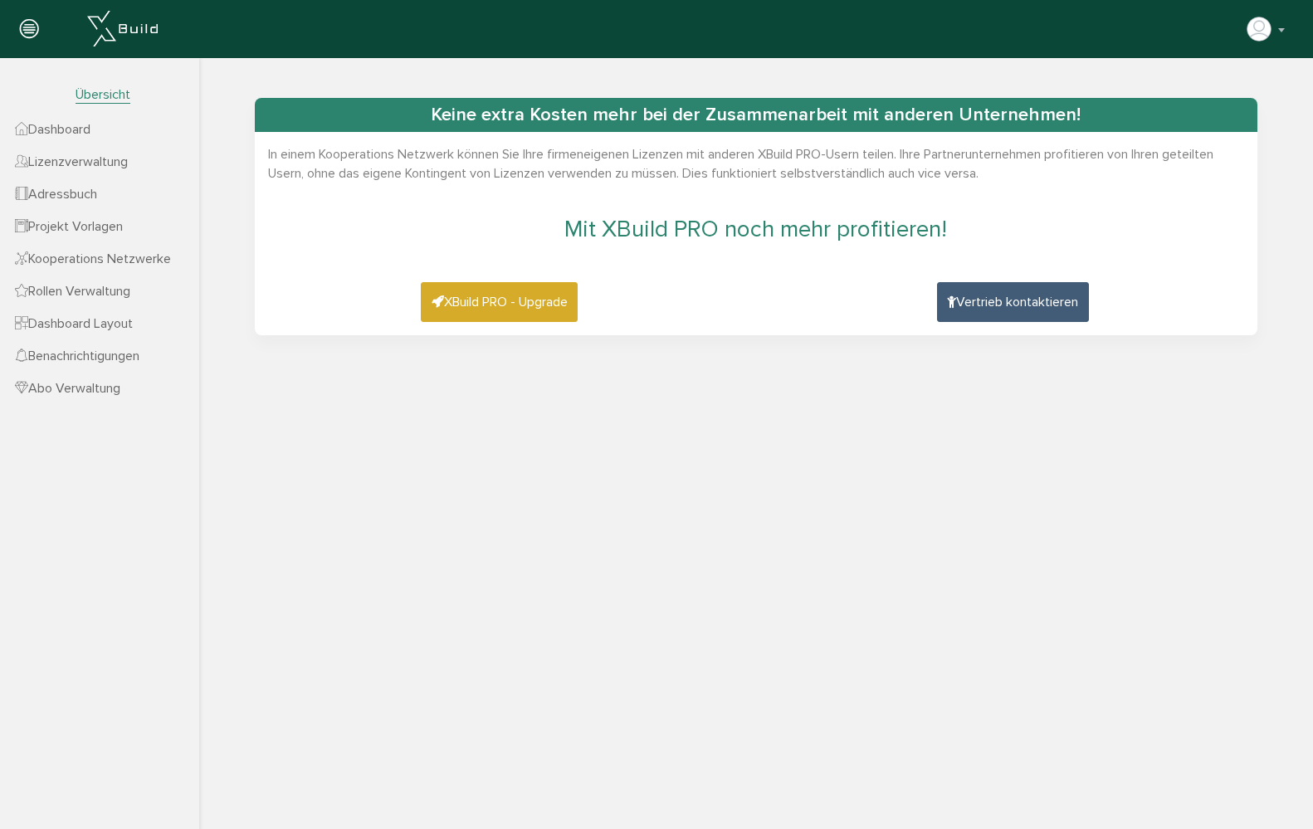
click at [88, 231] on span "Projekt Vorlagen" at bounding box center [69, 226] width 108 height 17
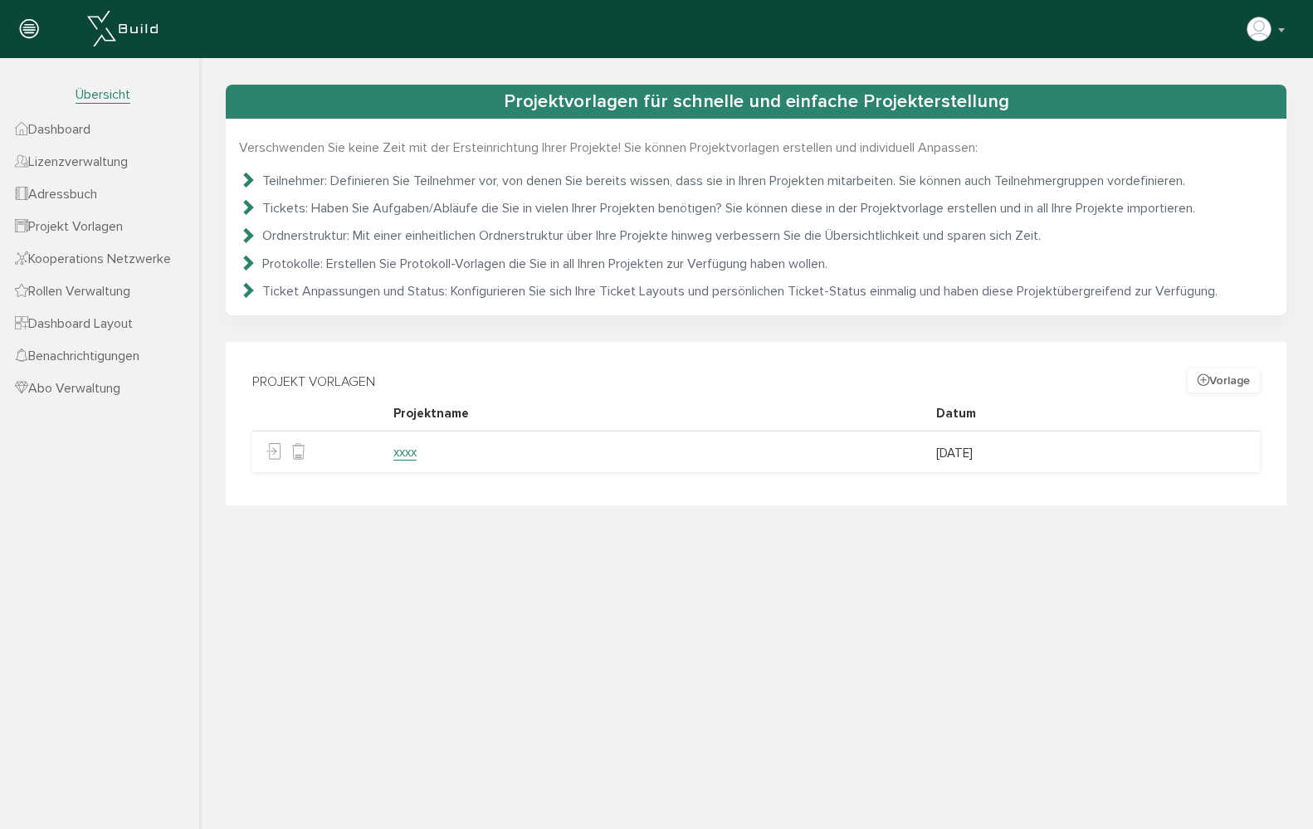
click at [89, 193] on span "Adressbuch" at bounding box center [56, 194] width 82 height 17
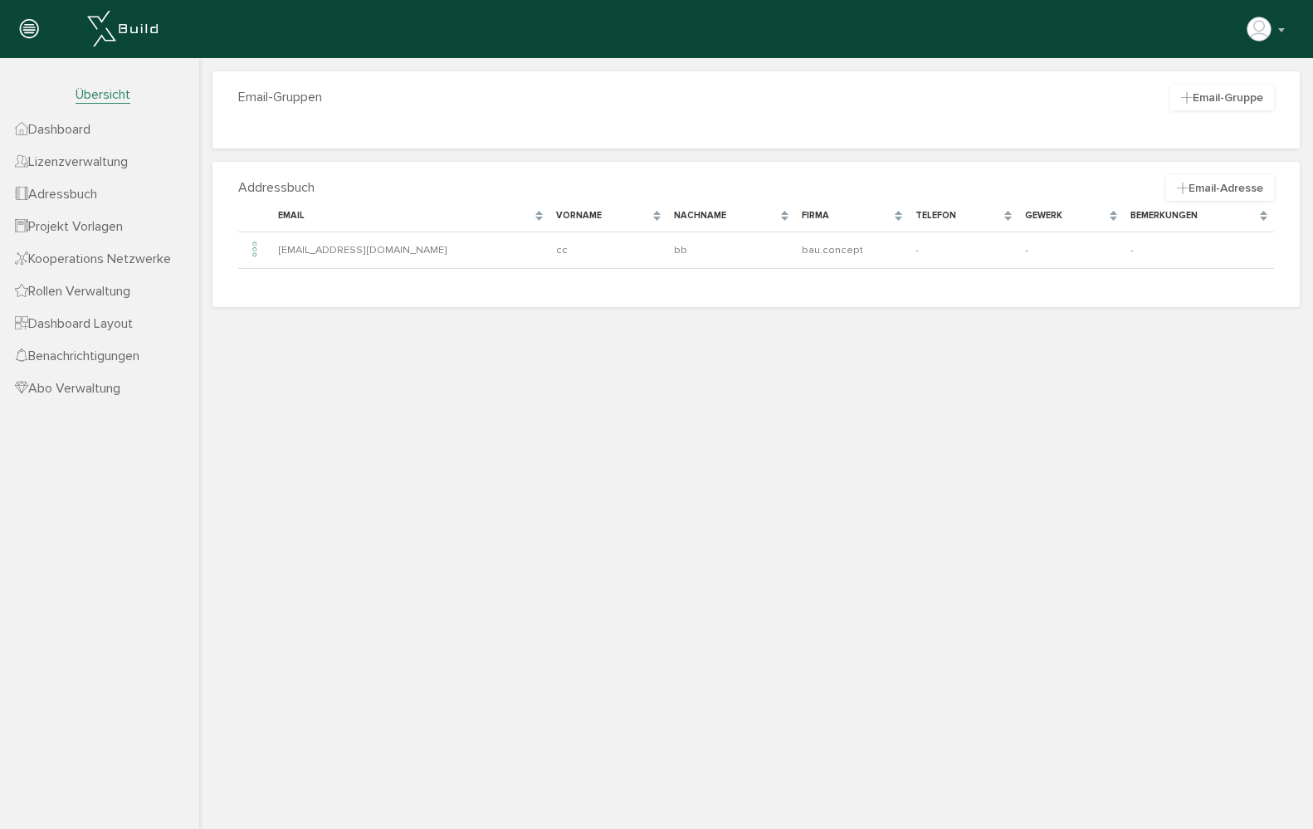
click at [94, 170] on link "Lizenzverwaltung" at bounding box center [99, 161] width 199 height 32
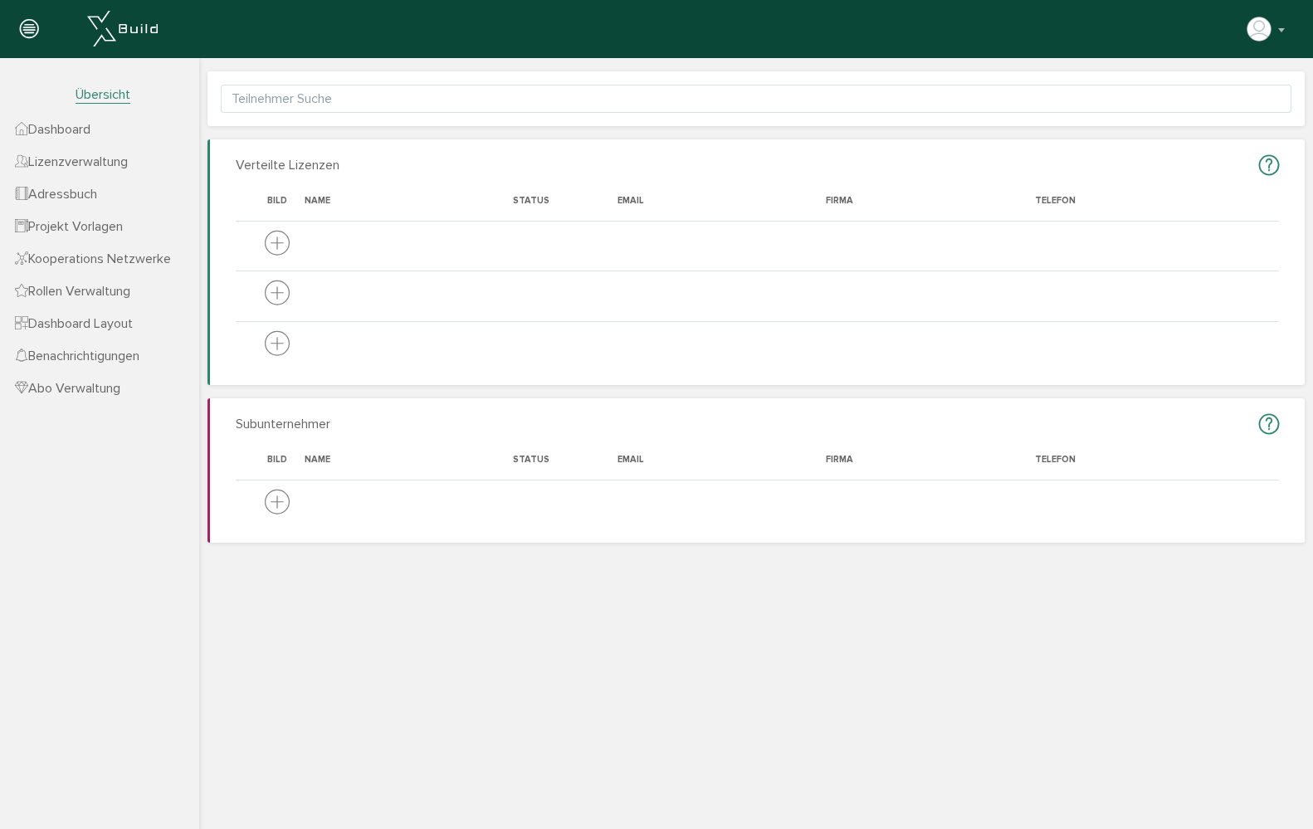
click at [90, 132] on span "Dashboard" at bounding box center [53, 129] width 76 height 17
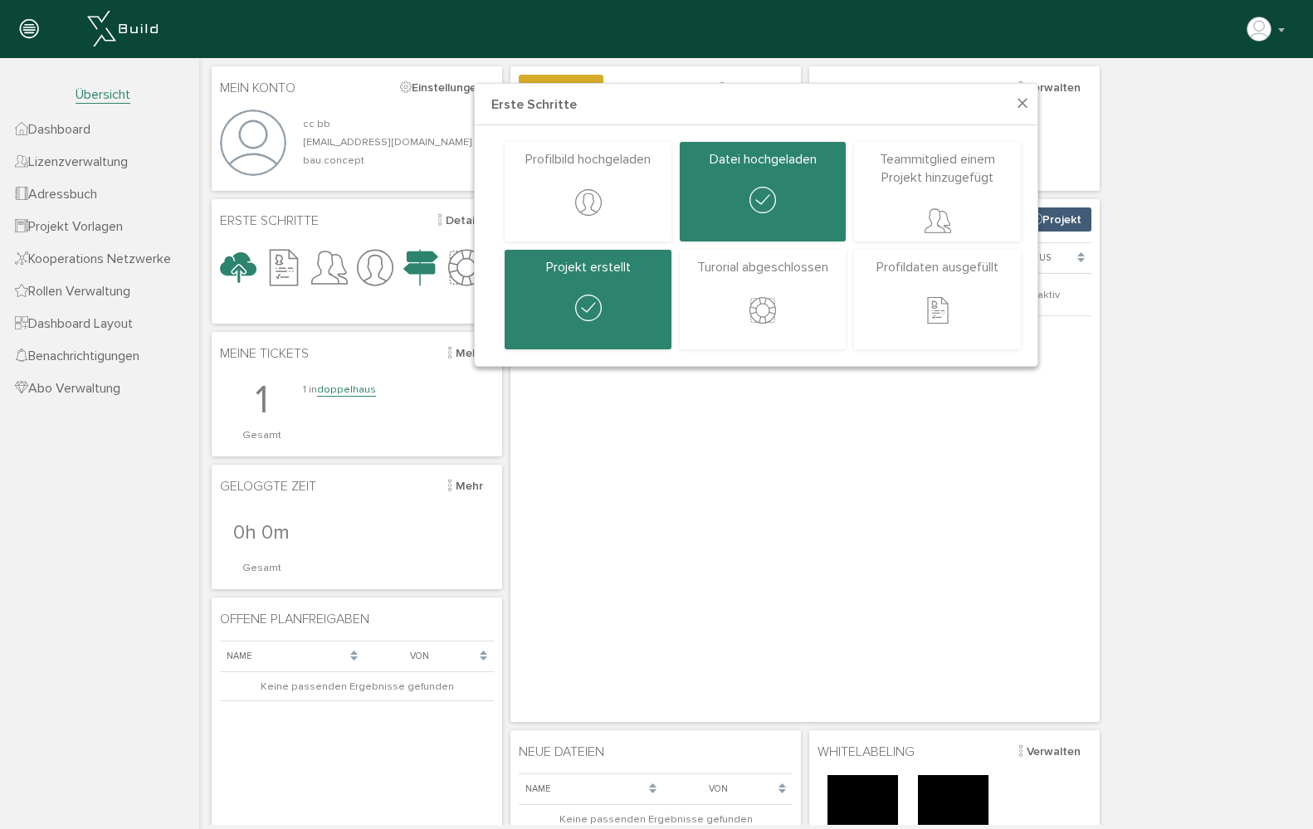
click at [1019, 103] on span "×" at bounding box center [1022, 104] width 13 height 32
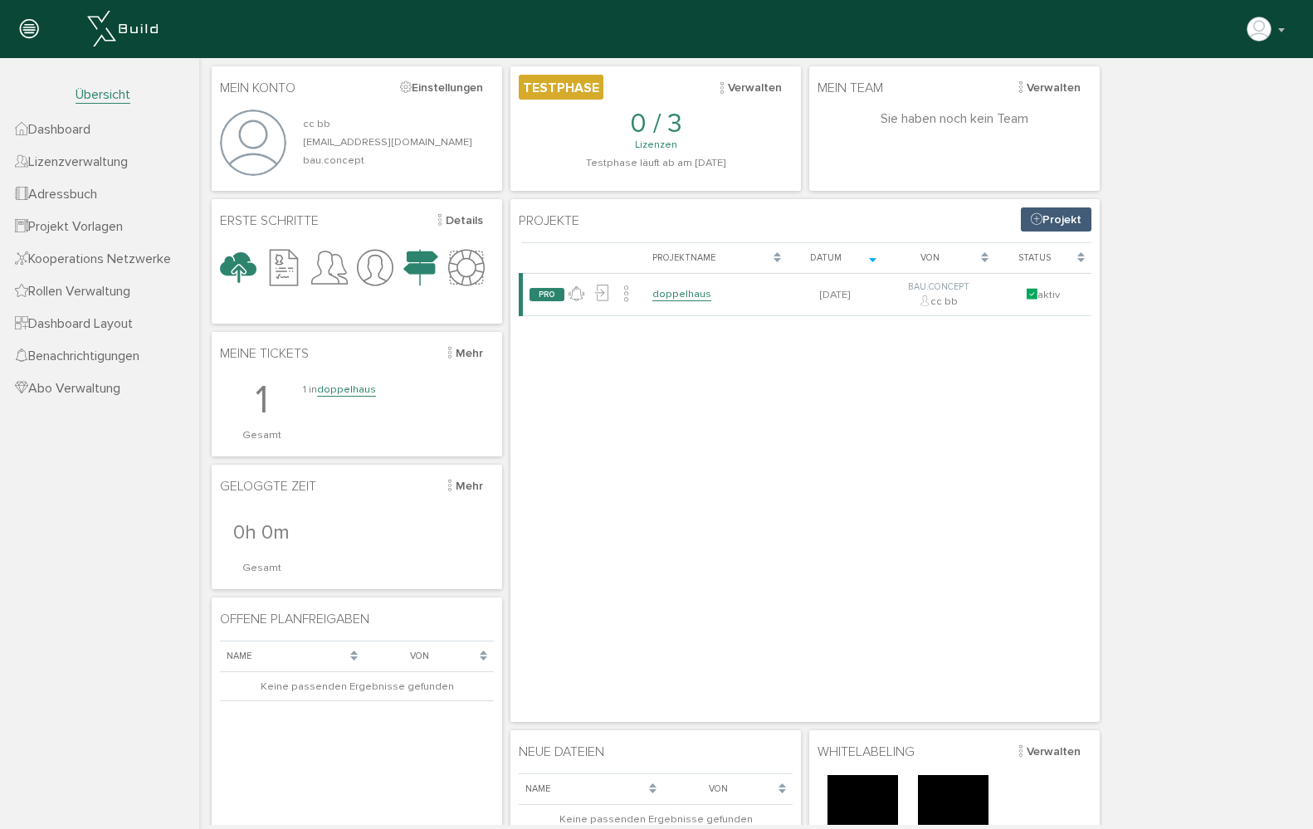
click at [32, 33] on icon at bounding box center [29, 29] width 18 height 23
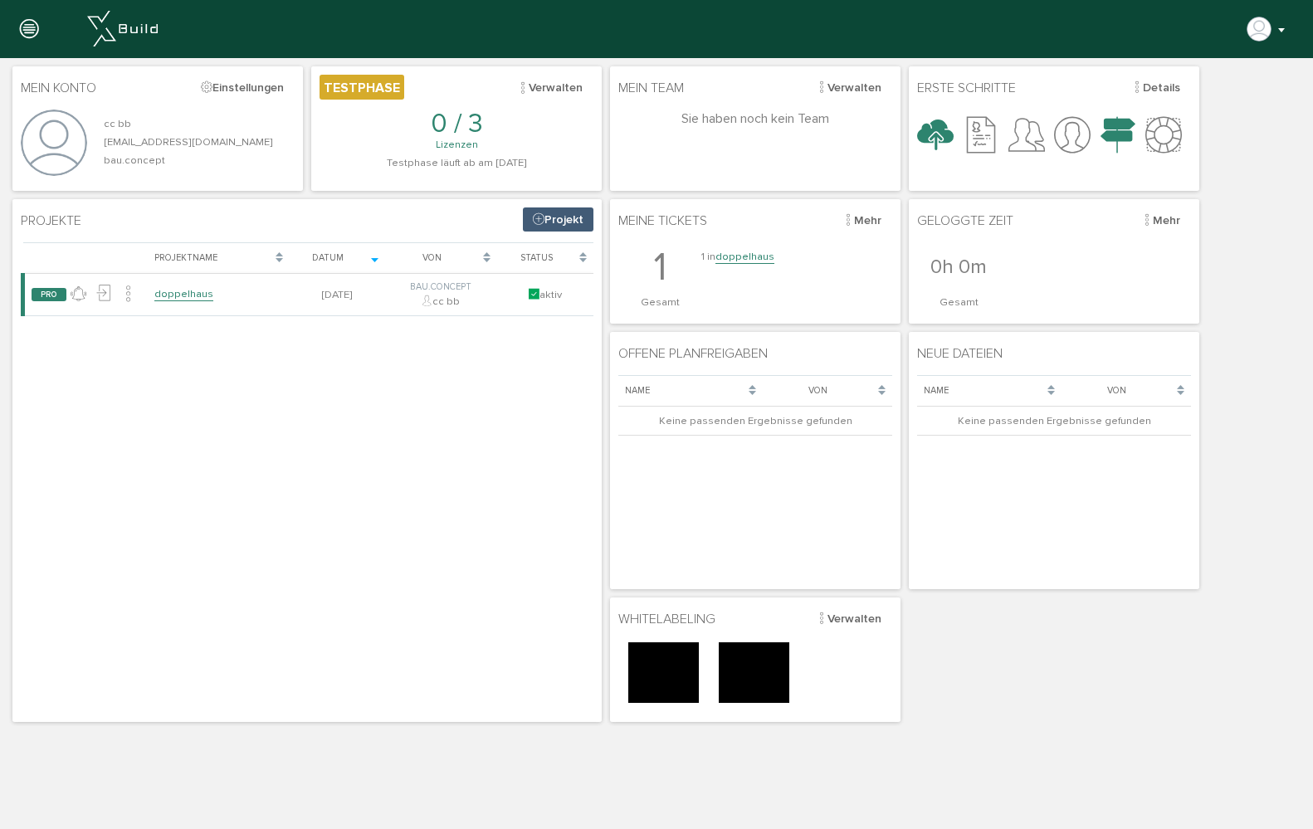
click at [1271, 32] on img "button" at bounding box center [1259, 29] width 27 height 27
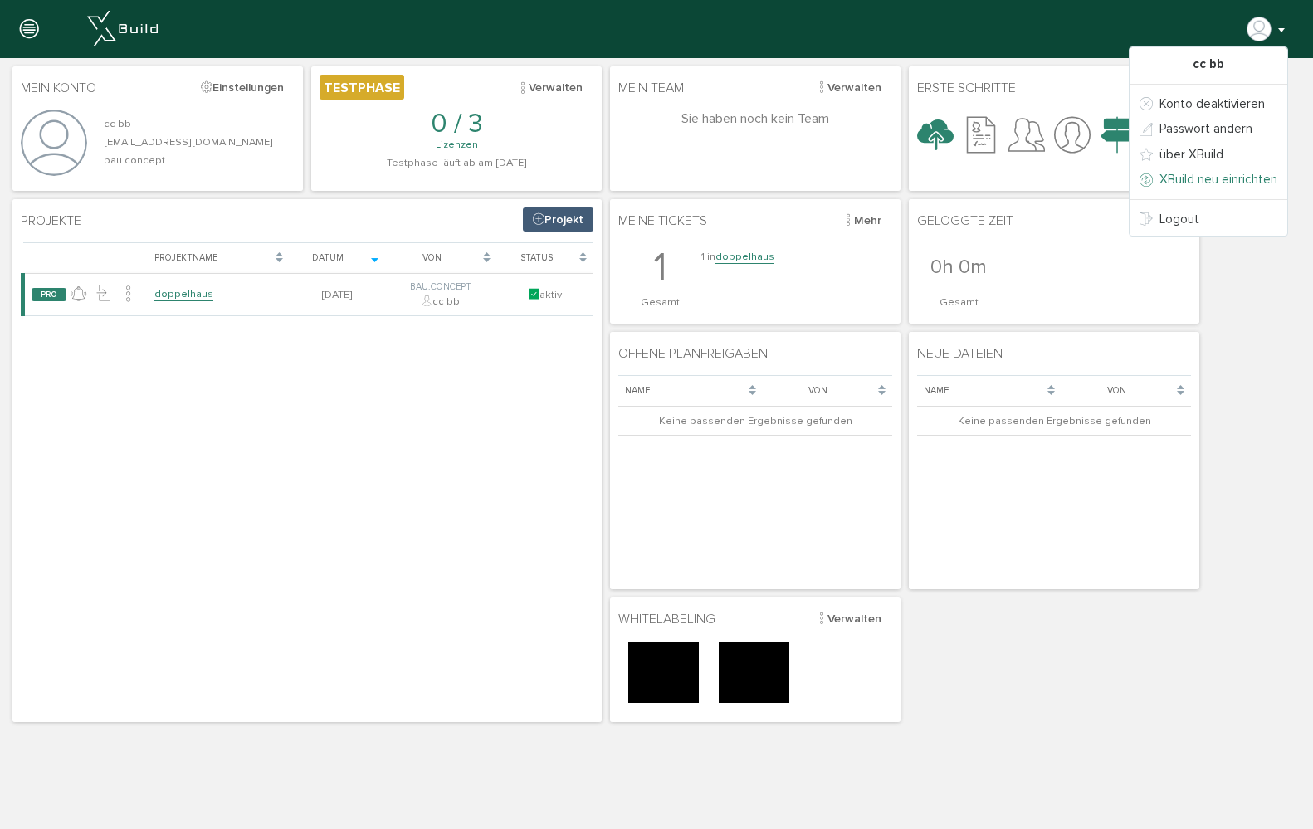
click at [1243, 184] on link "XBuild neu einrichten" at bounding box center [1209, 180] width 158 height 26
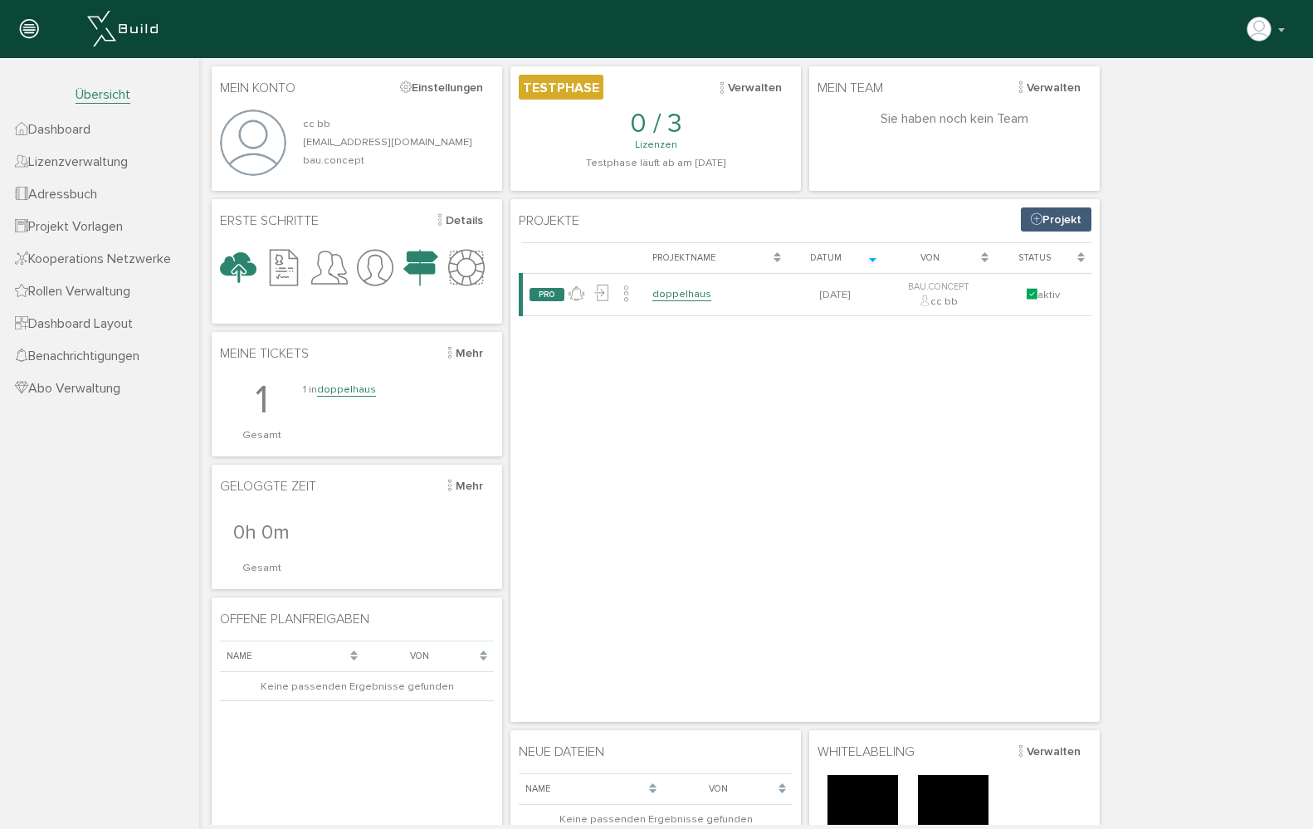
click at [123, 229] on span "Projekt Vorlagen" at bounding box center [69, 226] width 108 height 17
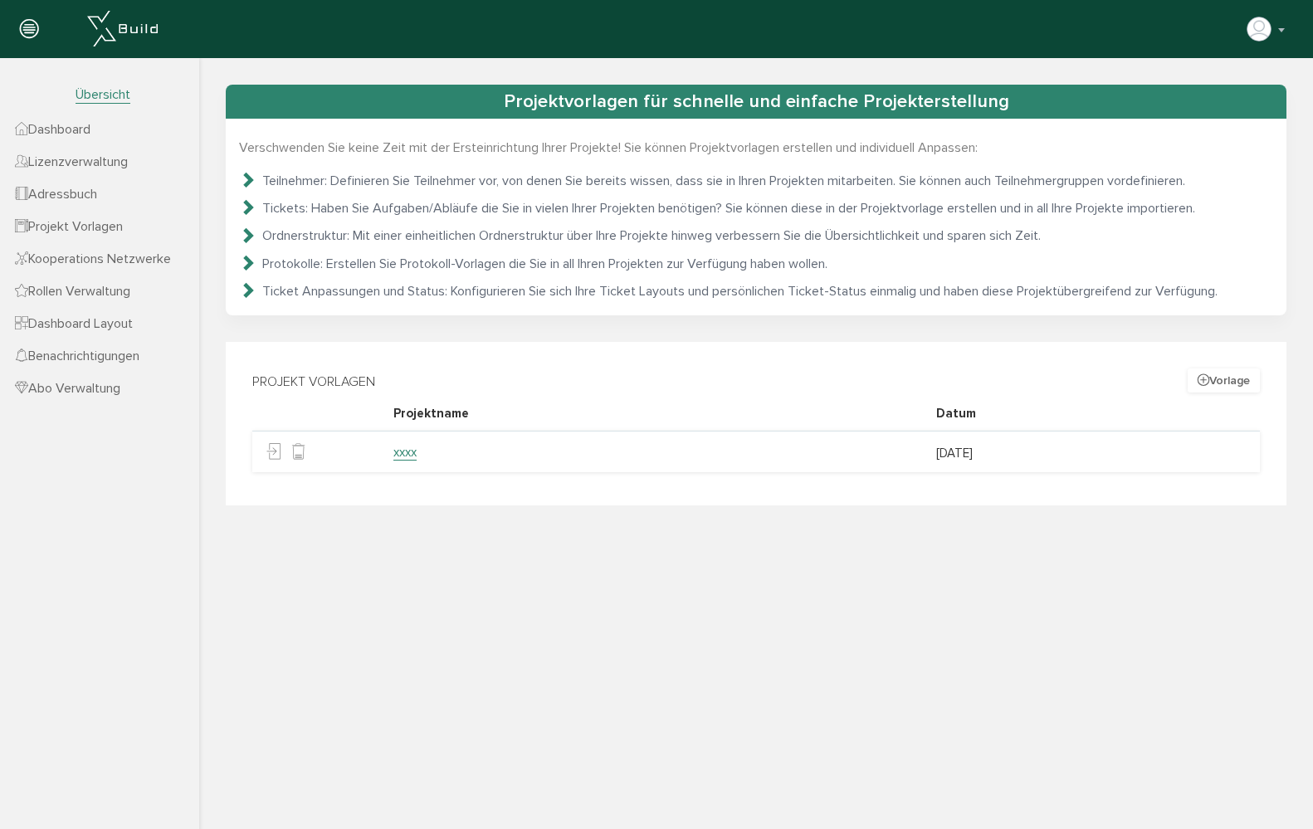
click at [128, 270] on link "Kooperations Netzwerke" at bounding box center [99, 258] width 199 height 32
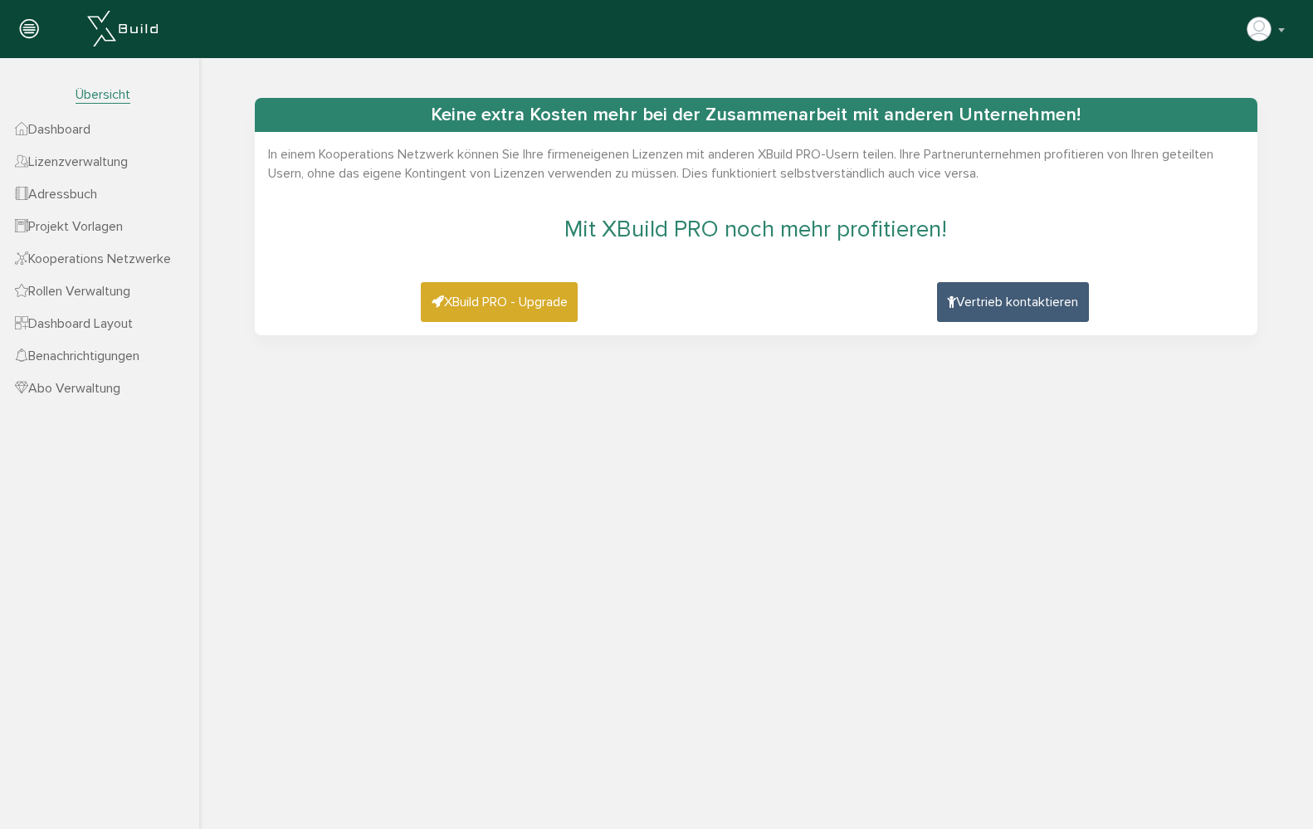
click at [127, 287] on span "Rollen Verwaltung" at bounding box center [72, 291] width 115 height 17
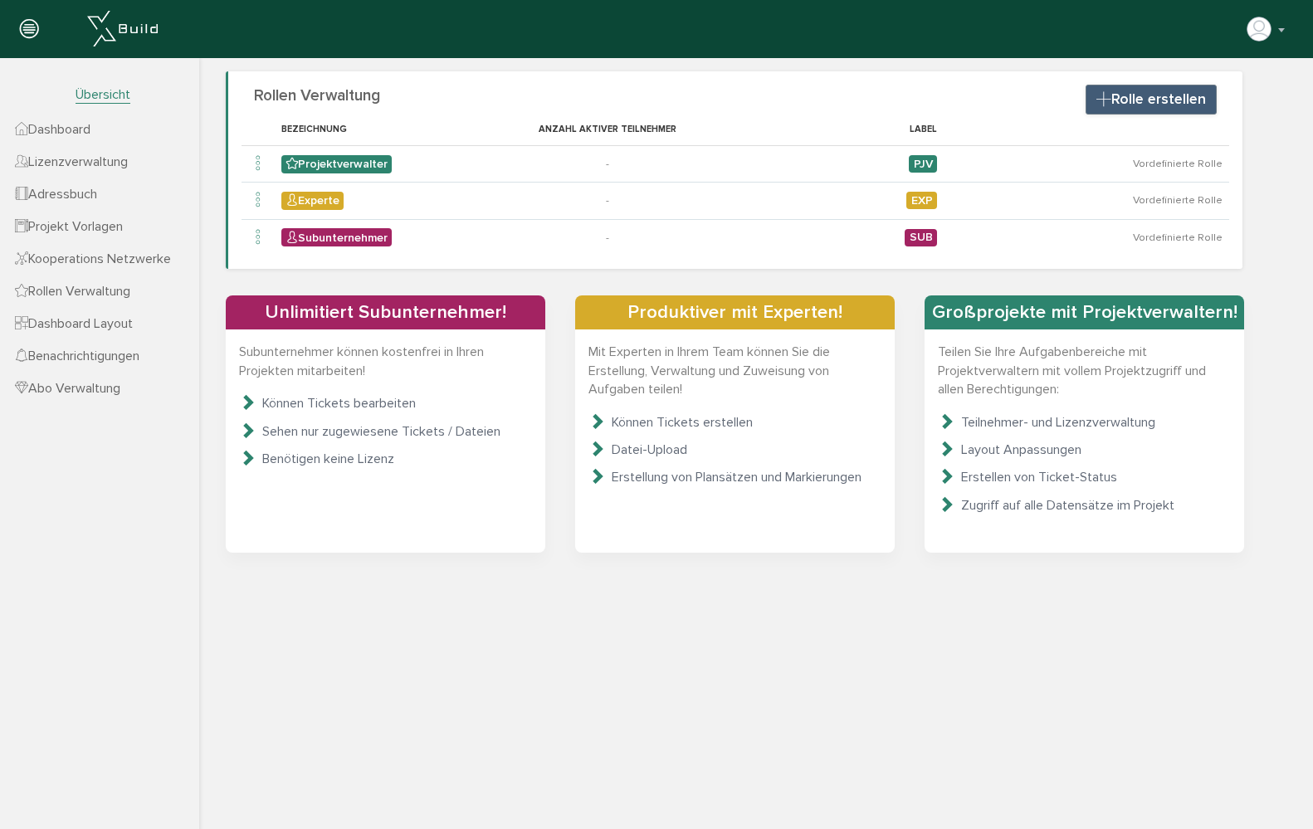
click at [86, 189] on span "Adressbuch" at bounding box center [56, 194] width 82 height 17
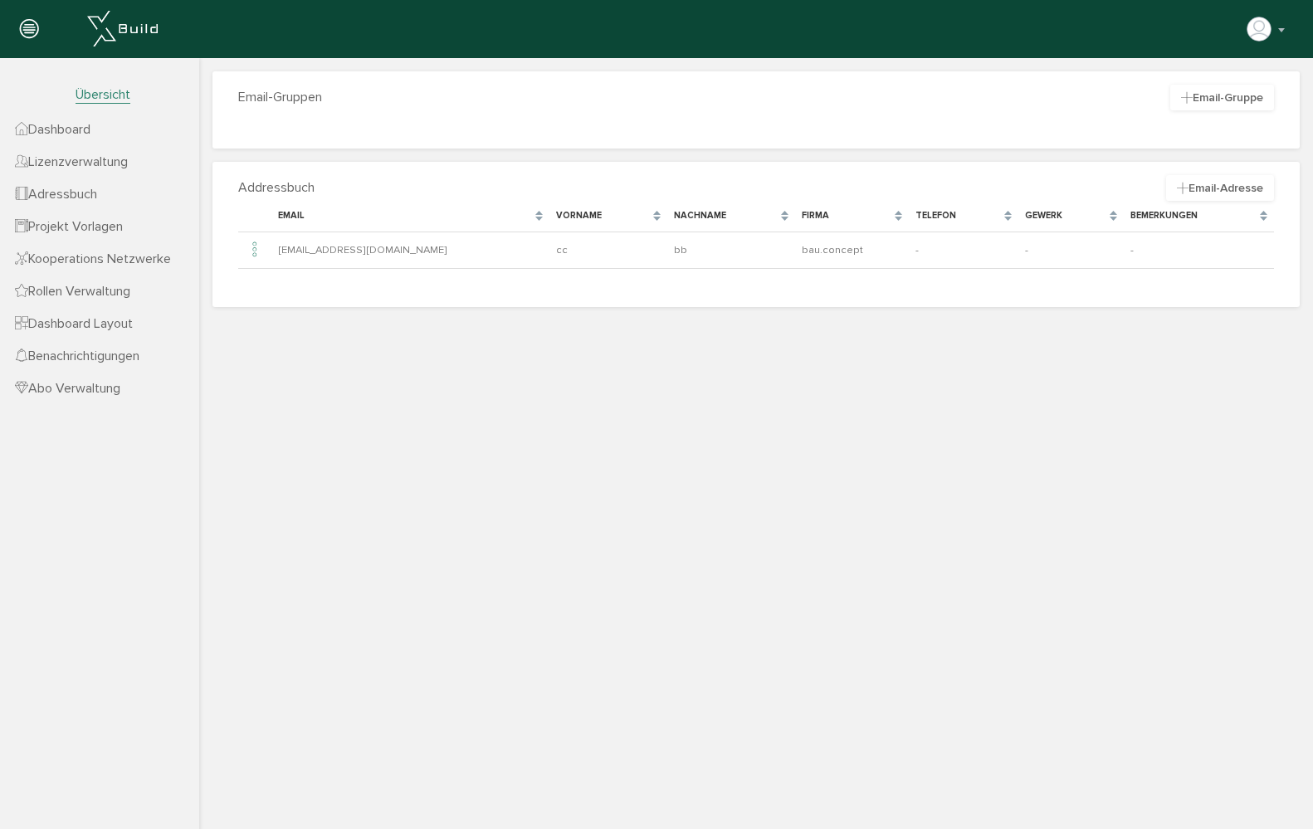
click at [84, 161] on span "Lizenzverwaltung" at bounding box center [71, 162] width 113 height 17
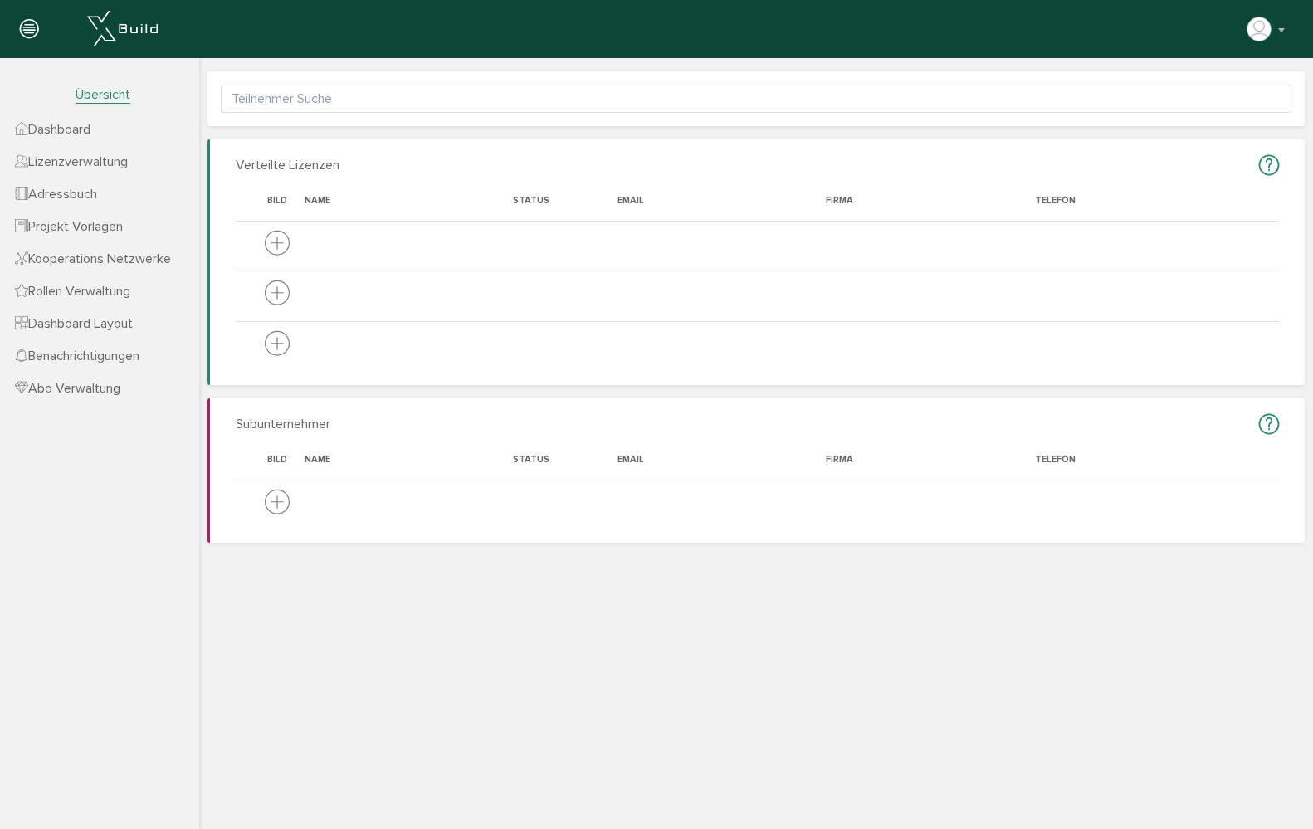
click at [84, 324] on span "Dashboard Layout" at bounding box center [74, 323] width 118 height 17
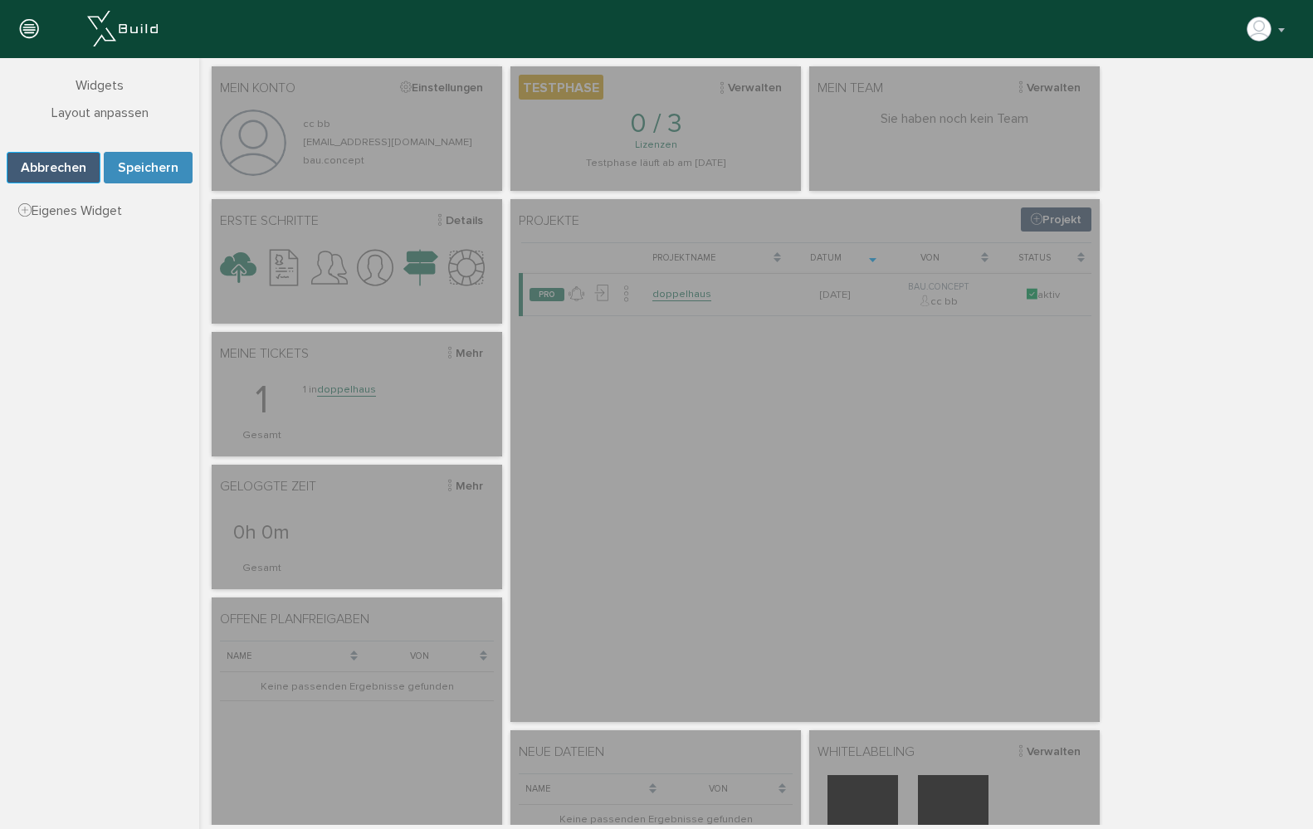
click at [68, 172] on button "Abbrechen" at bounding box center [54, 168] width 94 height 32
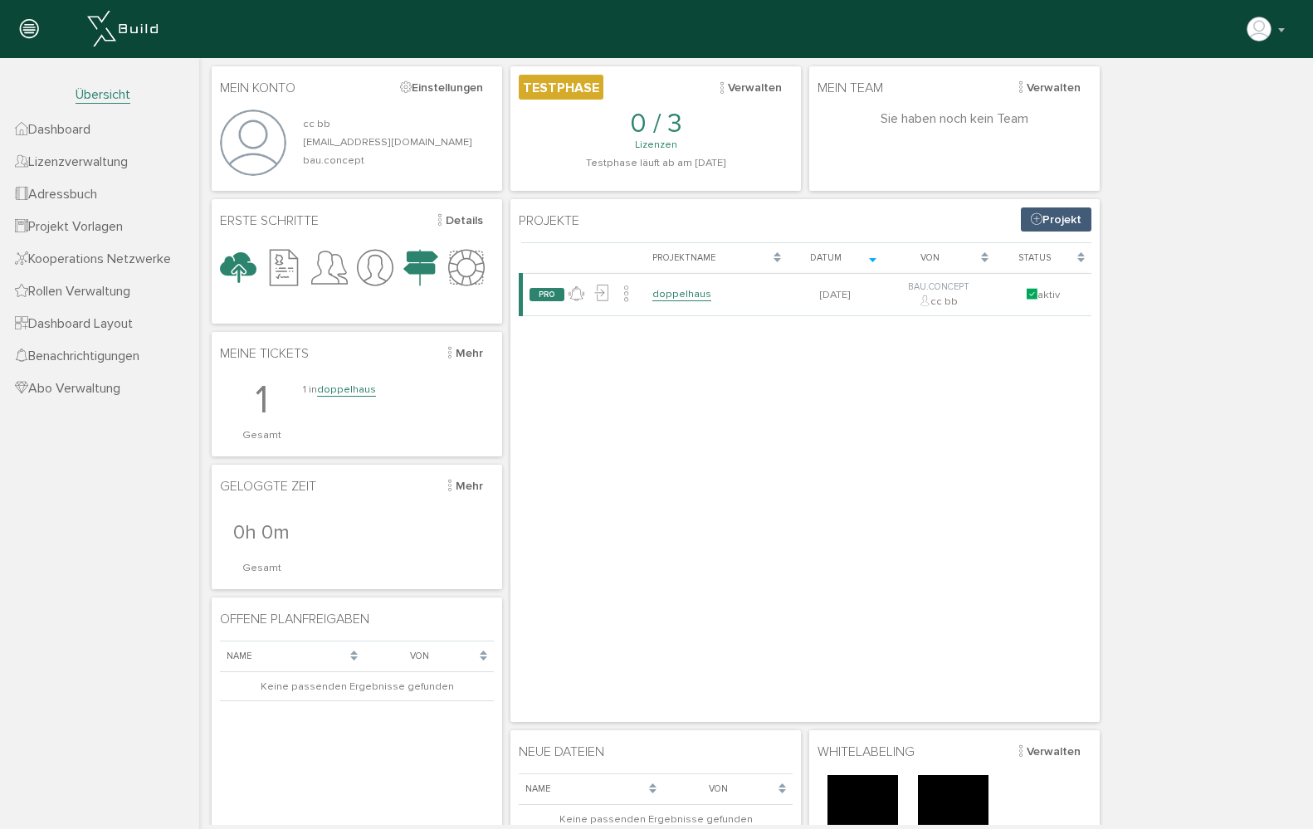
click at [78, 139] on link "Dashboard" at bounding box center [99, 129] width 199 height 32
click at [353, 383] on link "doppelhaus" at bounding box center [346, 390] width 59 height 14
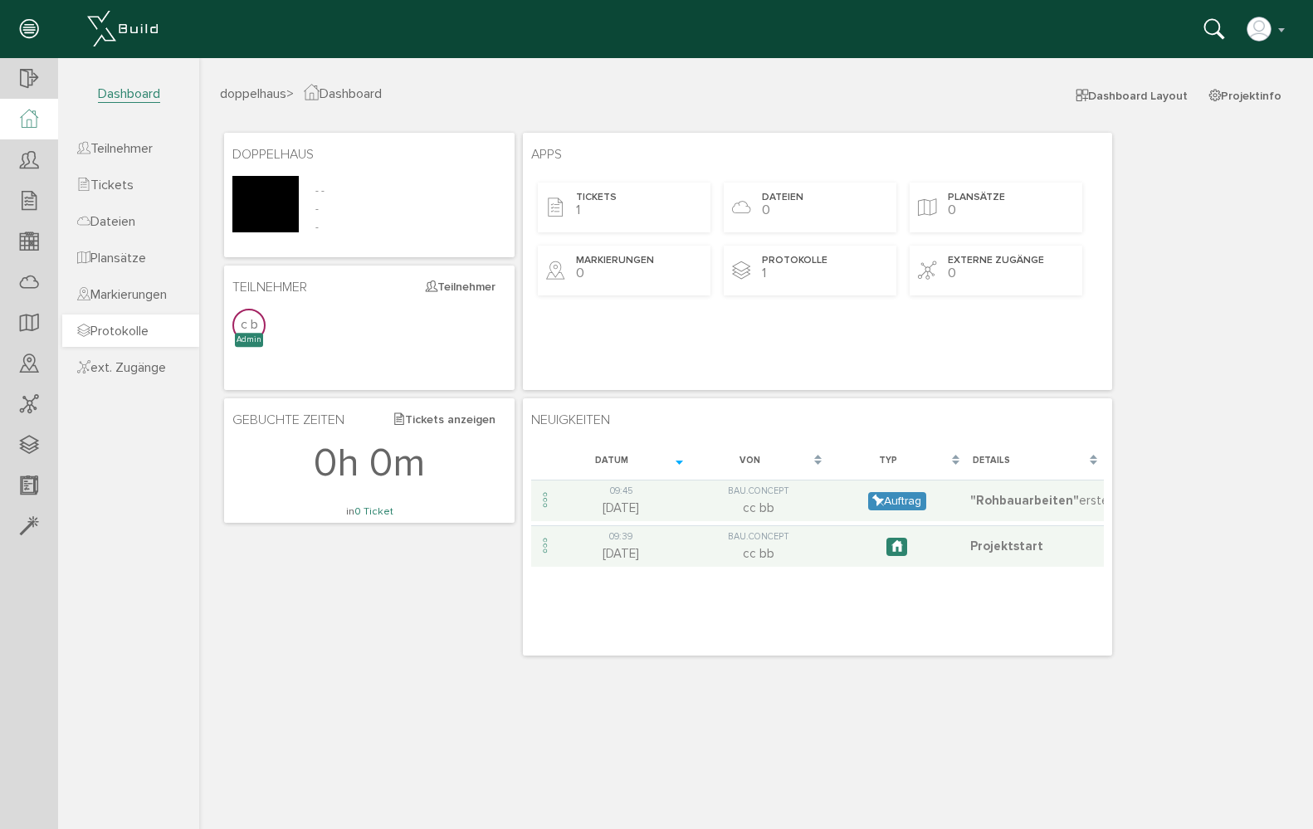
click at [144, 321] on link "Protokolle" at bounding box center [130, 331] width 137 height 32
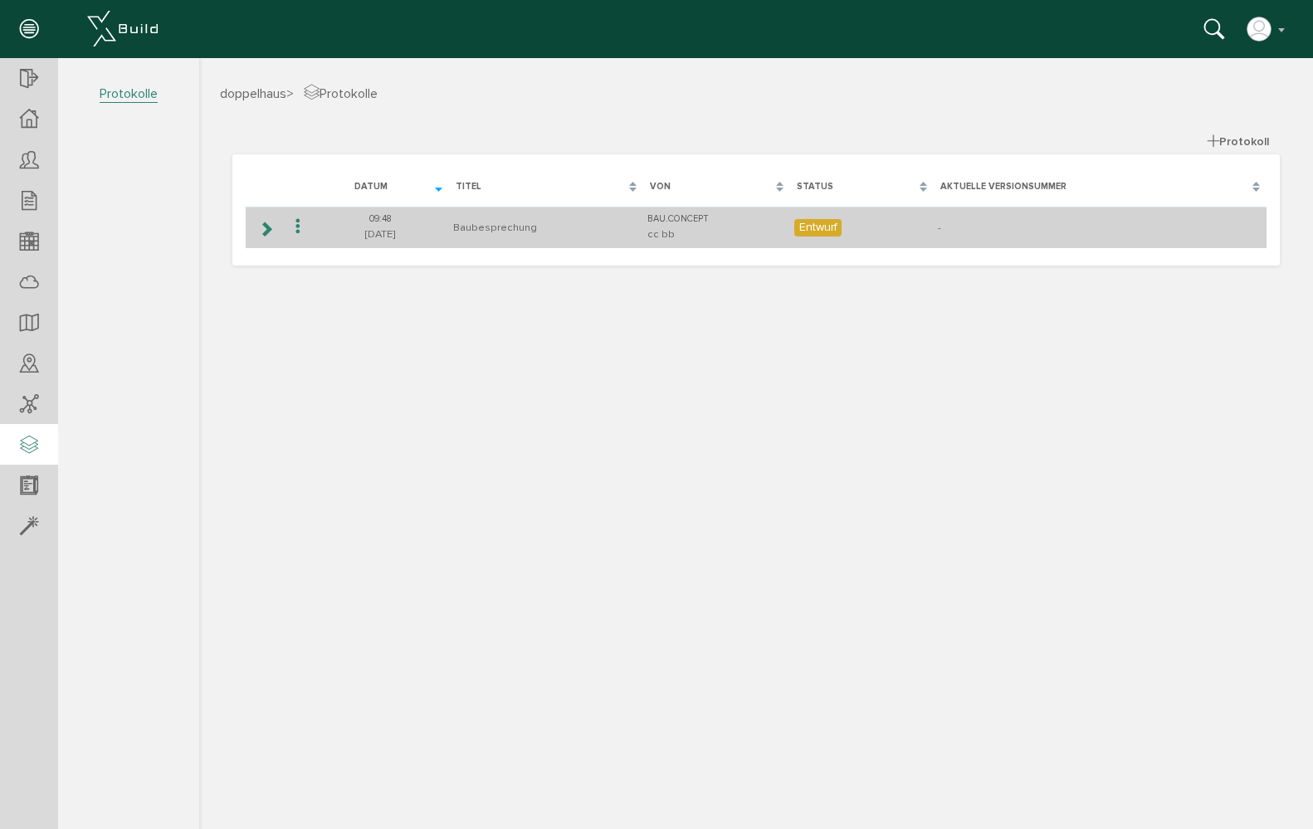
click at [452, 224] on td "Baubesprechung" at bounding box center [546, 228] width 194 height 42
click at [486, 232] on td "Baubesprechung" at bounding box center [546, 228] width 194 height 42
click at [281, 225] on td at bounding box center [265, 228] width 38 height 42
click at [271, 225] on icon at bounding box center [266, 228] width 16 height 13
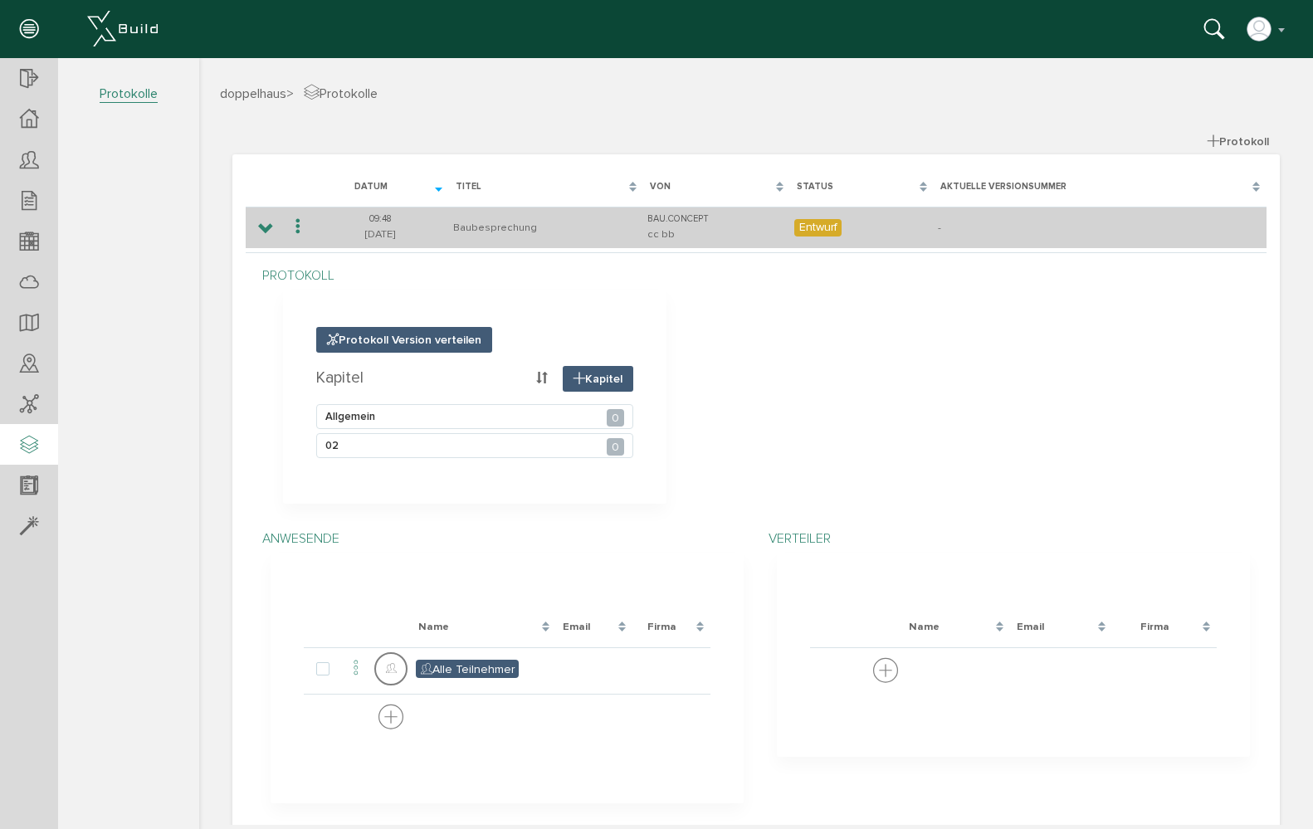
click at [292, 225] on icon at bounding box center [298, 227] width 20 height 22
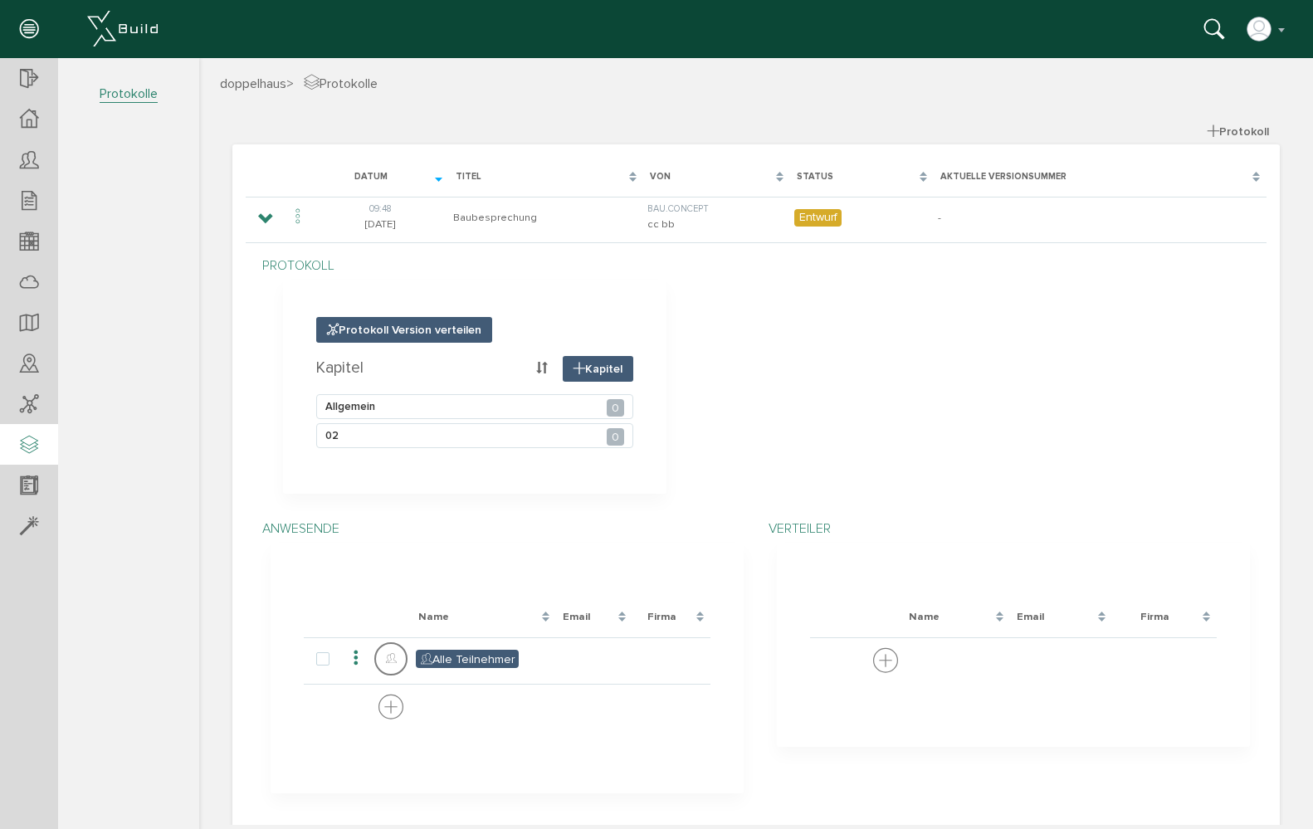
scroll to position [29, 0]
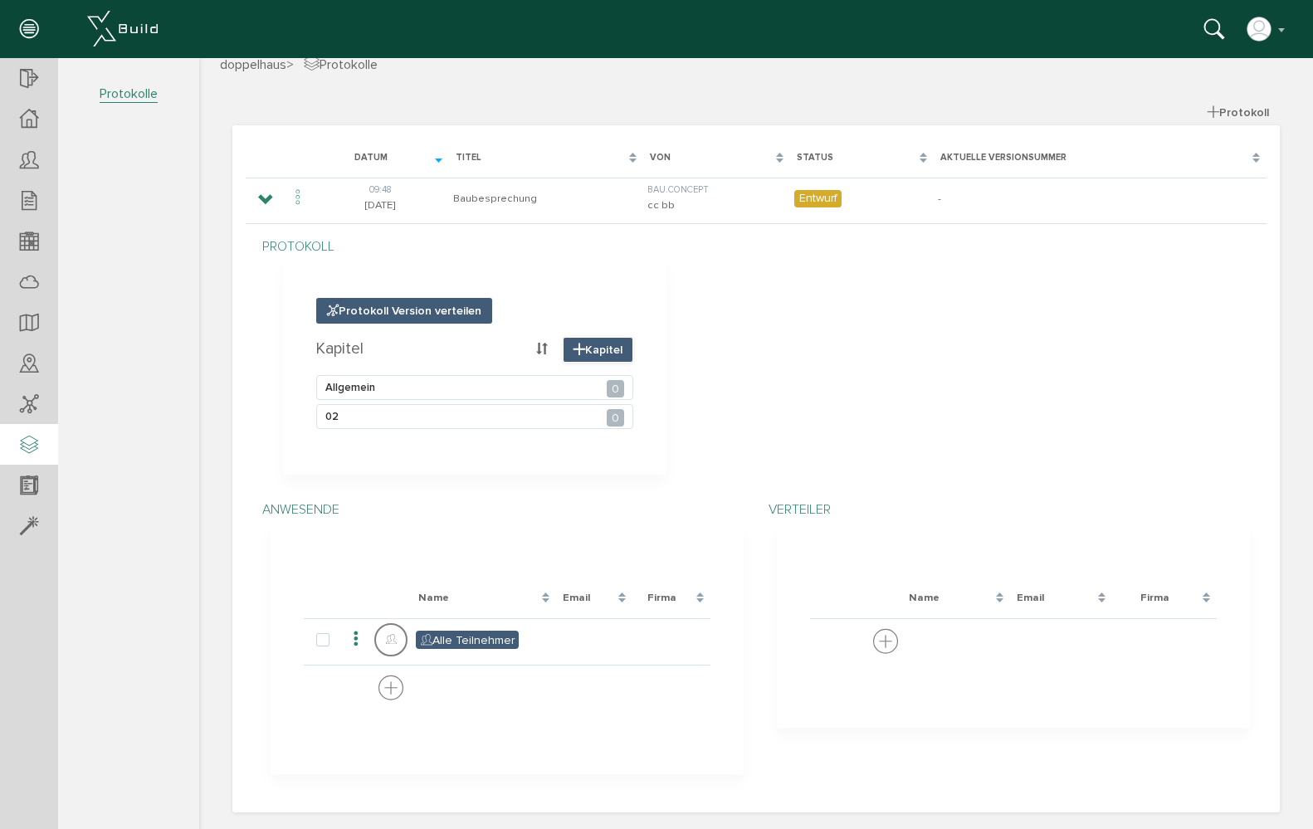
click at [584, 354] on span "Kapitel" at bounding box center [598, 350] width 71 height 26
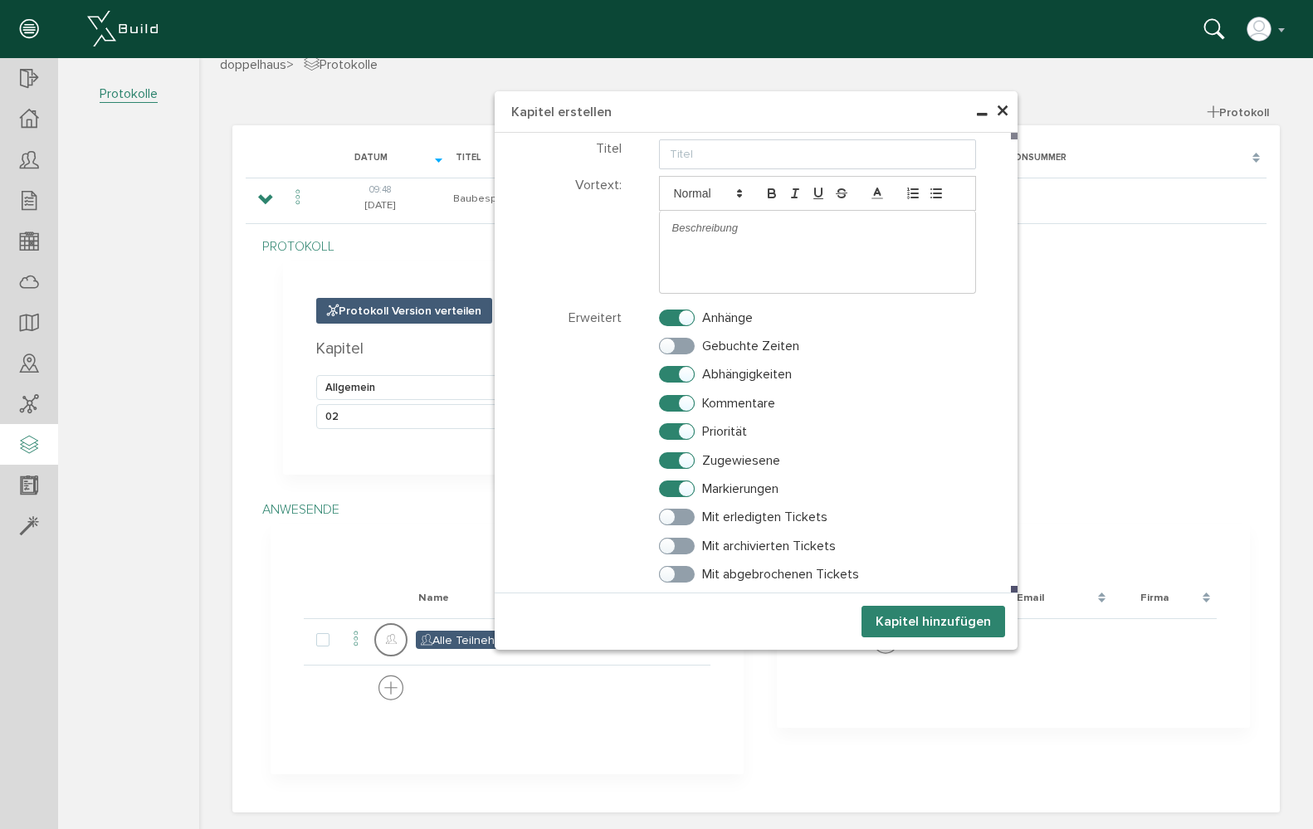
drag, startPoint x: 873, startPoint y: 627, endPoint x: 856, endPoint y: 604, distance: 29.1
click at [872, 625] on button "Kapitel hinzufügen" at bounding box center [934, 622] width 144 height 32
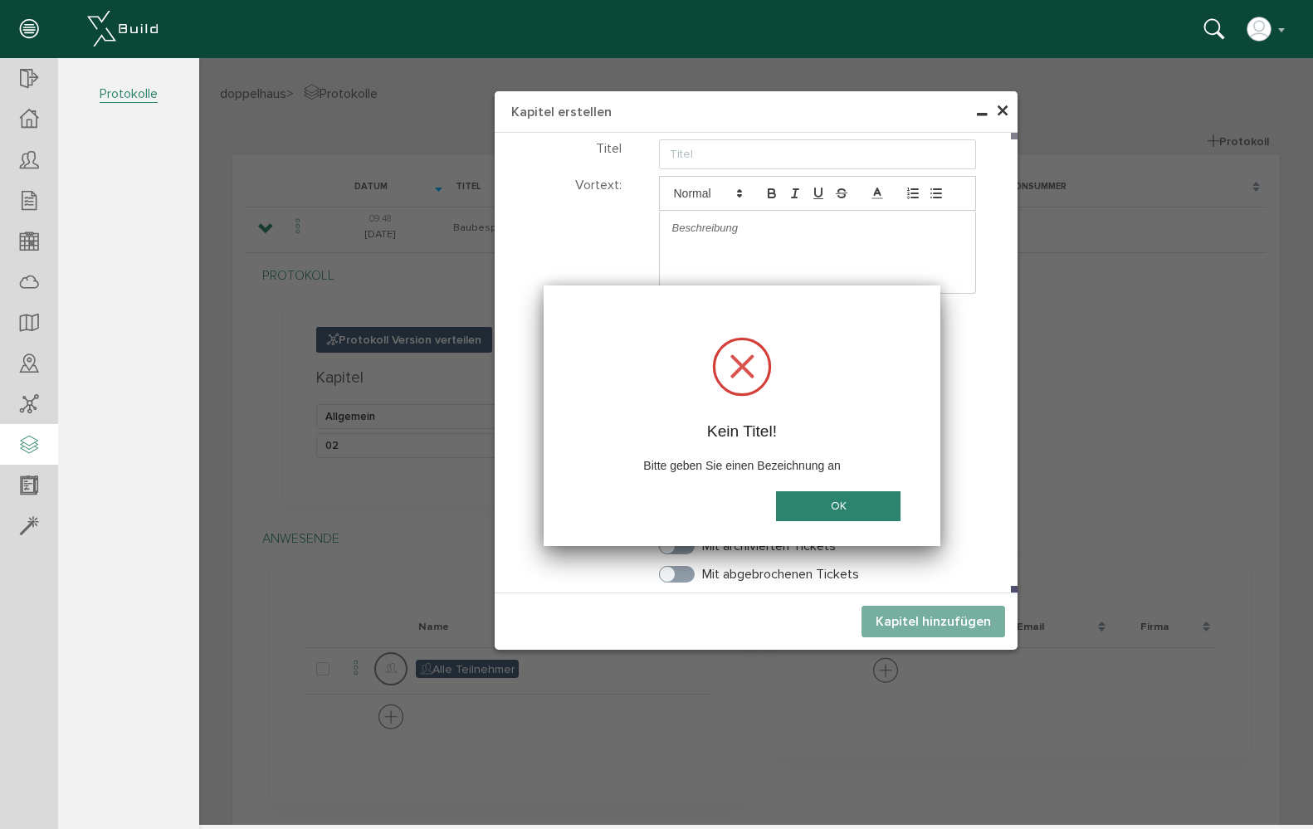
click at [820, 497] on button "OK" at bounding box center [838, 506] width 125 height 31
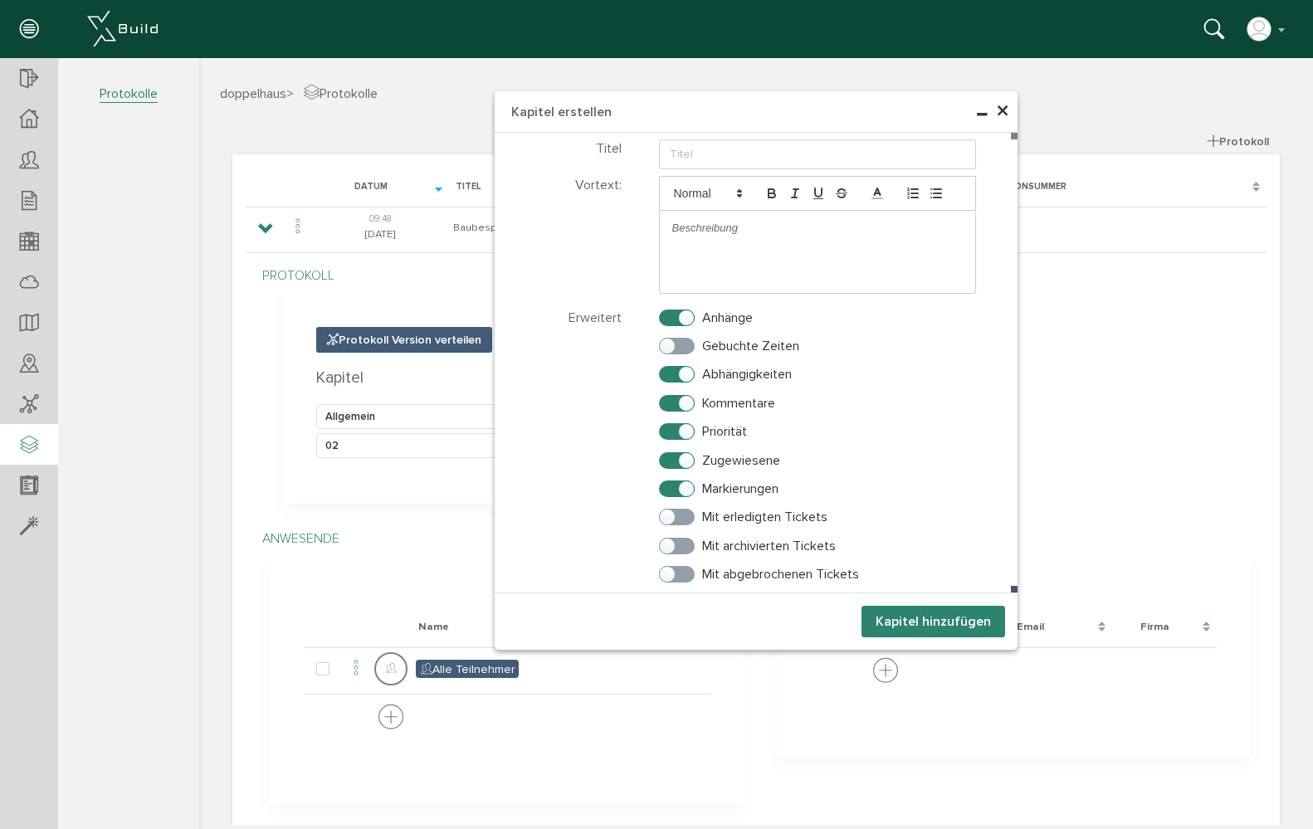
click at [999, 115] on span "×" at bounding box center [1002, 111] width 13 height 32
